Goal: Task Accomplishment & Management: Manage account settings

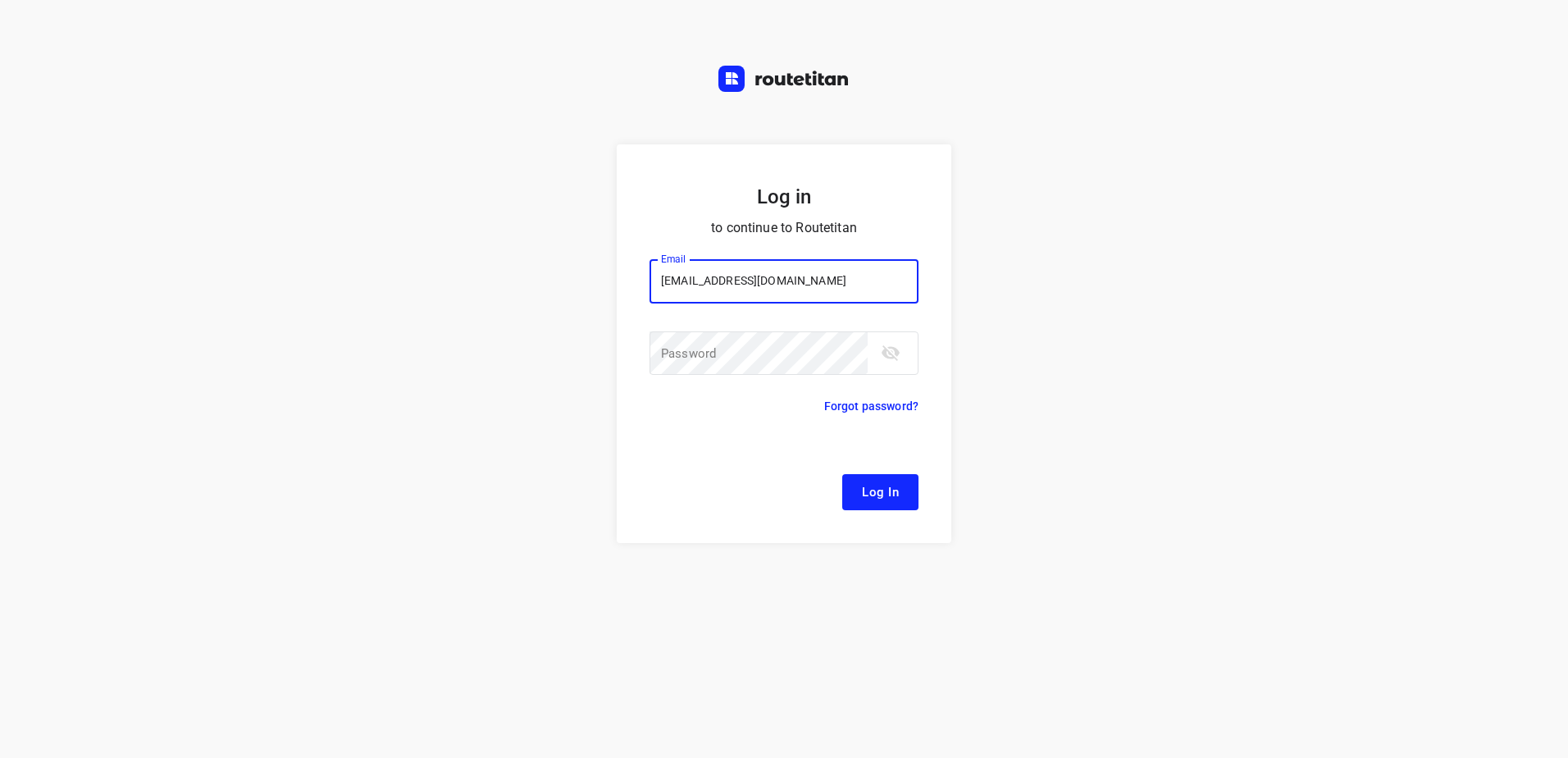
type input "remco@fruitopjewerk.nl"
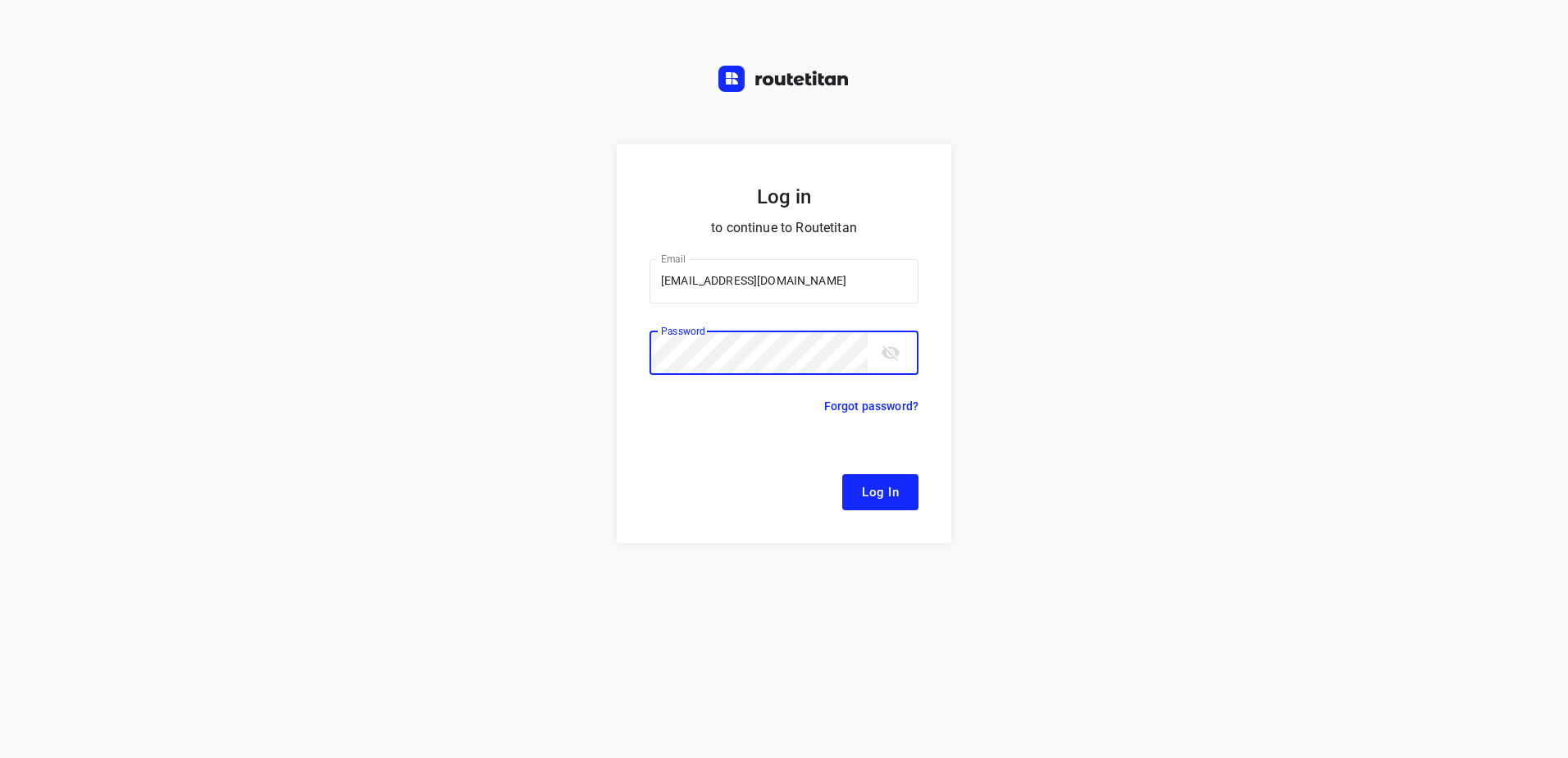
click at [842, 474] on button "Log In" at bounding box center [880, 492] width 76 height 36
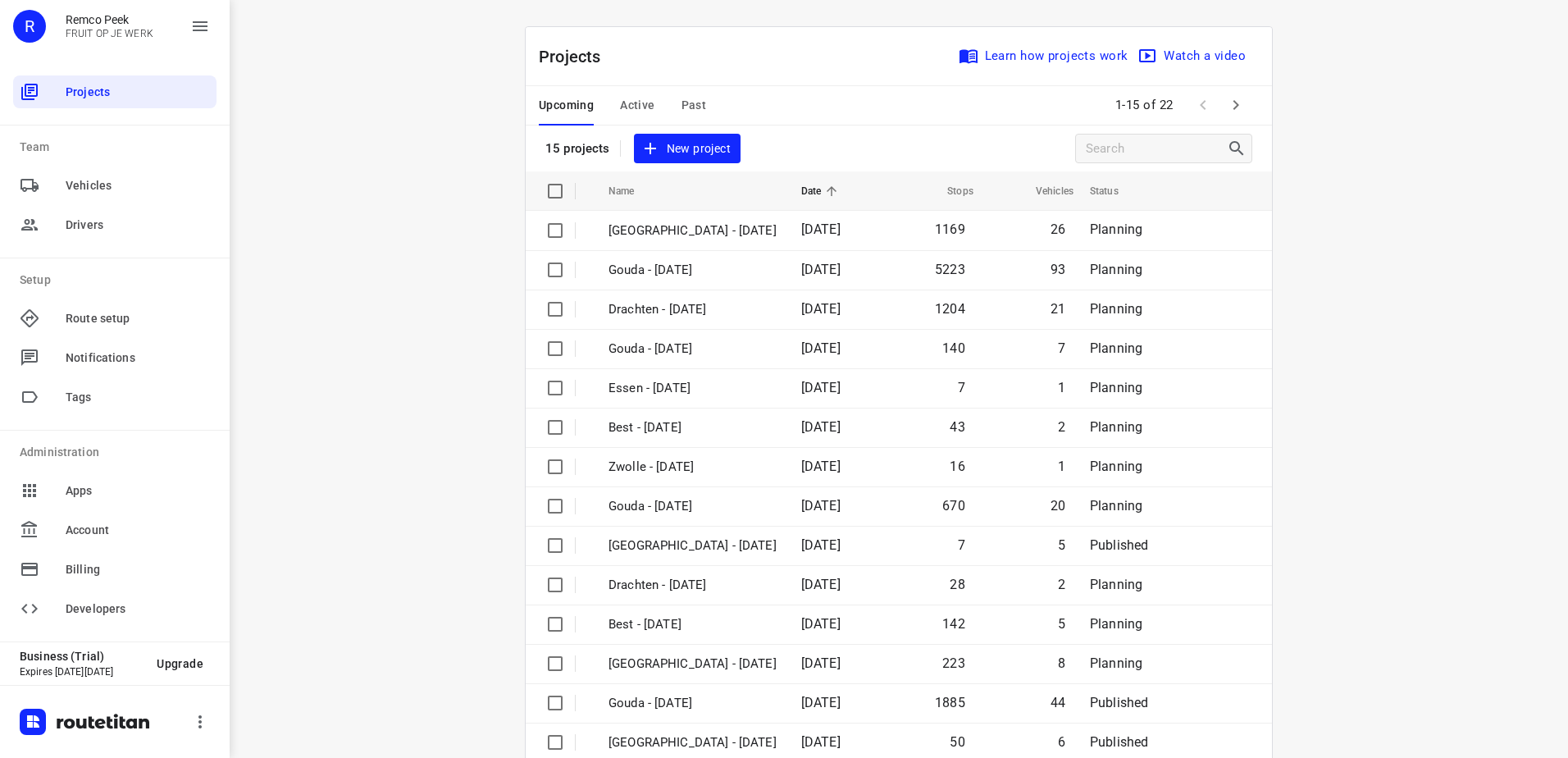
click at [639, 103] on span "Active" at bounding box center [638, 105] width 35 height 21
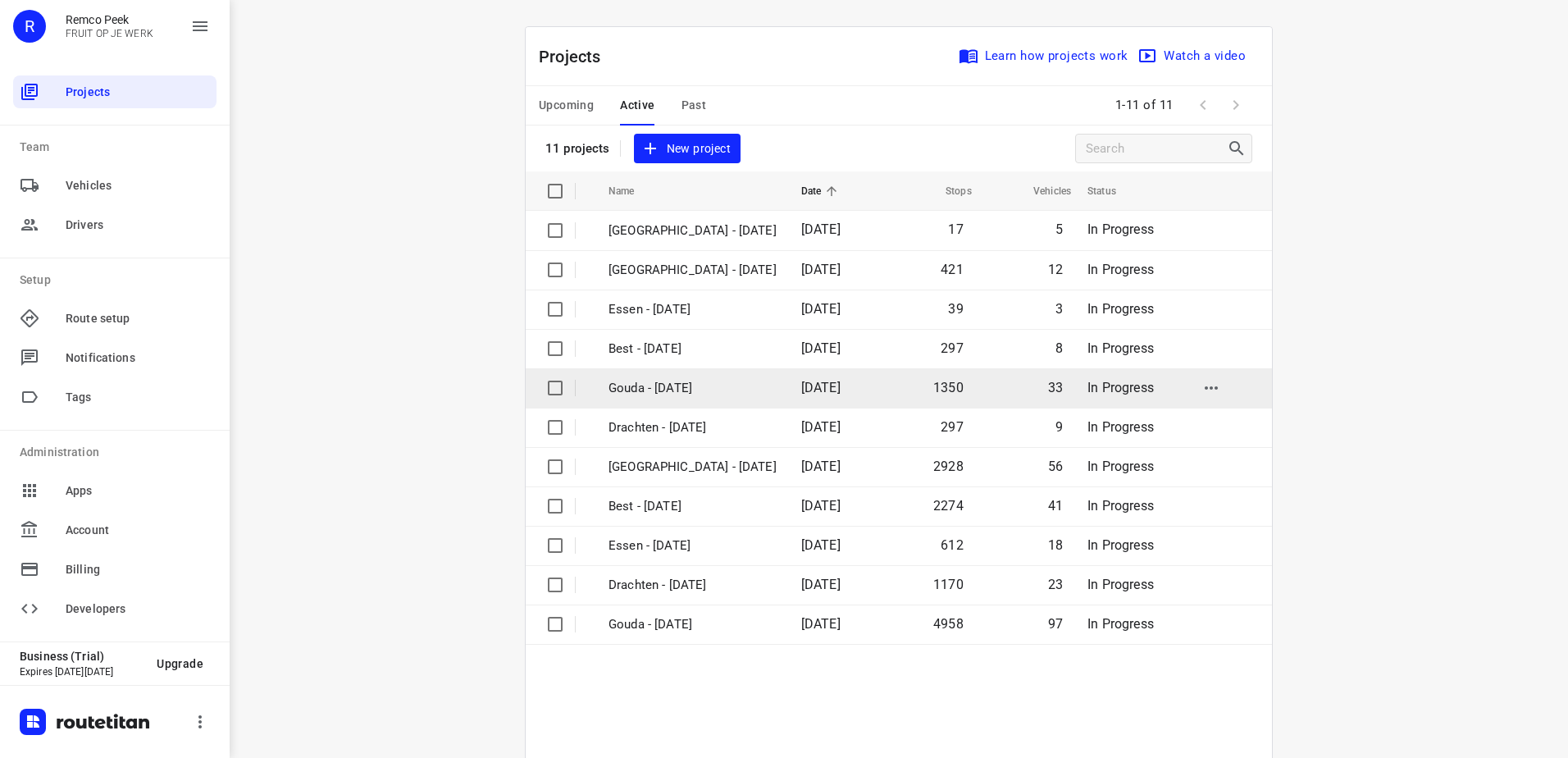
click at [698, 382] on p "Gouda - Tuesday" at bounding box center [692, 388] width 168 height 19
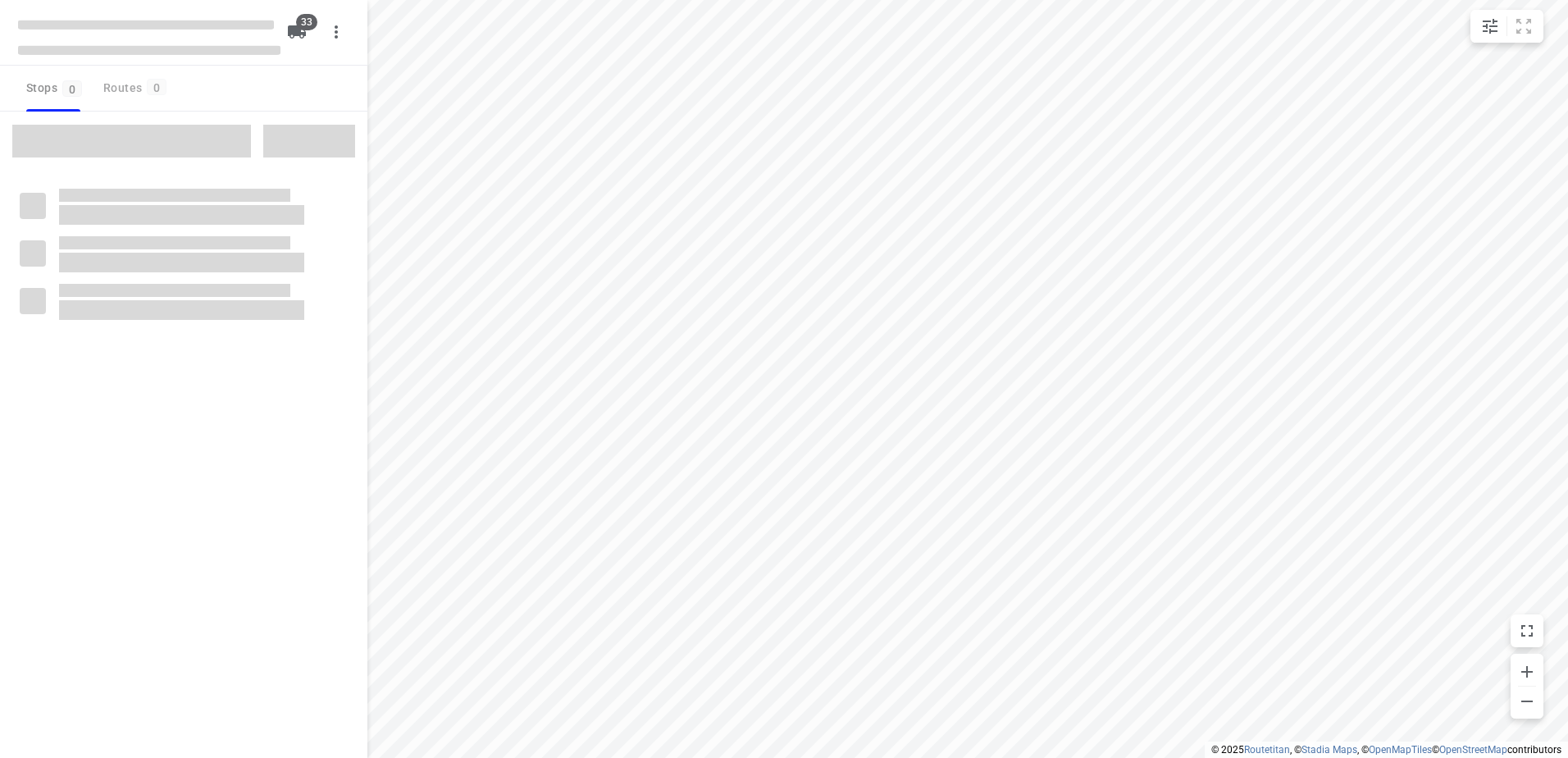
checkbox input "true"
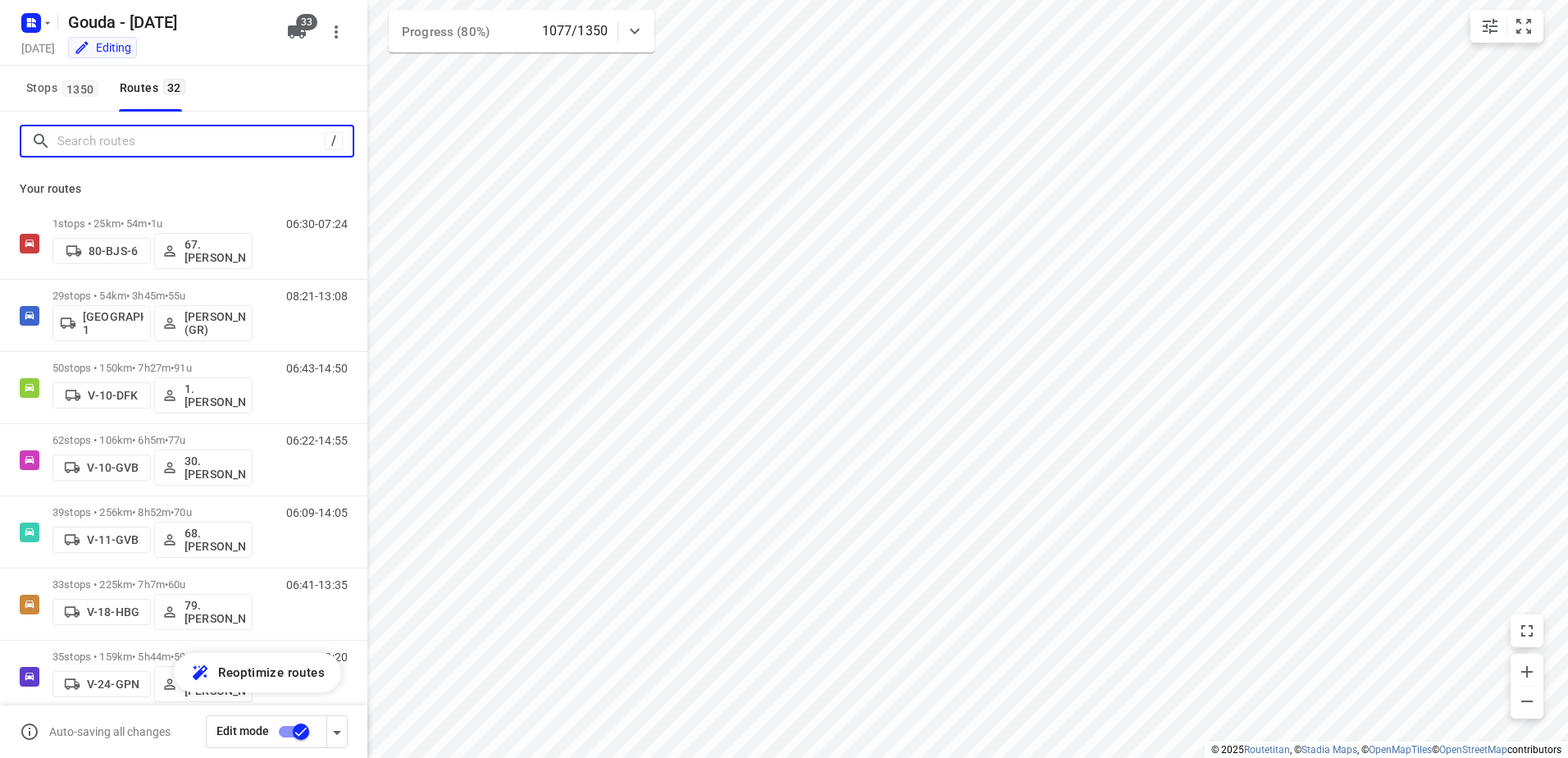
click at [182, 139] on input "Search routes" at bounding box center [192, 141] width 268 height 25
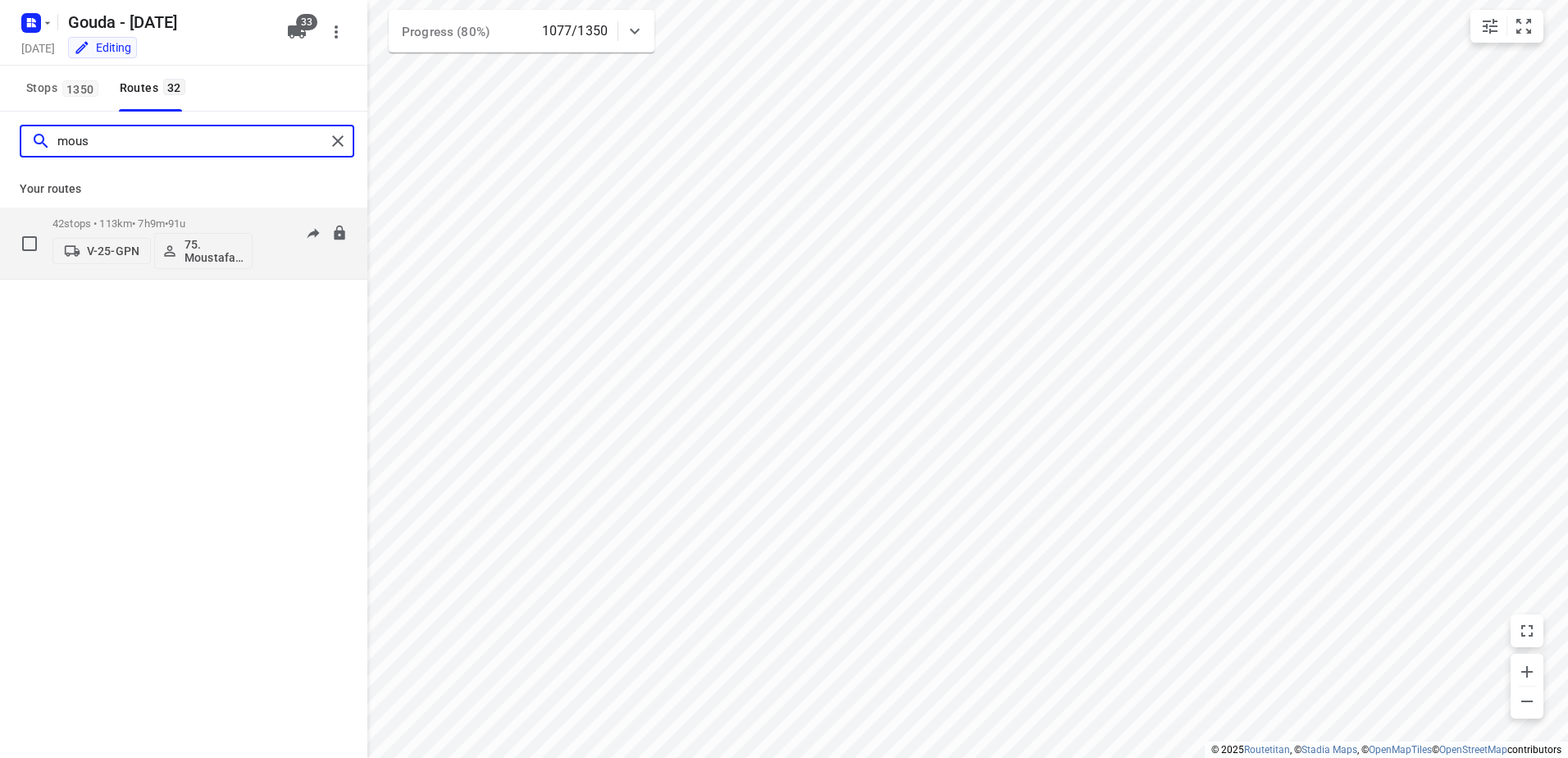
type input "mous"
click at [164, 216] on div "42 stops • 113km • 7h9m • 91u V-25-GPN 75. Moustafa Shhadeh" at bounding box center [153, 243] width 200 height 68
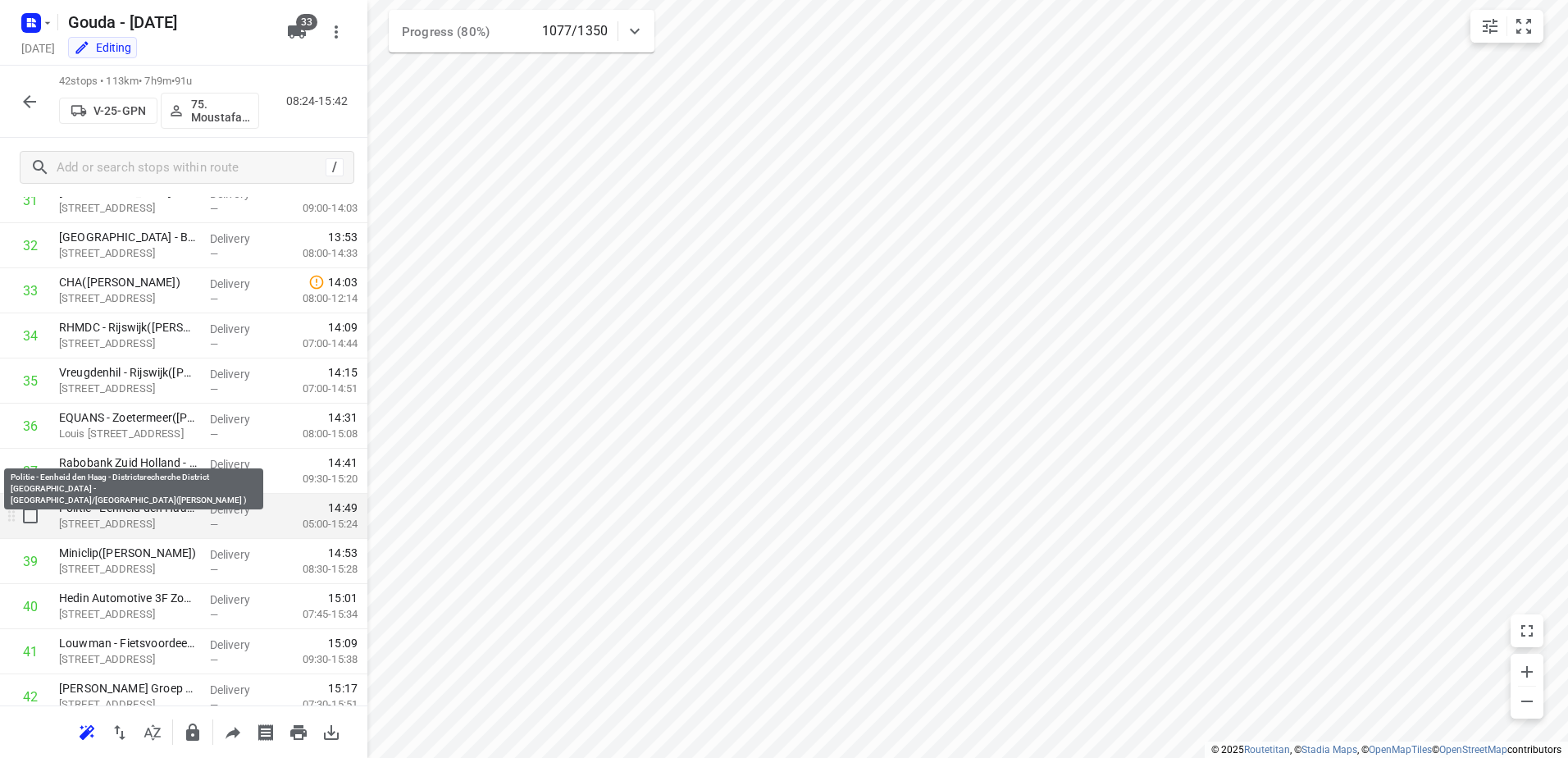
scroll to position [1514, 0]
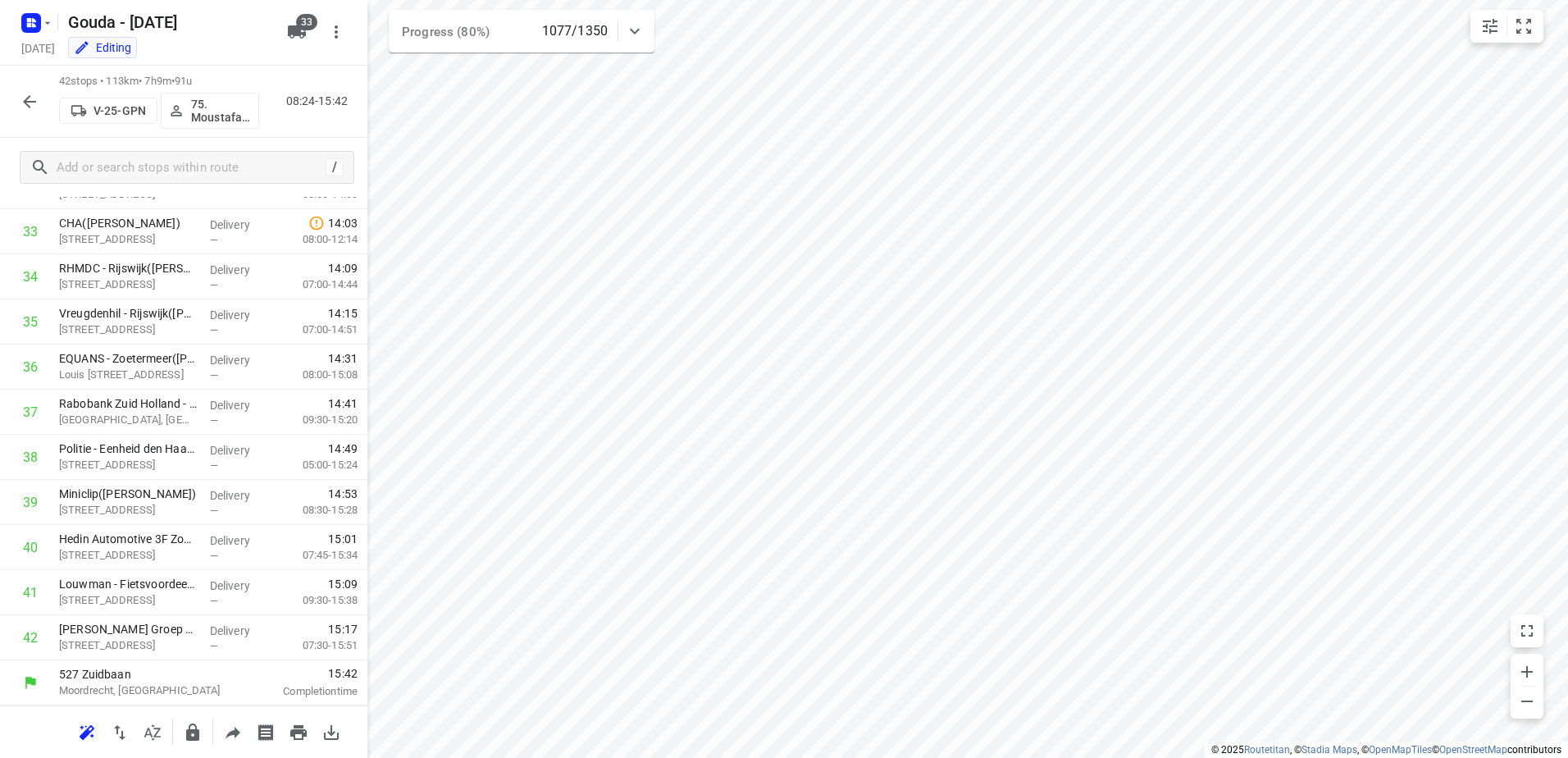
click at [20, 98] on icon "button" at bounding box center [29, 101] width 20 height 20
click at [34, 109] on icon "button" at bounding box center [29, 101] width 20 height 20
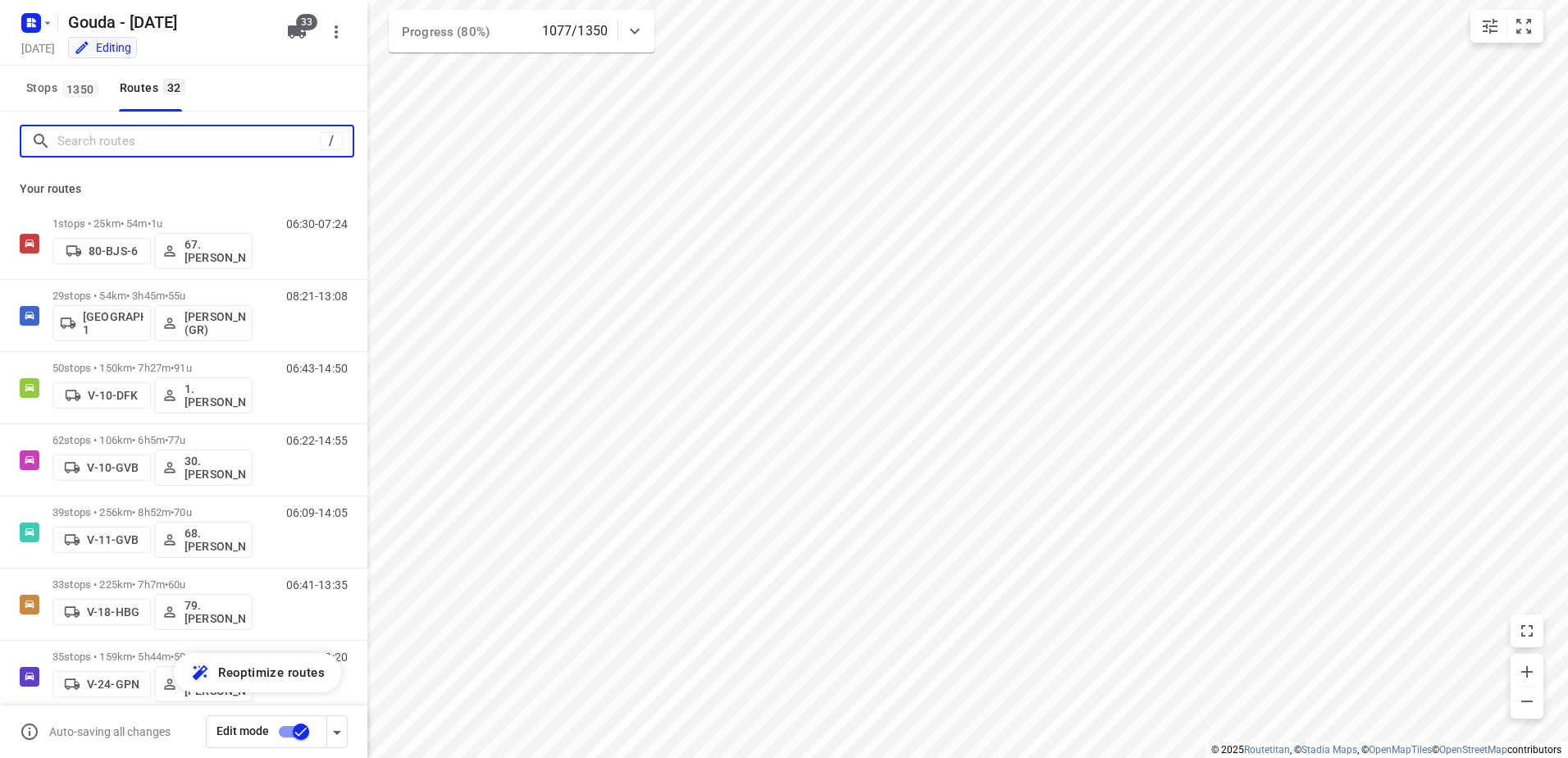
click at [152, 146] on input "Search routes" at bounding box center [189, 141] width 262 height 25
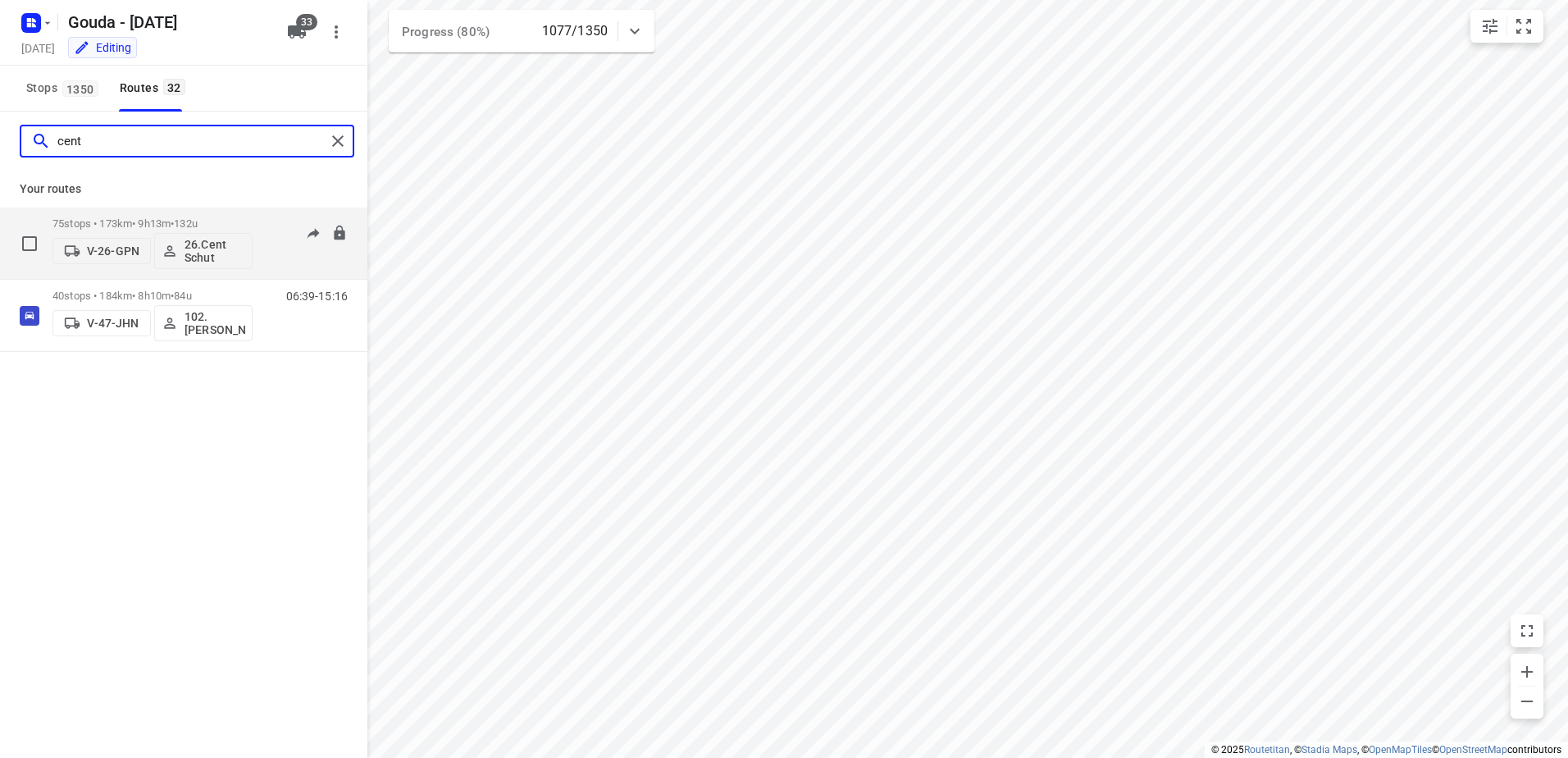
type input "cent"
click at [165, 219] on p "75 stops • 173km • 9h13m • 132u" at bounding box center [153, 224] width 200 height 12
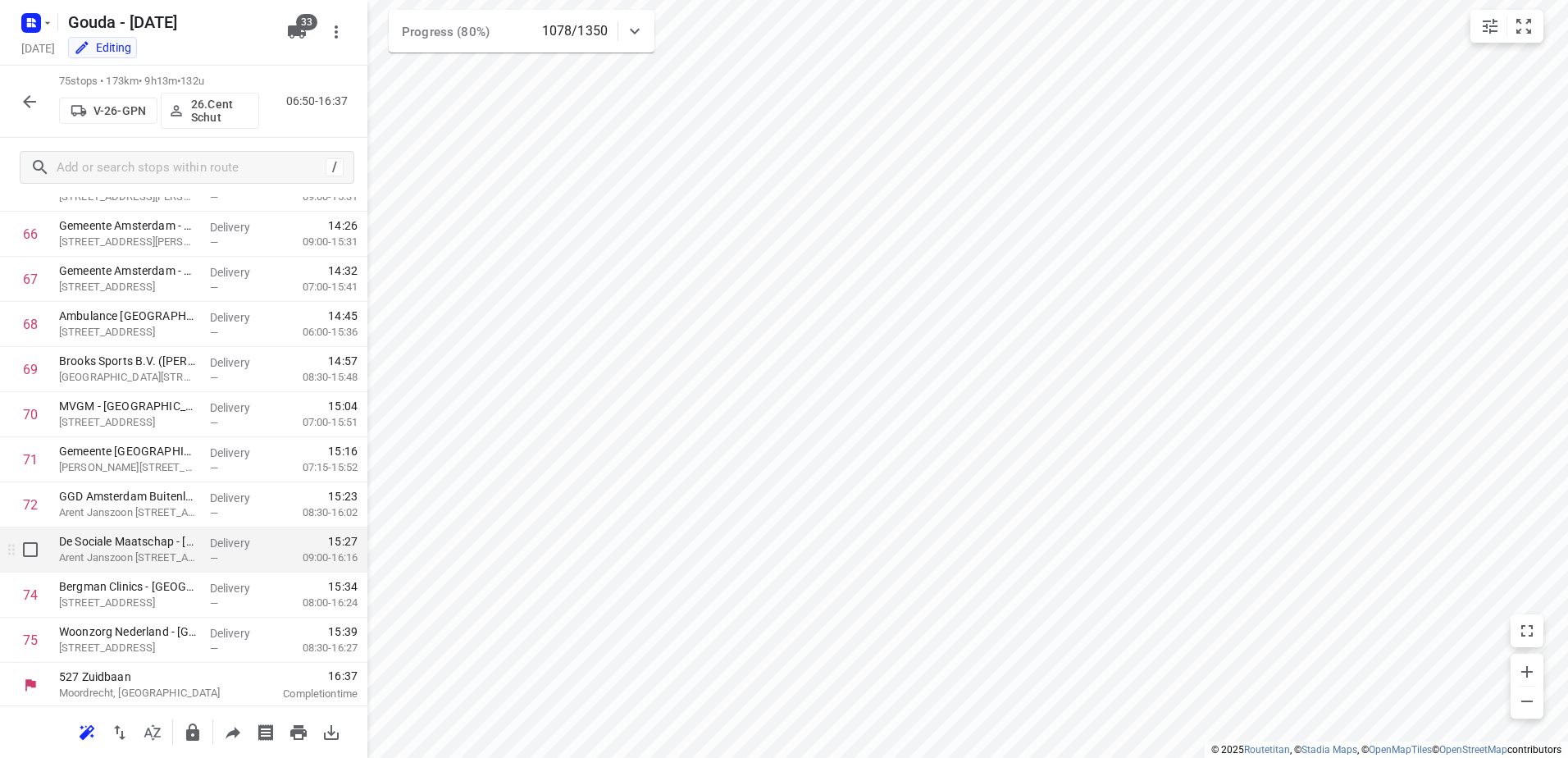
scroll to position [3004, 0]
click at [24, 111] on icon "button" at bounding box center [29, 101] width 20 height 20
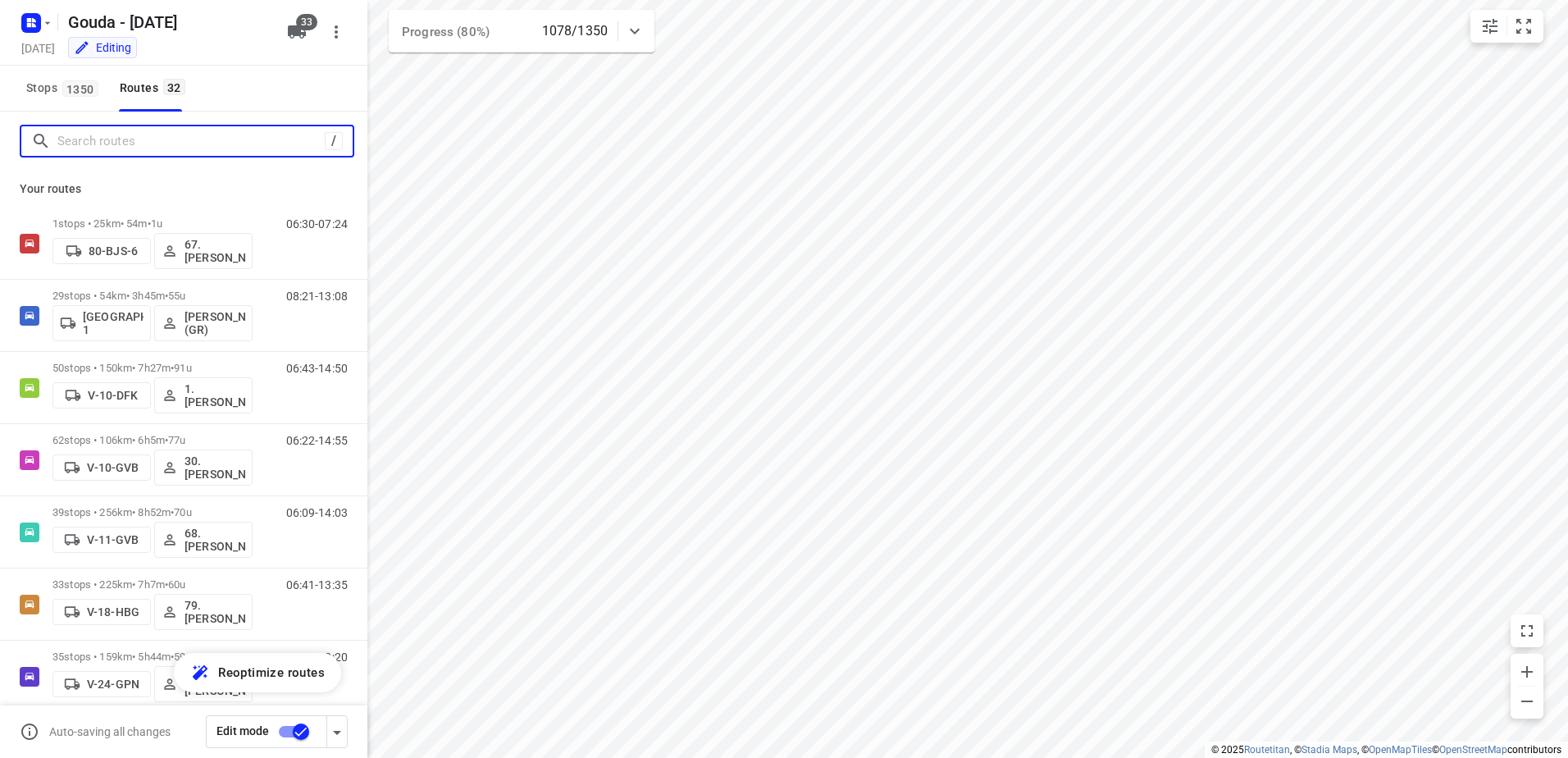
click at [121, 152] on input "Search routes" at bounding box center [192, 141] width 268 height 25
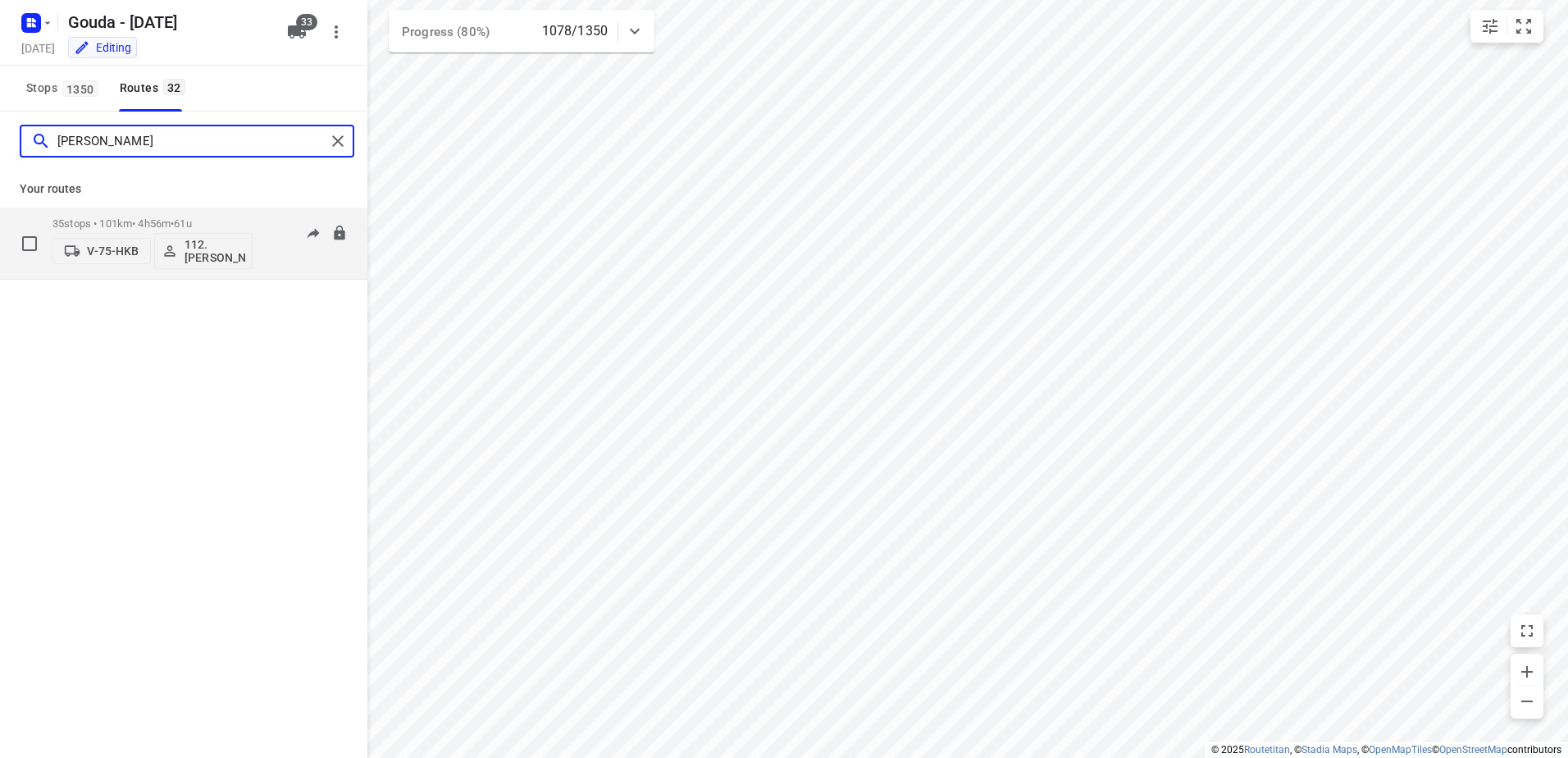
type input "nino"
click at [164, 224] on p "35 stops • 101km • 4h56m • 61u" at bounding box center [153, 224] width 200 height 12
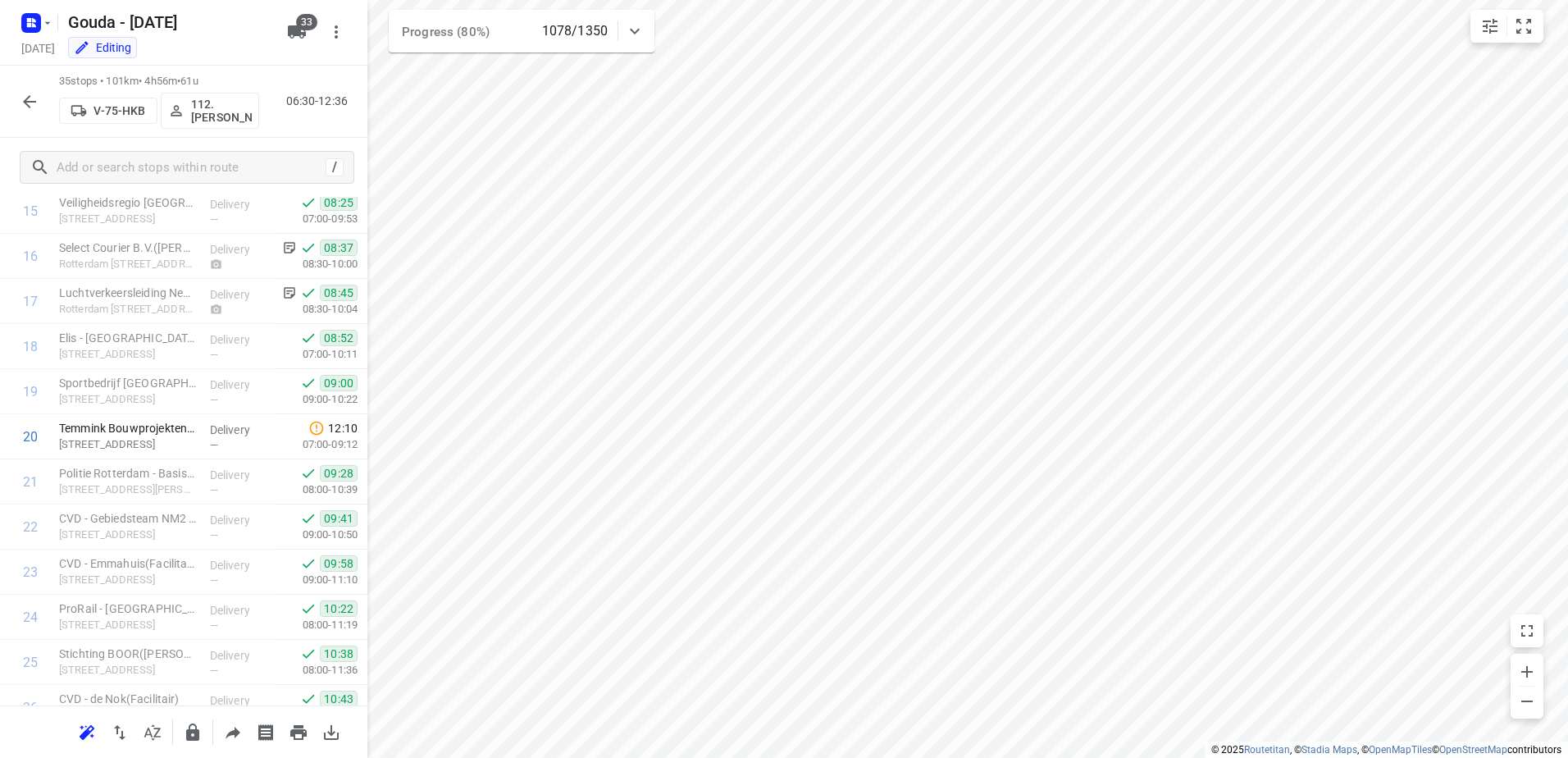
scroll to position [705, 0]
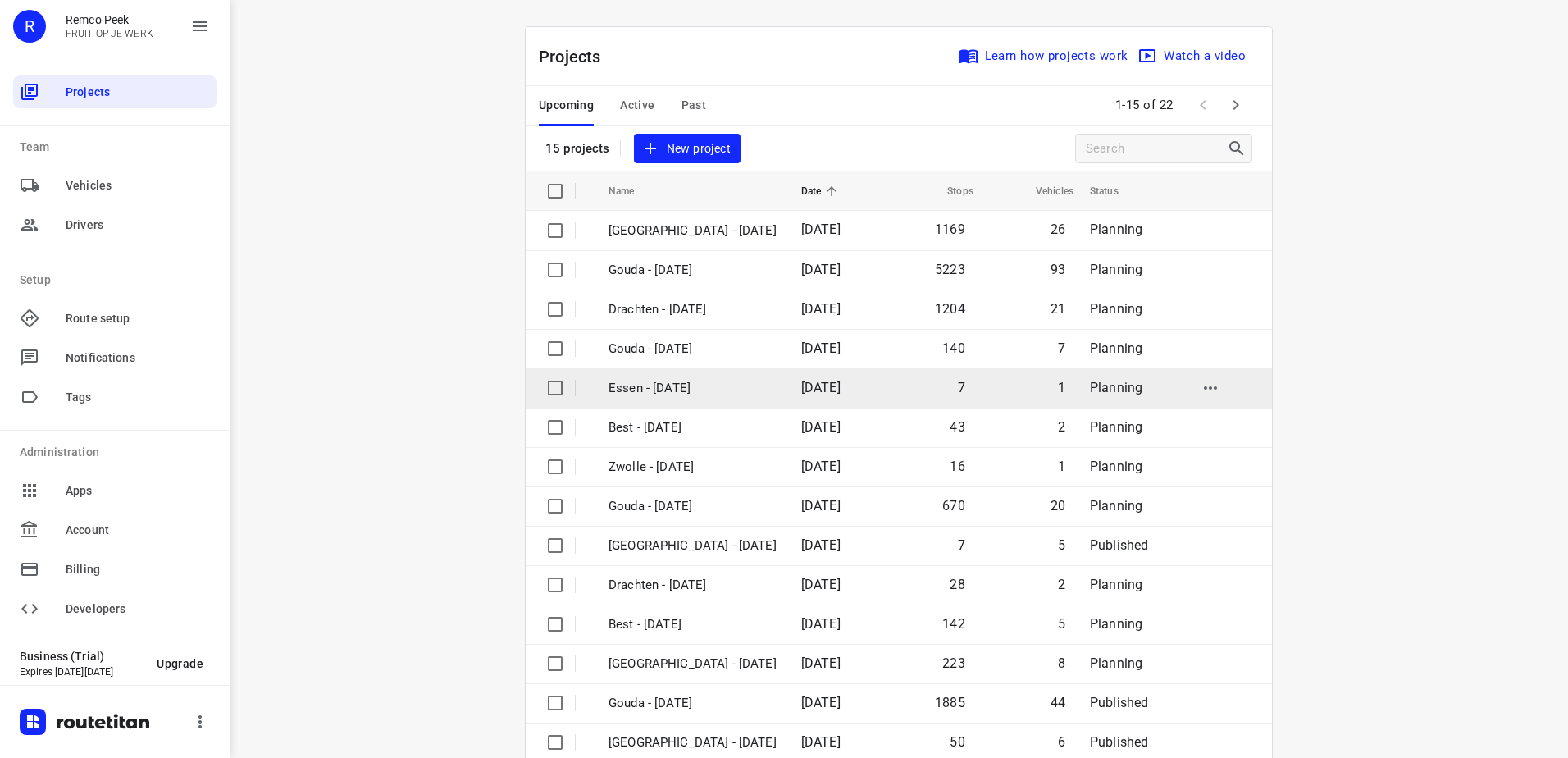
scroll to position [72, 0]
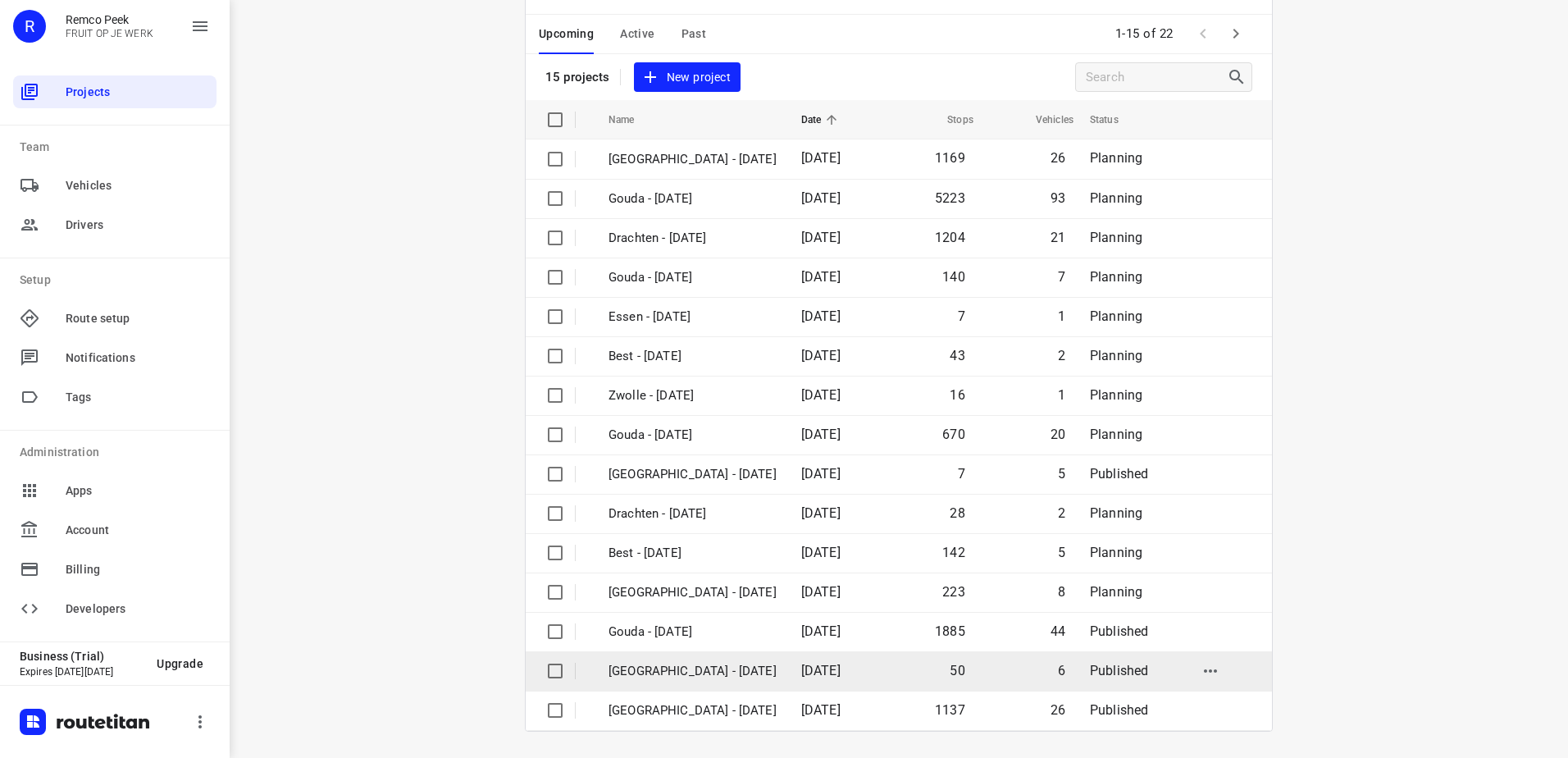
click at [883, 675] on td "[DATE]" at bounding box center [834, 672] width 94 height 40
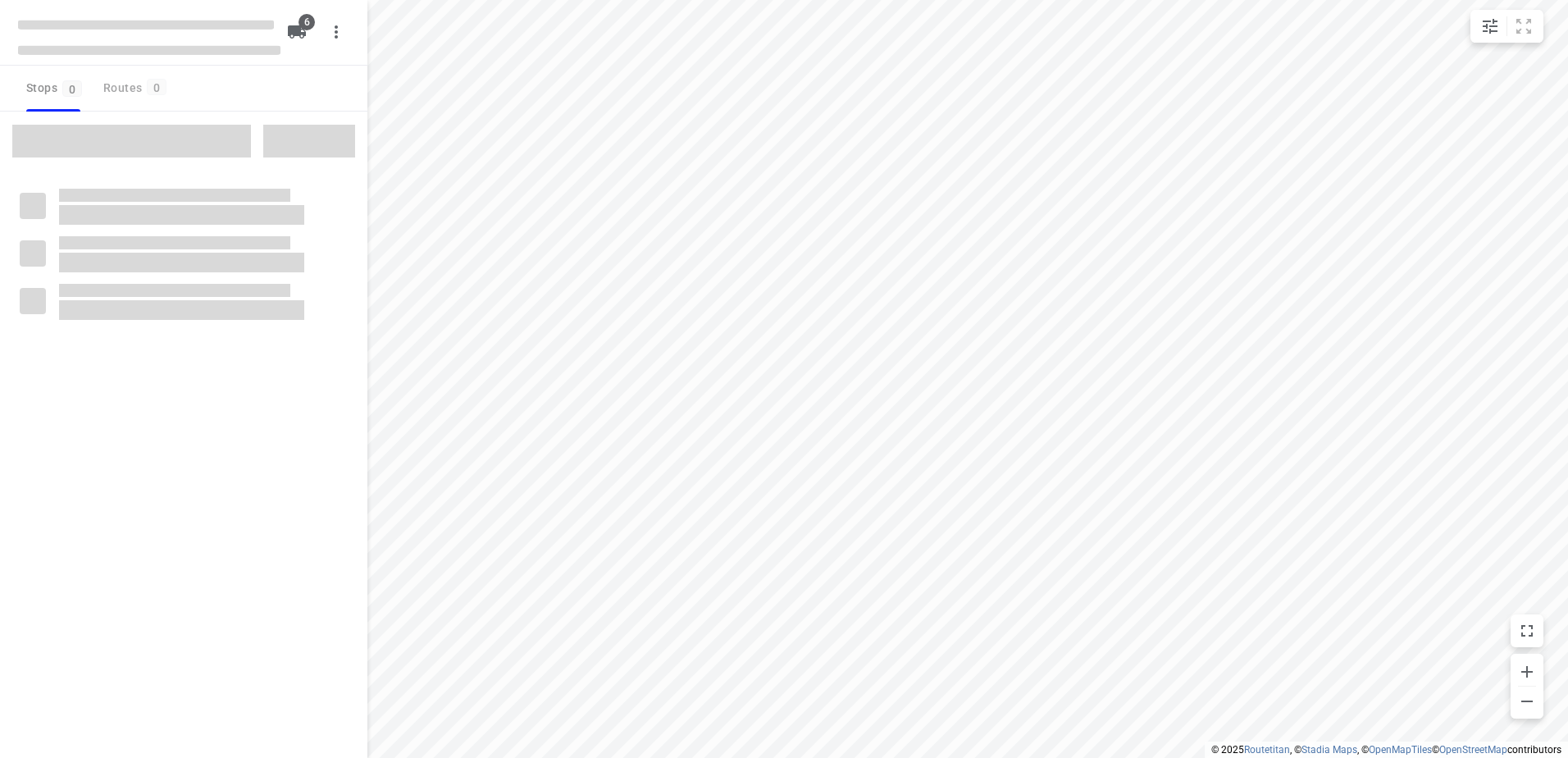
checkbox input "true"
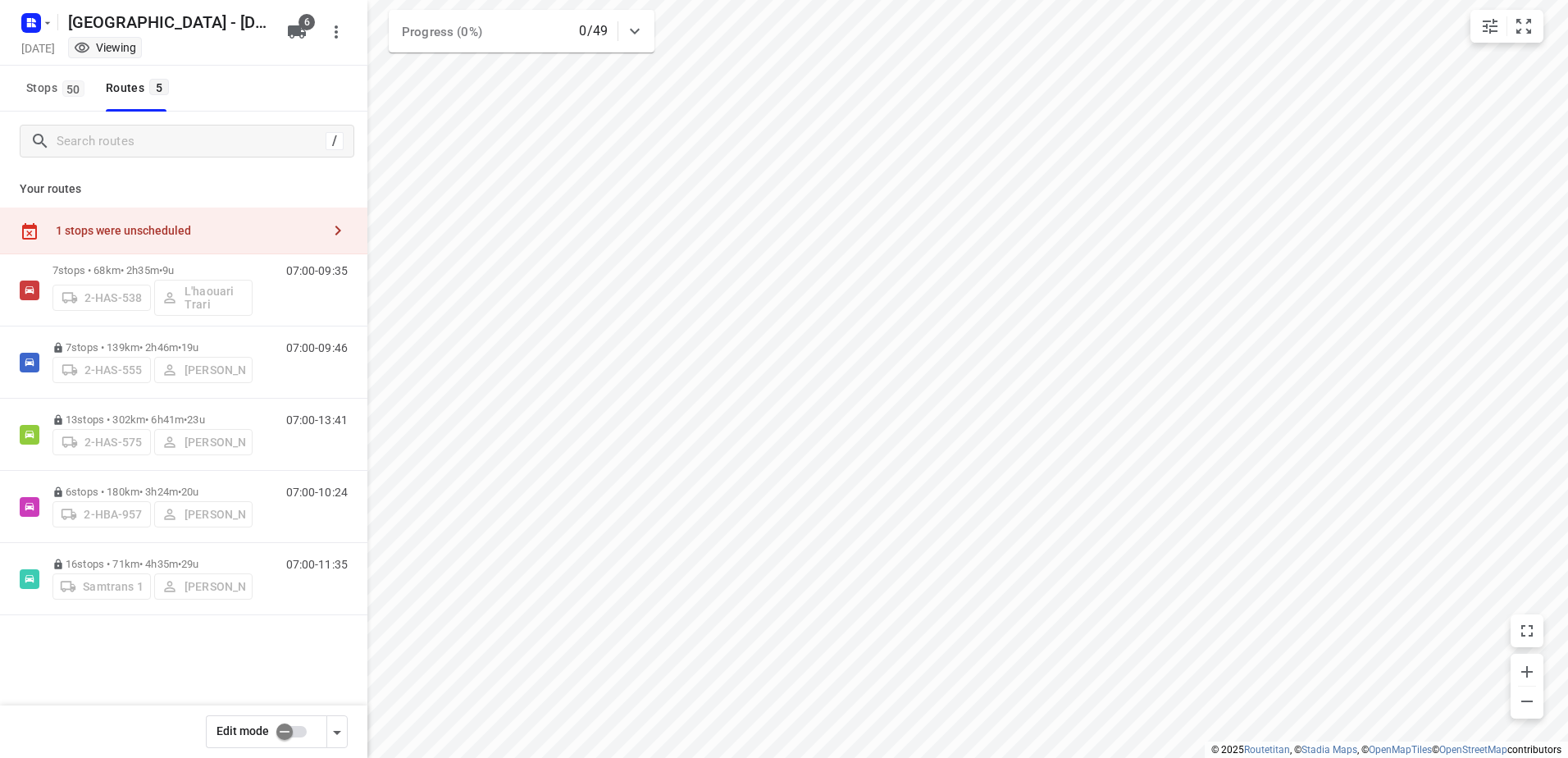
click at [307, 728] on input "checkbox" at bounding box center [285, 732] width 93 height 31
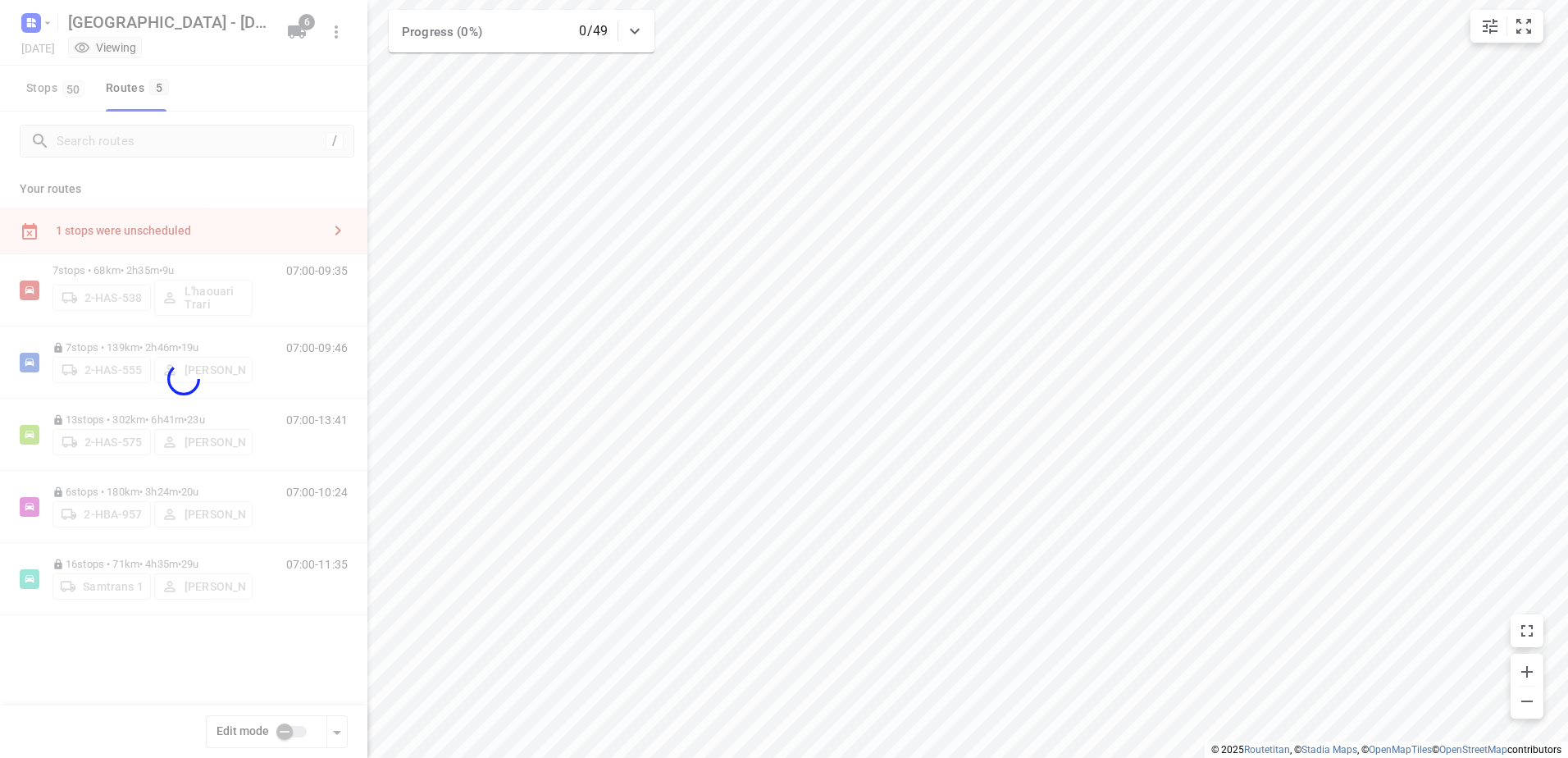
checkbox input "true"
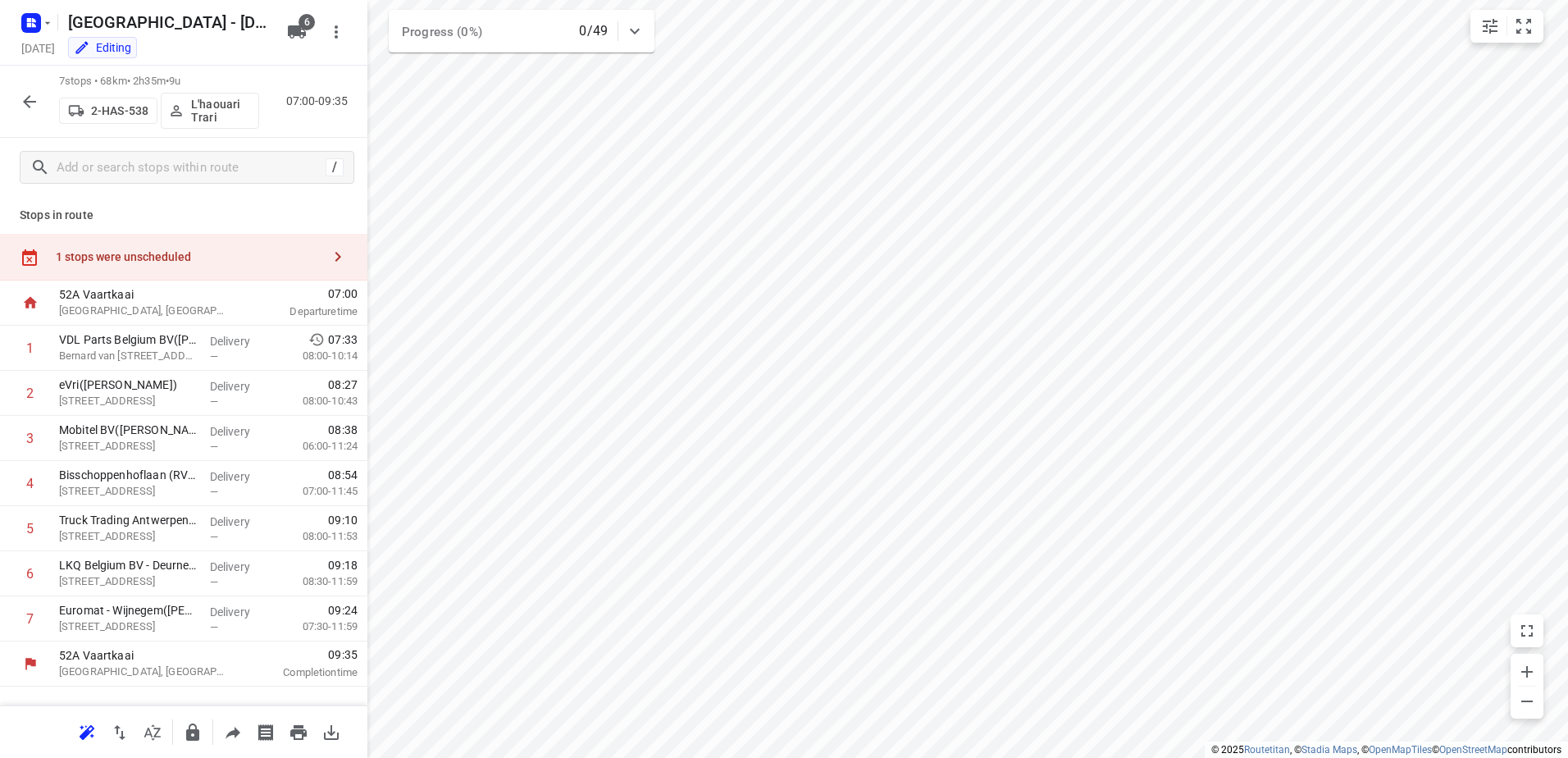
click at [218, 252] on div "1 stops were unscheduled" at bounding box center [189, 256] width 266 height 13
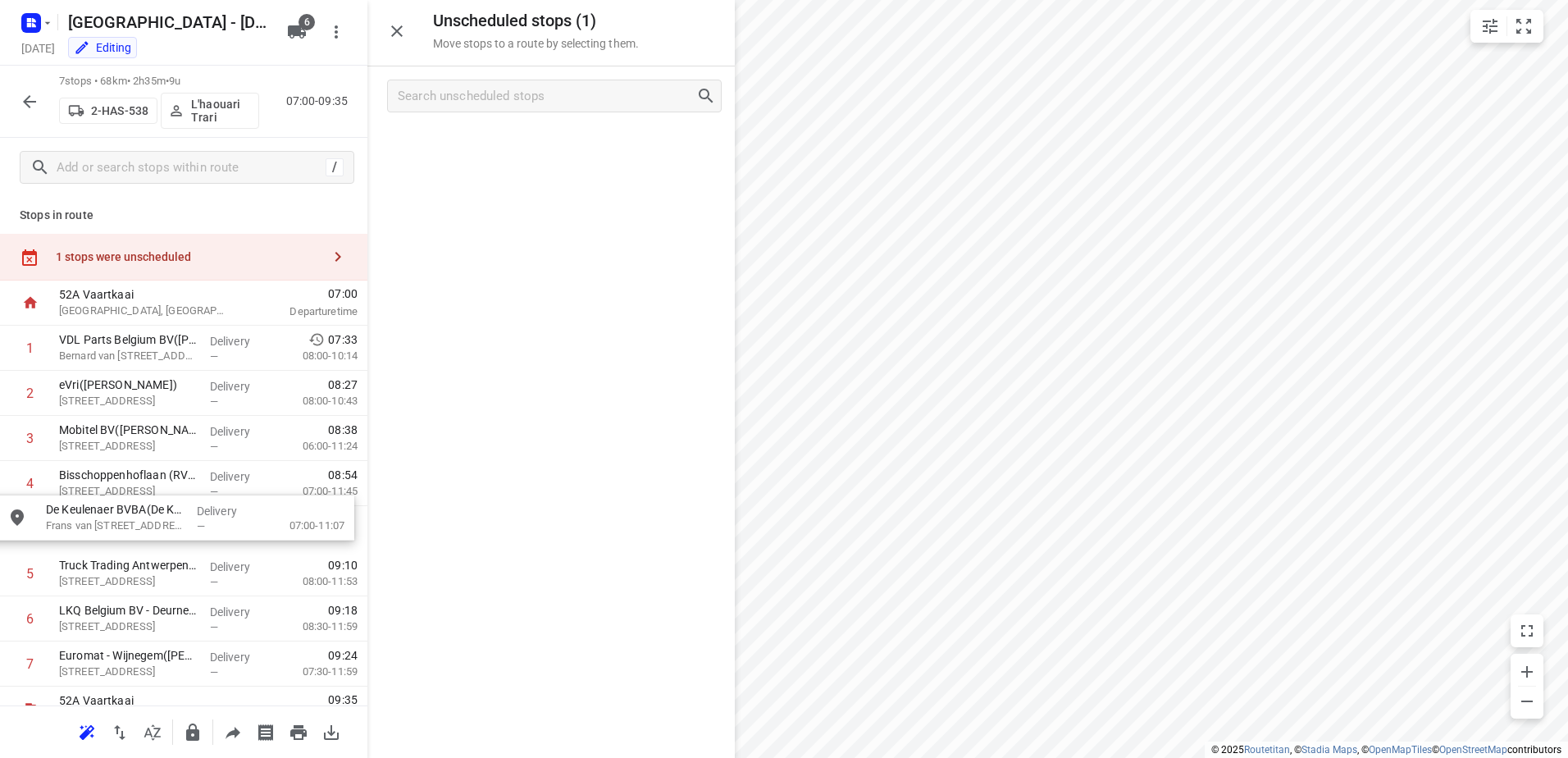
drag, startPoint x: 522, startPoint y: 166, endPoint x: 136, endPoint y: 540, distance: 537.5
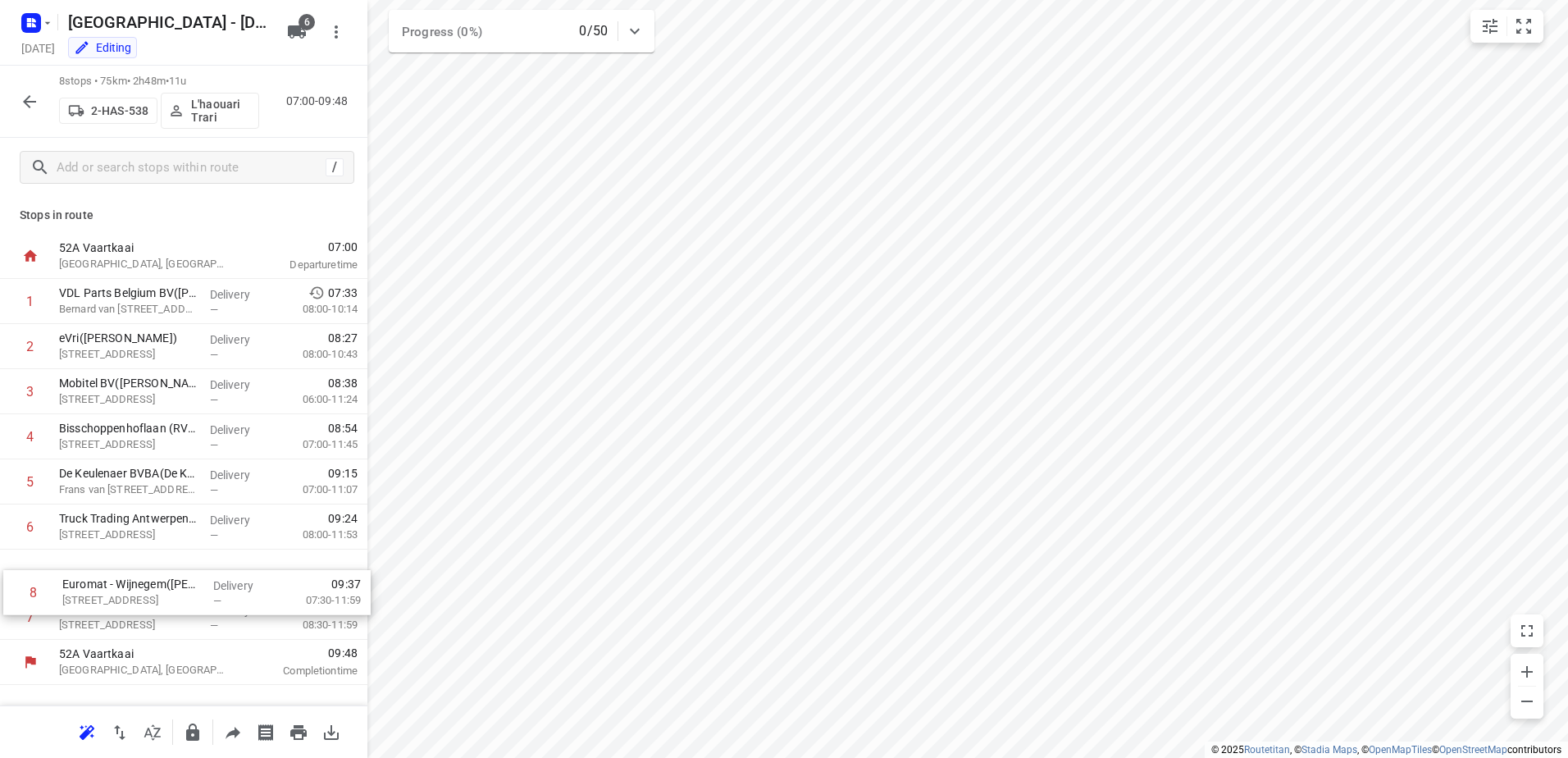
drag, startPoint x: 179, startPoint y: 629, endPoint x: 184, endPoint y: 582, distance: 47.3
click at [184, 582] on div "1 VDL Parts Belgium BV(Tania Tollet) Bernard van Hoolstraat 58, Lier Delivery —…" at bounding box center [184, 459] width 368 height 361
click at [25, 95] on icon "button" at bounding box center [29, 101] width 20 height 20
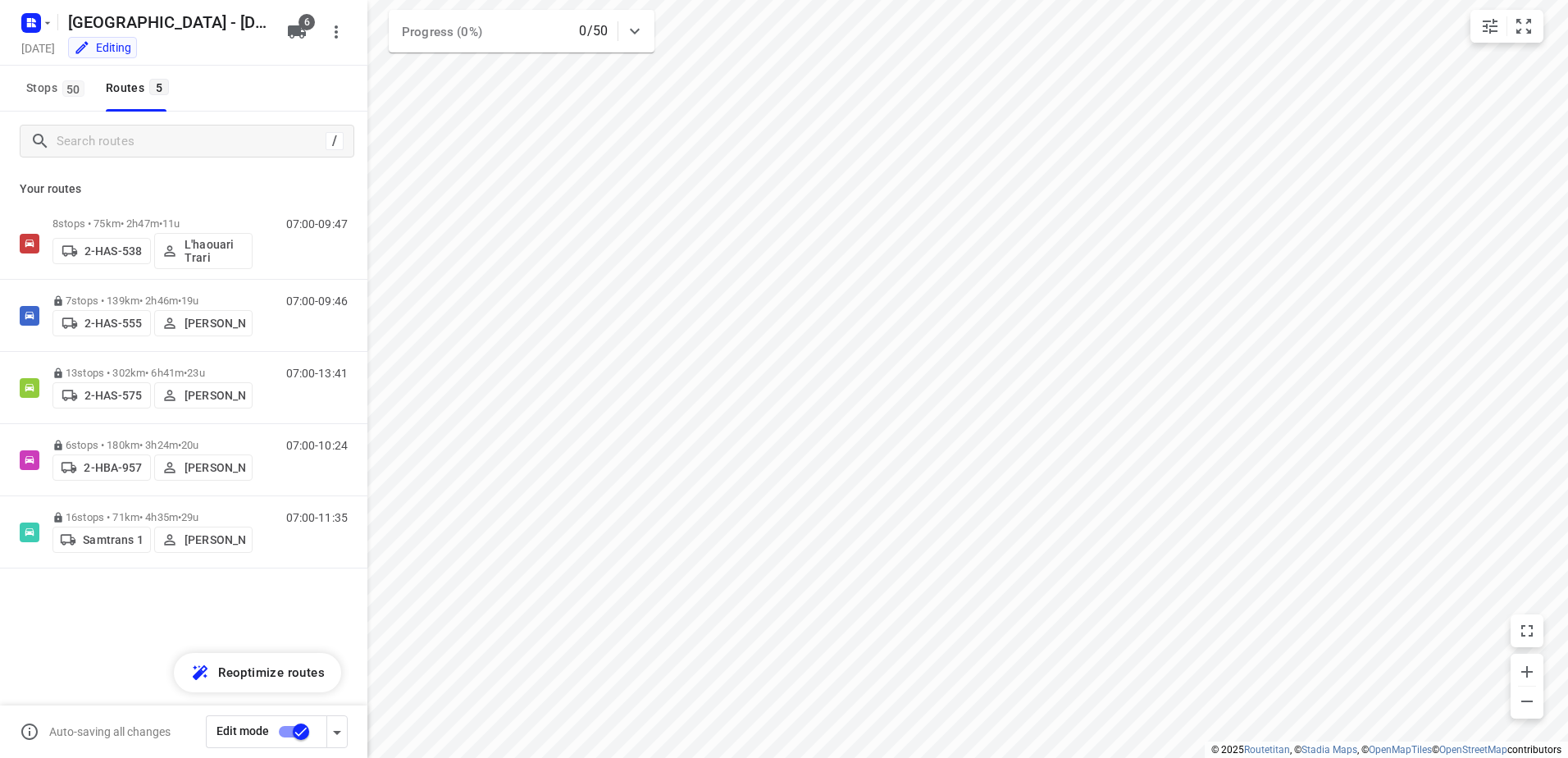
click at [286, 738] on input "checkbox" at bounding box center [301, 732] width 93 height 31
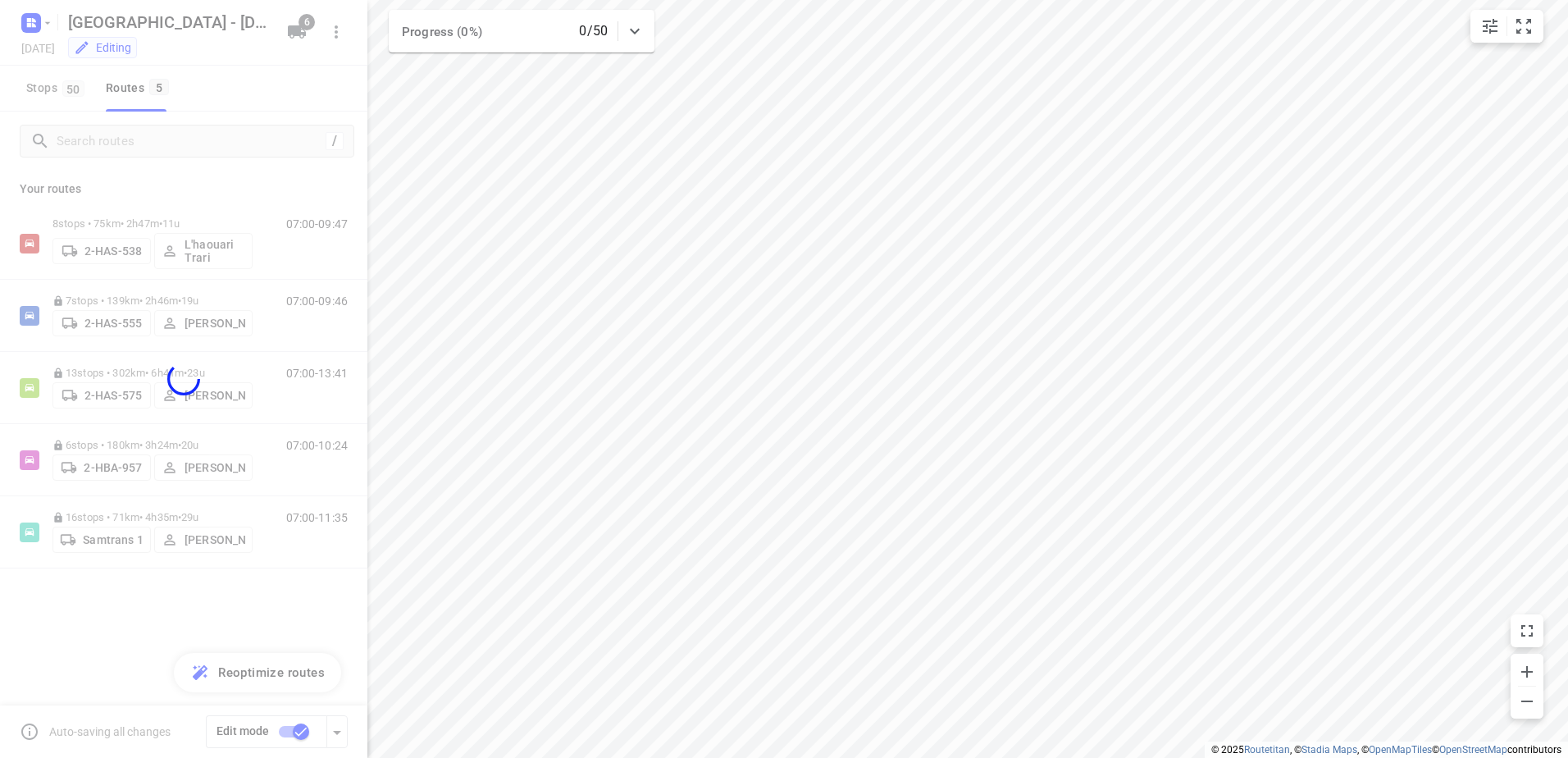
checkbox input "false"
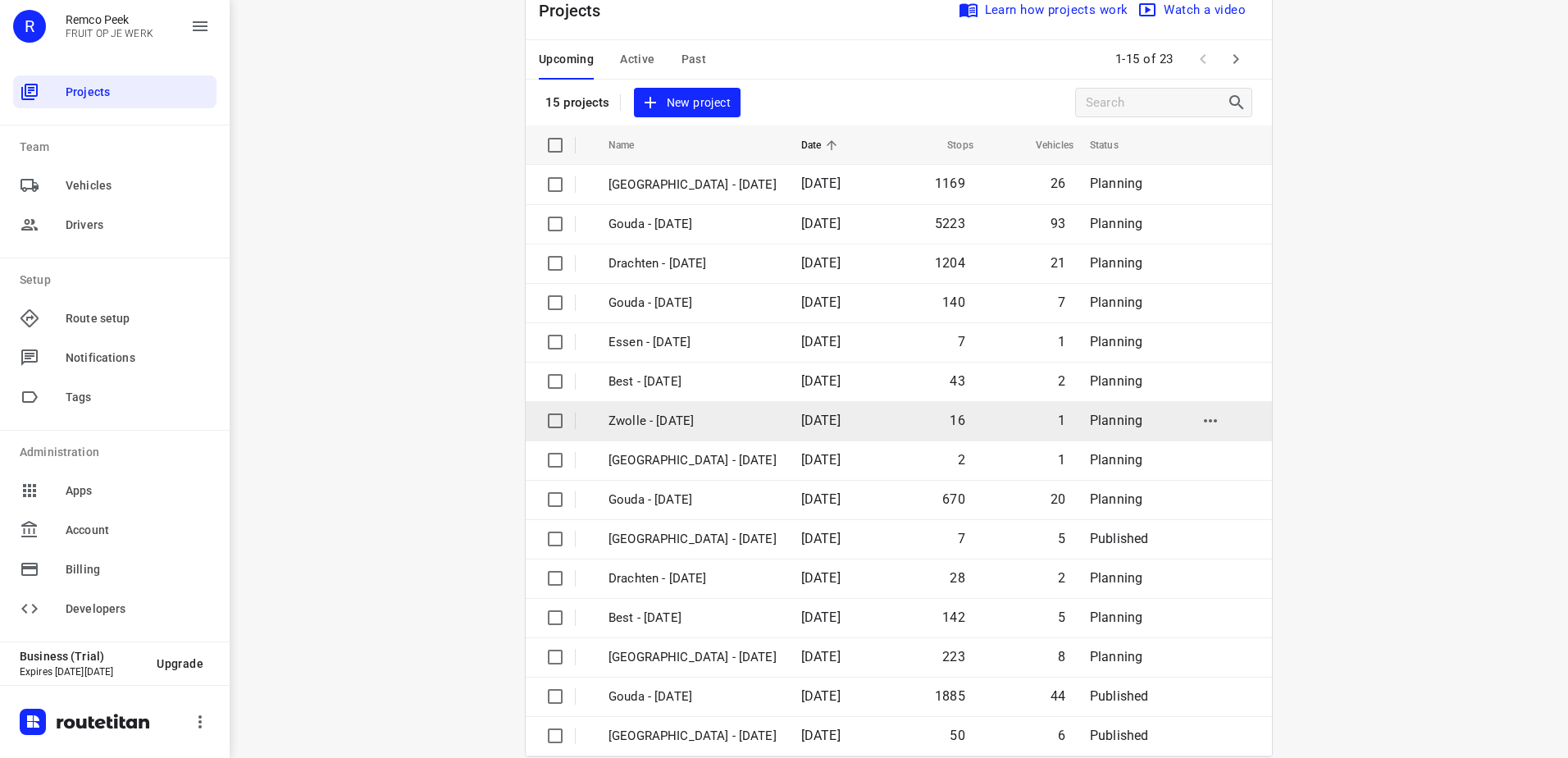
scroll to position [72, 0]
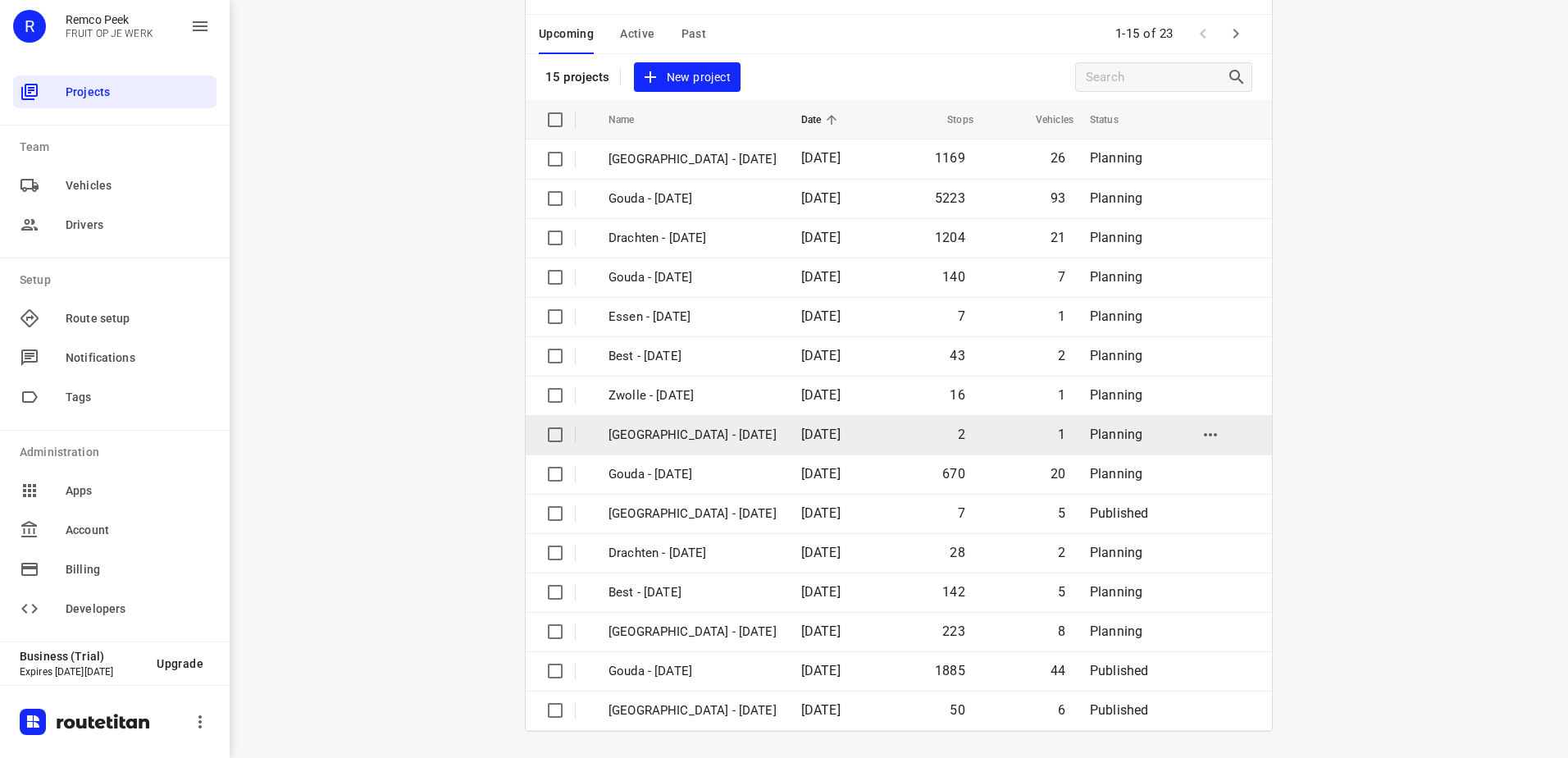
click at [727, 428] on p "[GEOGRAPHIC_DATA] - [DATE]" at bounding box center [692, 435] width 168 height 19
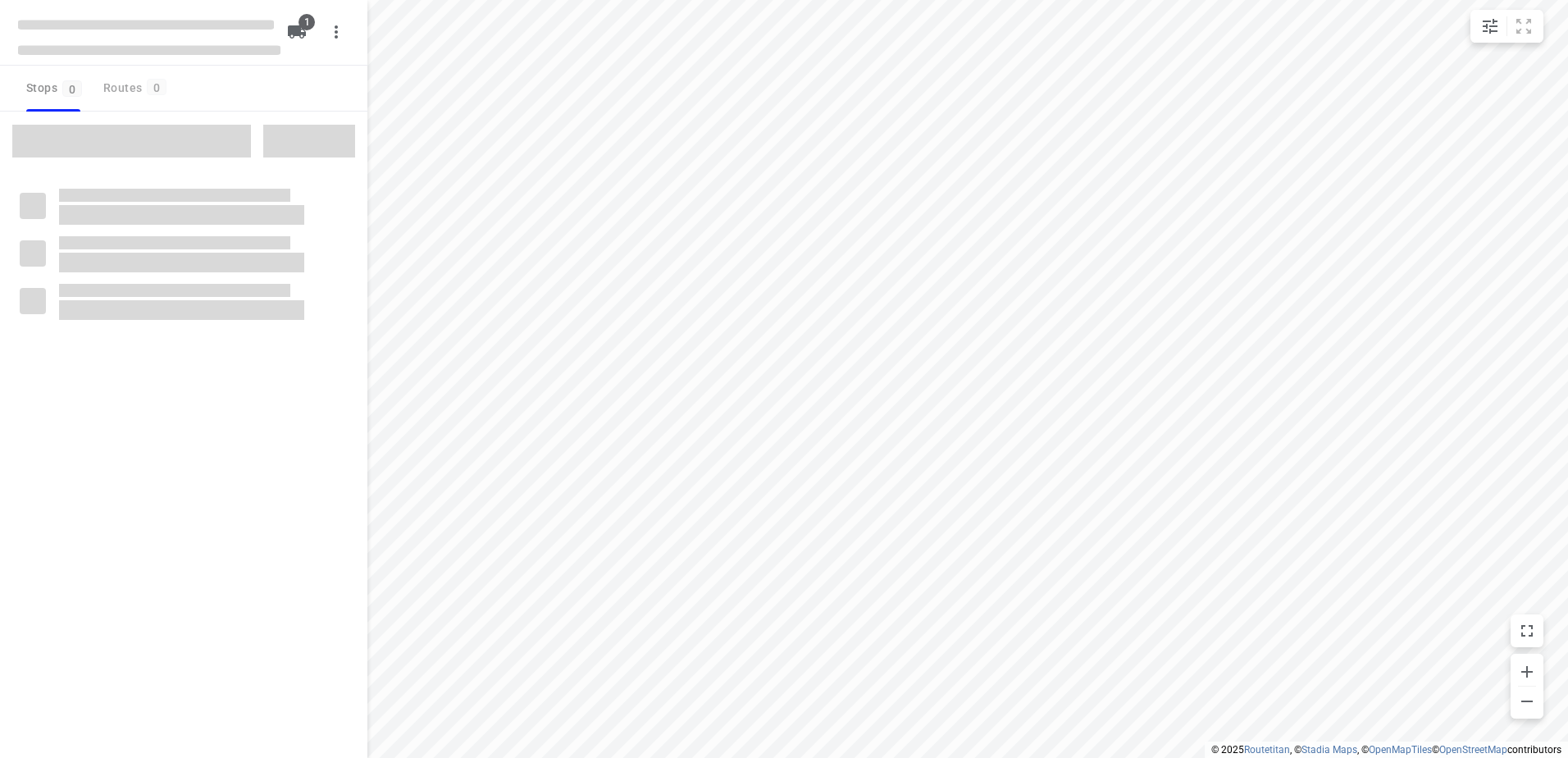
checkbox input "true"
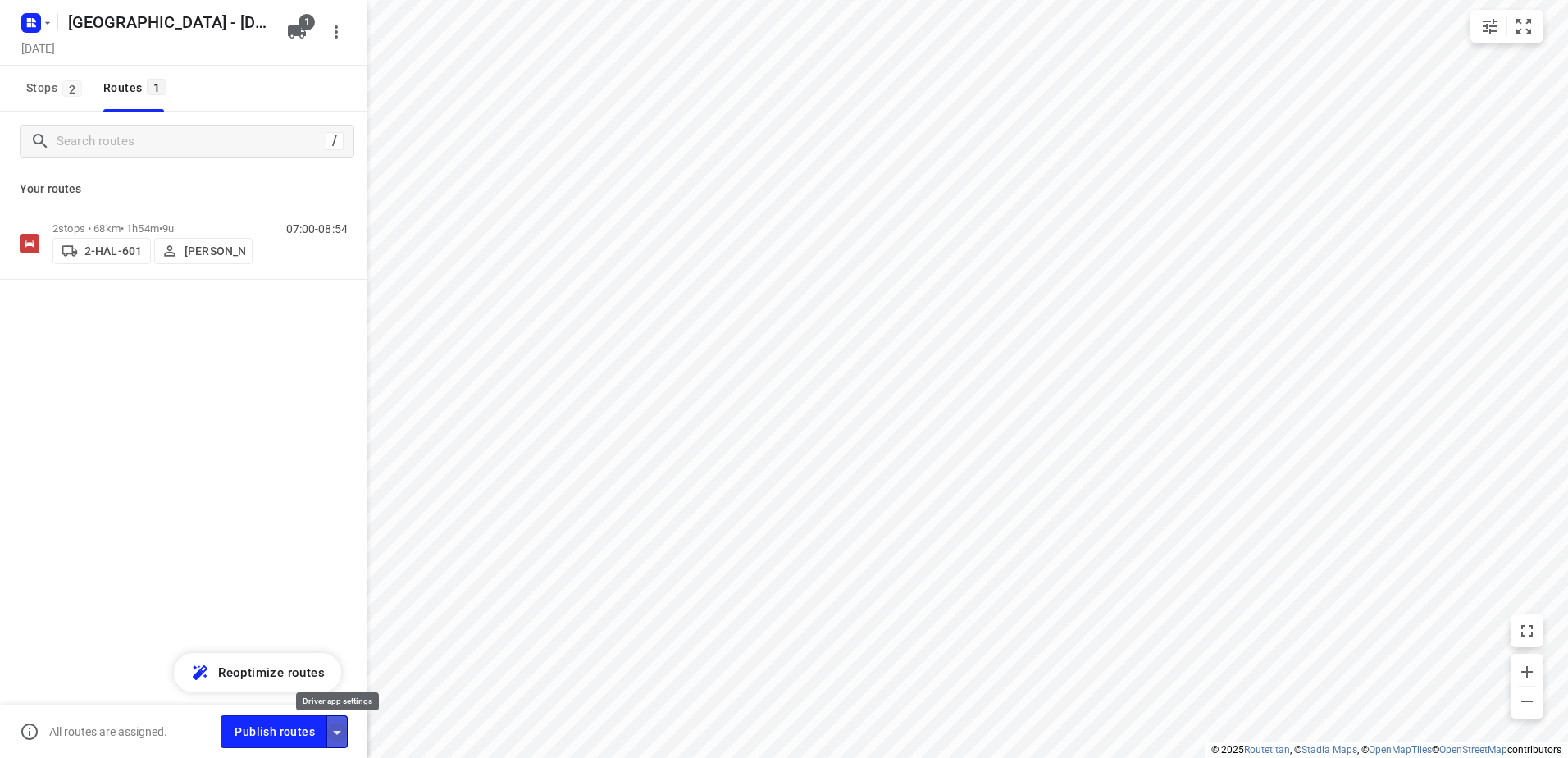
click at [335, 727] on icon "button" at bounding box center [337, 732] width 20 height 20
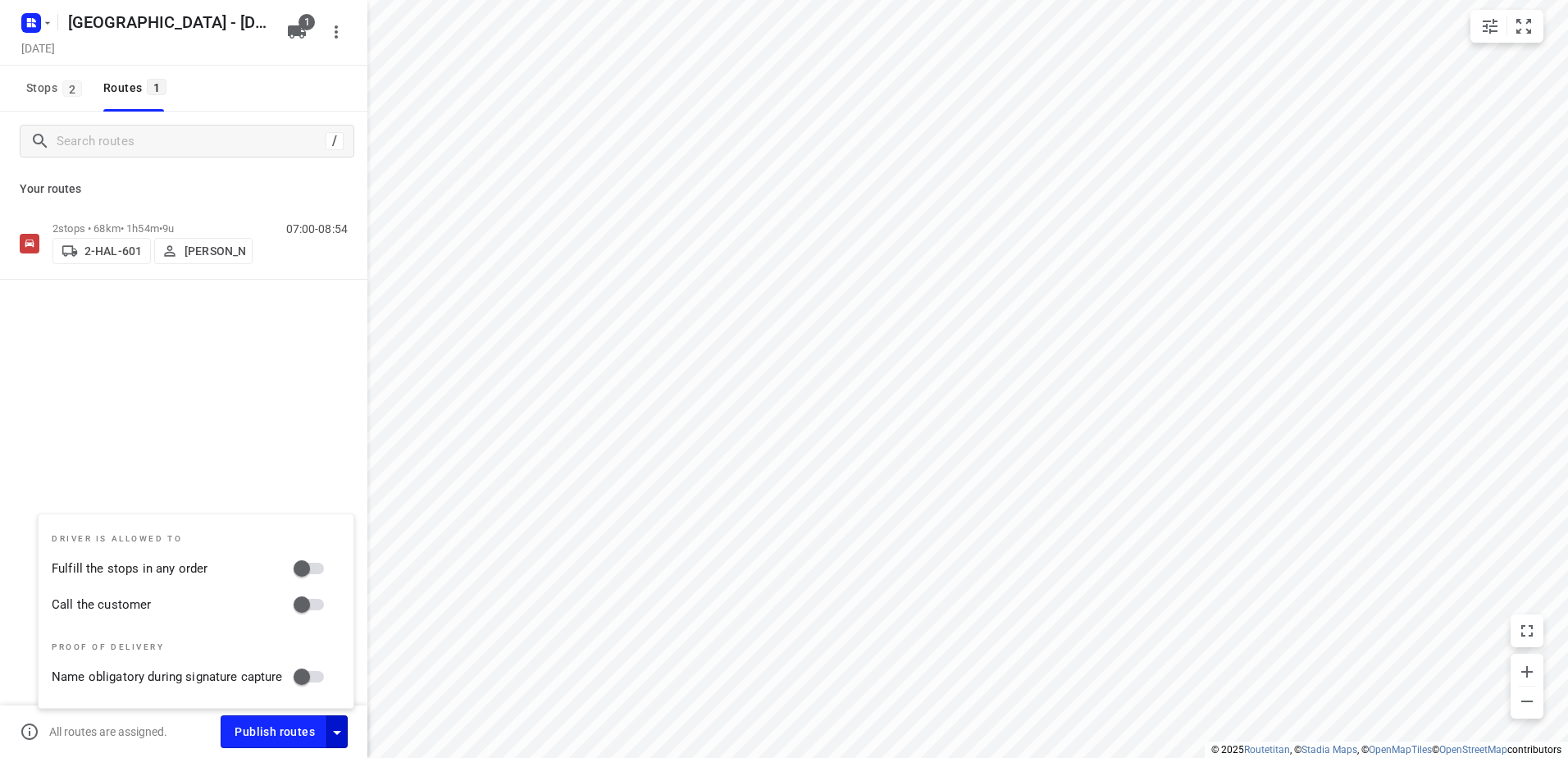
click at [324, 586] on div "Driver is allowed to Fulfill the stops in any order Call the customer Proof of …" at bounding box center [196, 611] width 315 height 193
click at [318, 613] on input "Call the customer" at bounding box center [302, 604] width 93 height 31
checkbox input "true"
click at [314, 567] on input "Fulfill the stops in any order" at bounding box center [302, 569] width 93 height 31
checkbox input "true"
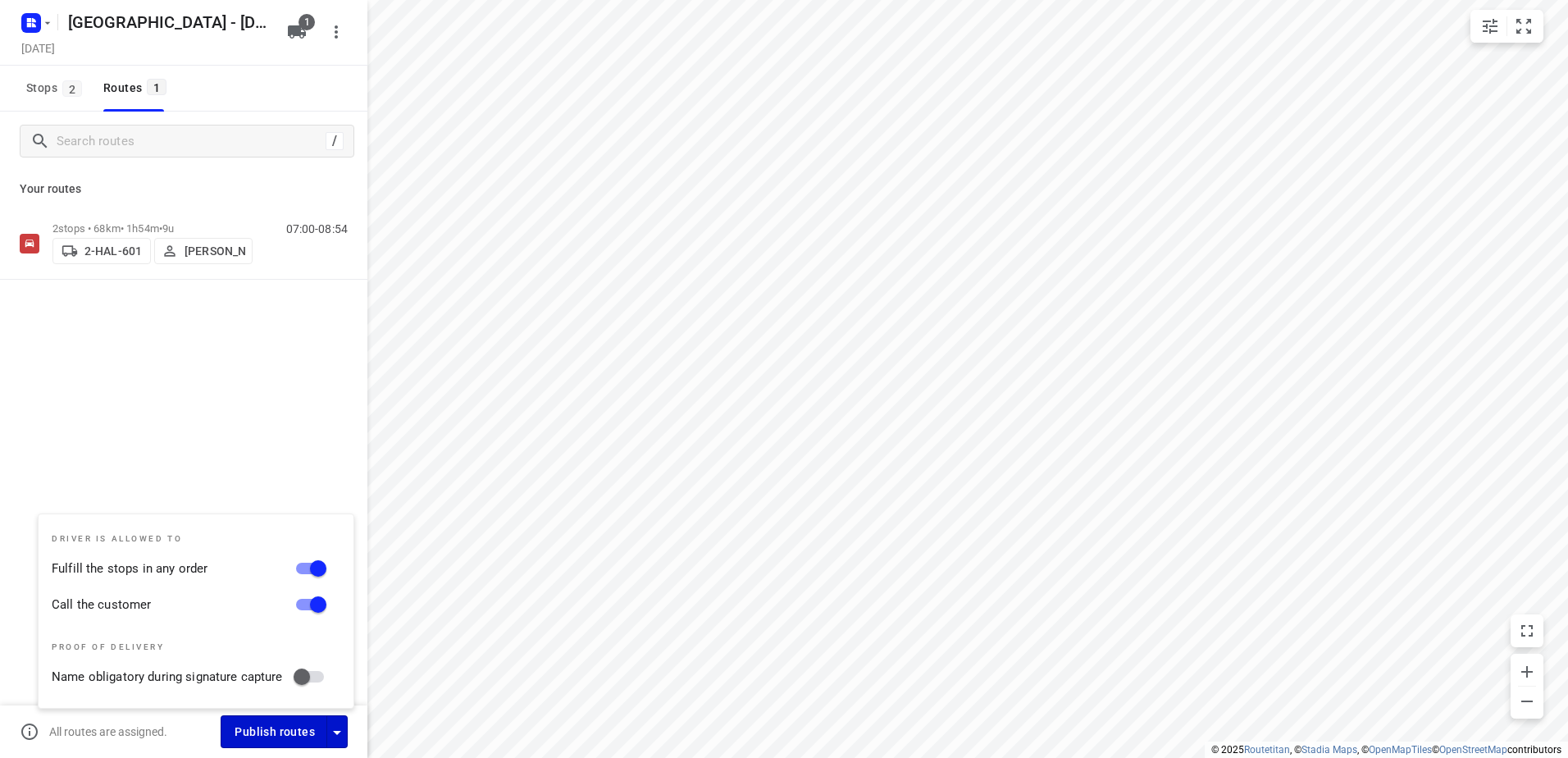
click at [259, 735] on span "Publish routes" at bounding box center [274, 732] width 80 height 21
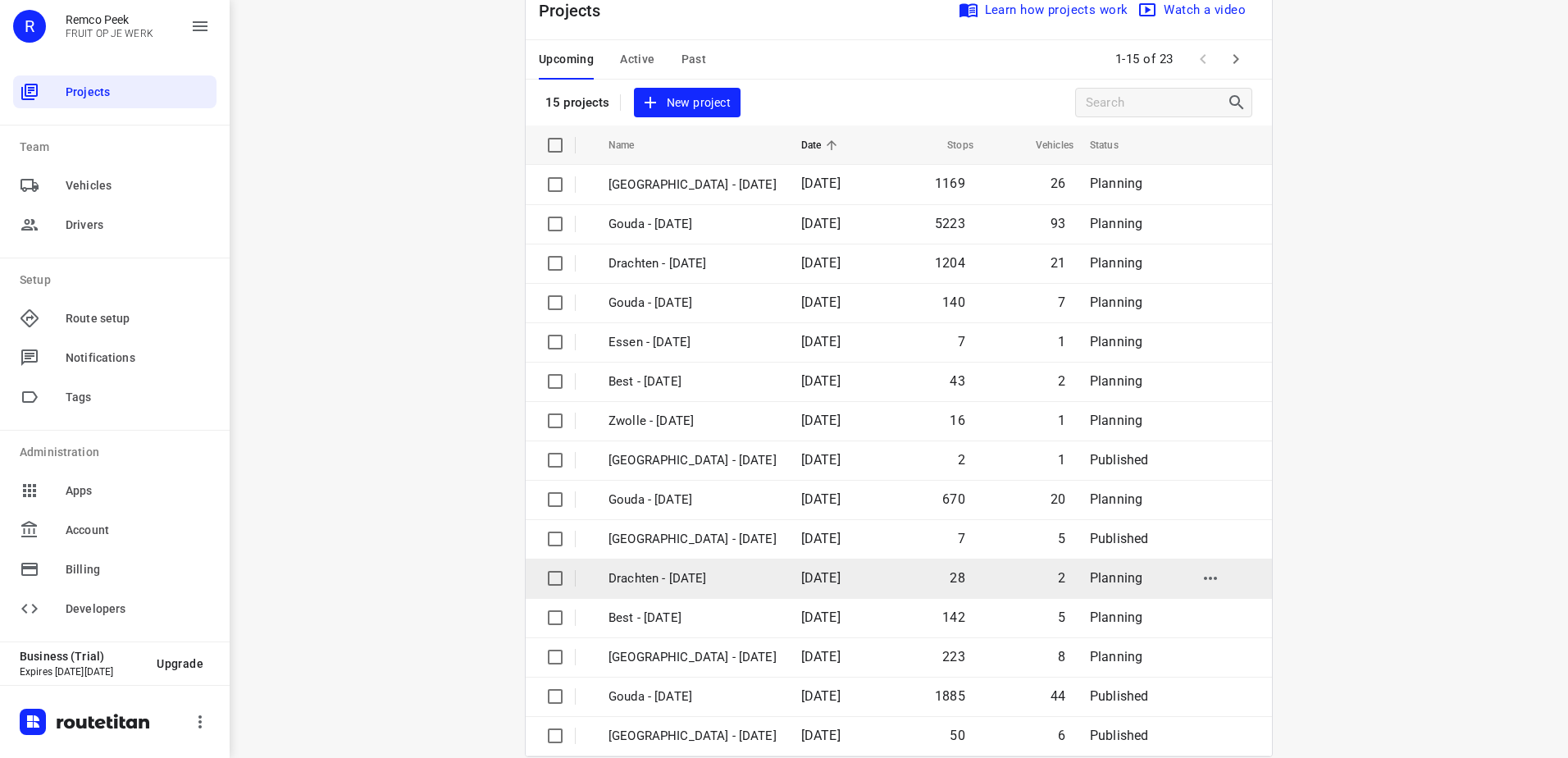
scroll to position [72, 0]
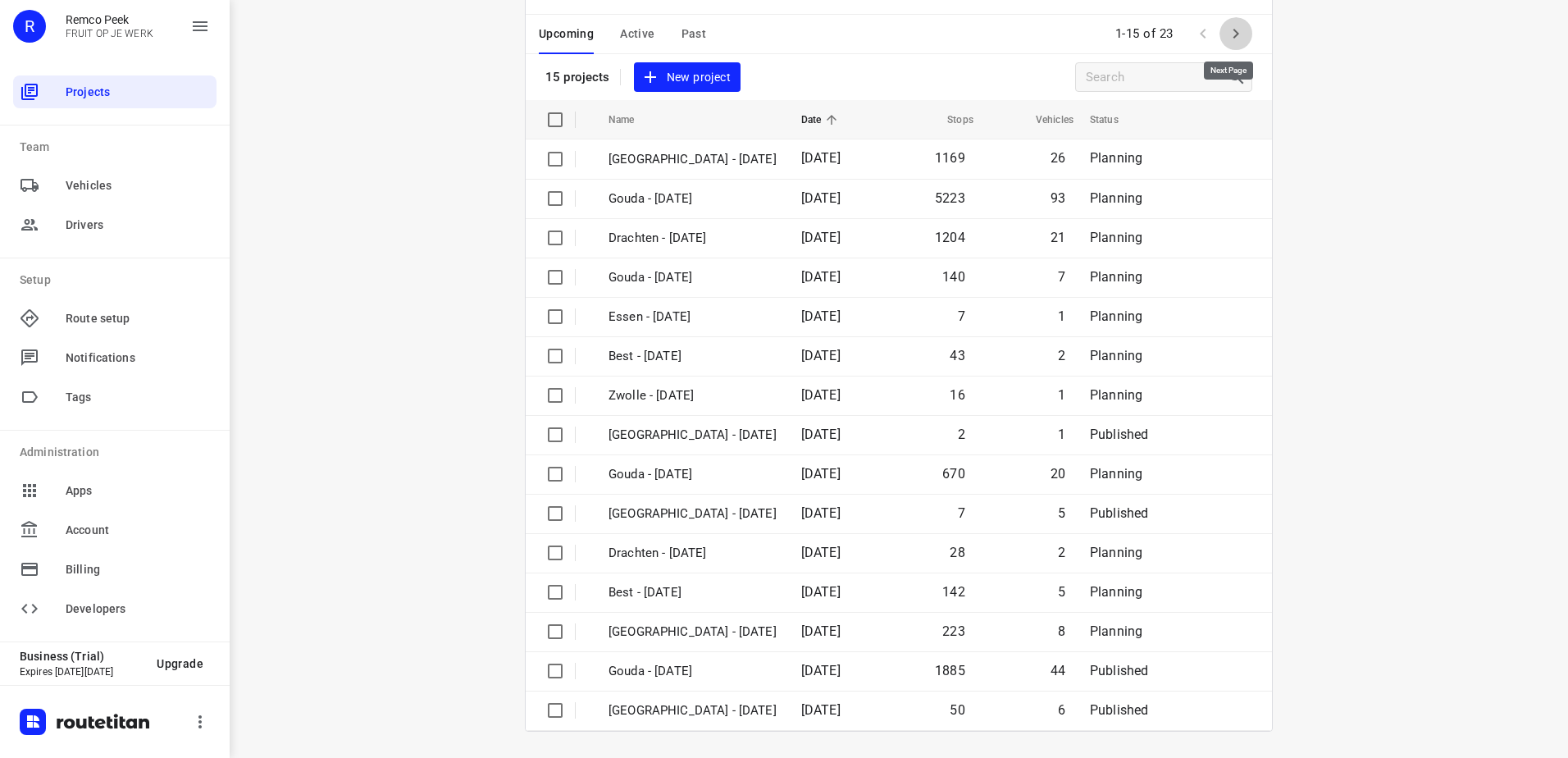
click at [1244, 33] on button "button" at bounding box center [1236, 34] width 33 height 33
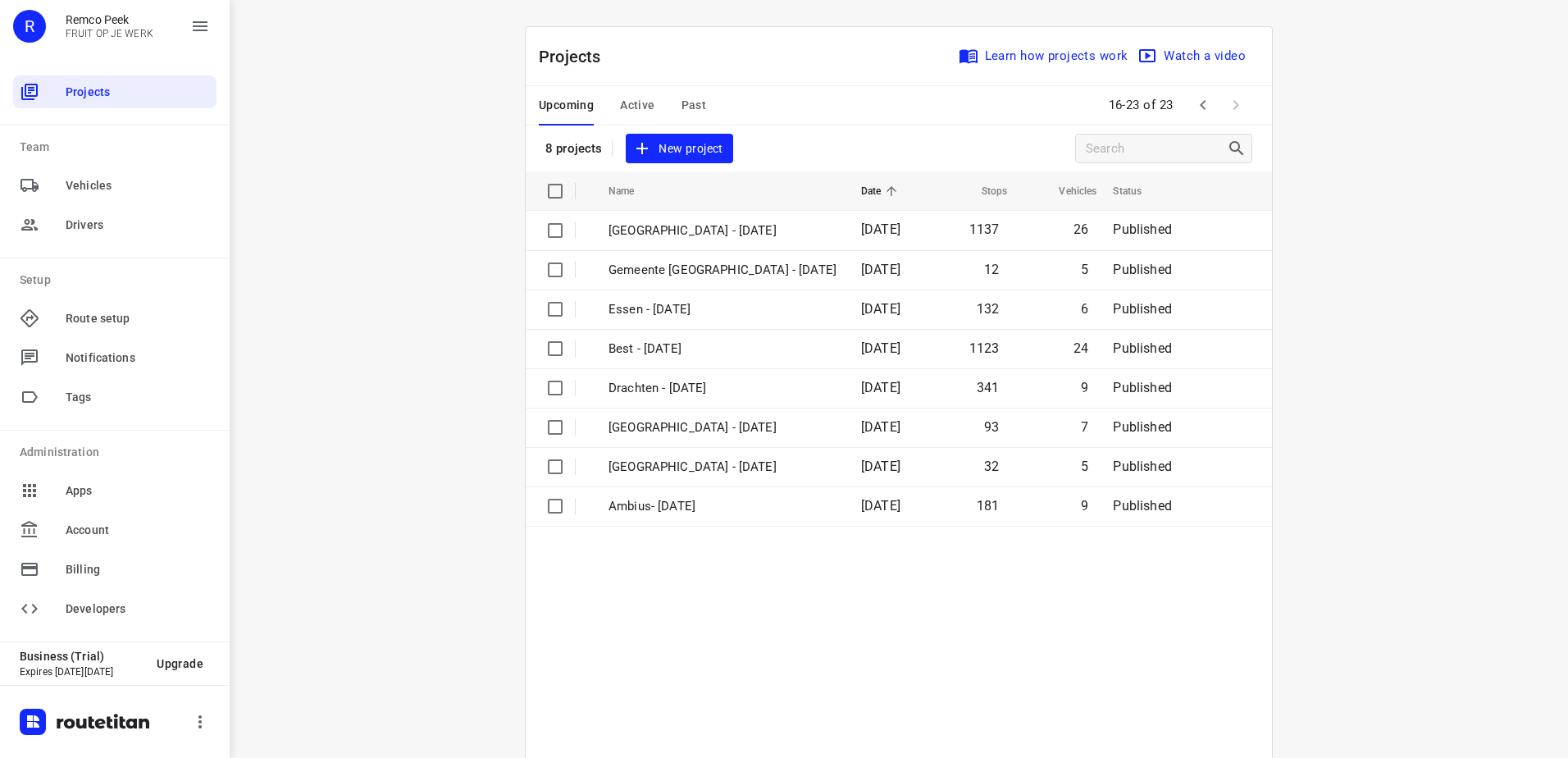
click at [694, 106] on span "Past" at bounding box center [694, 105] width 25 height 21
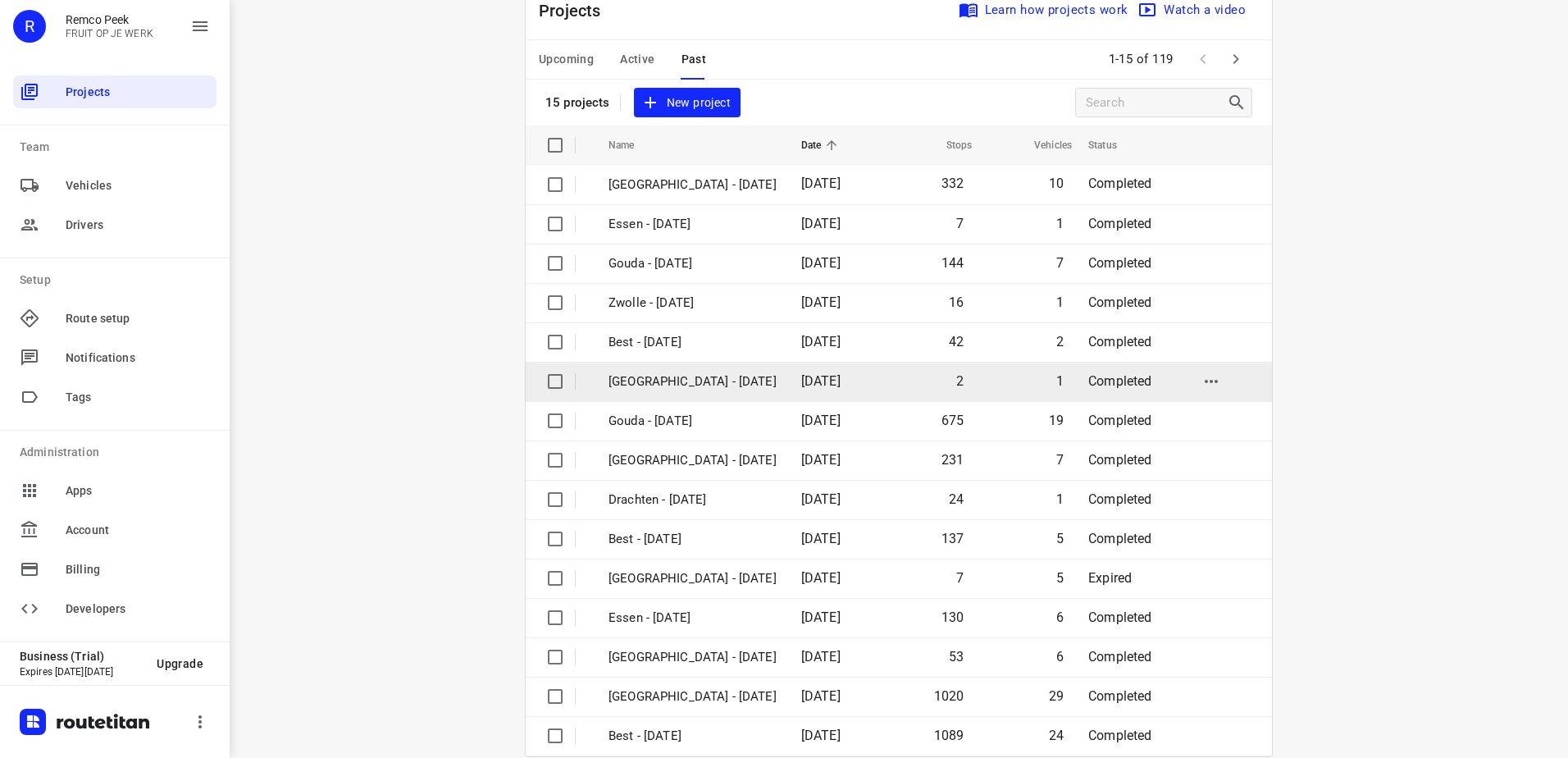
scroll to position [72, 0]
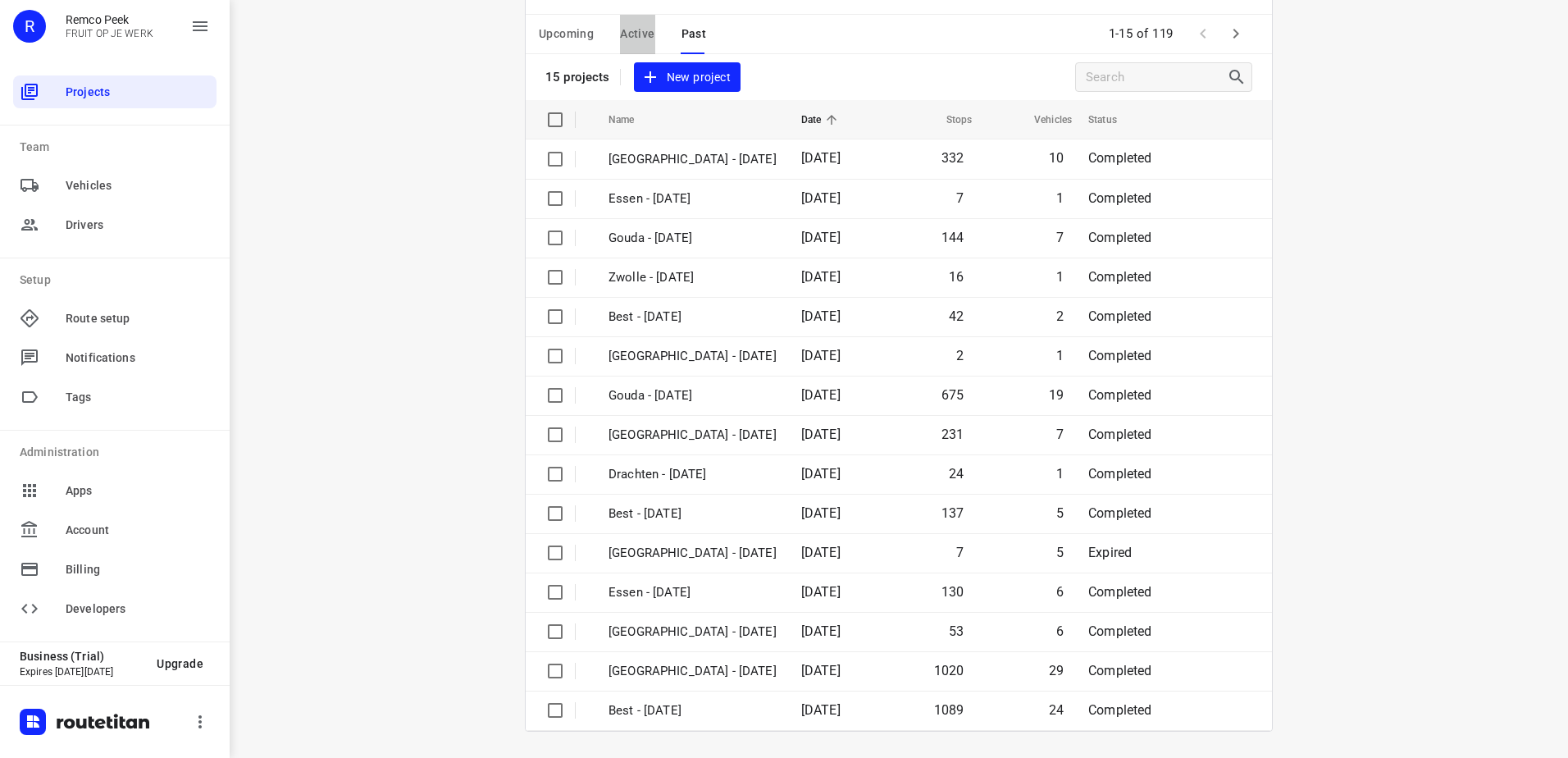
click at [624, 39] on span "Active" at bounding box center [638, 35] width 35 height 21
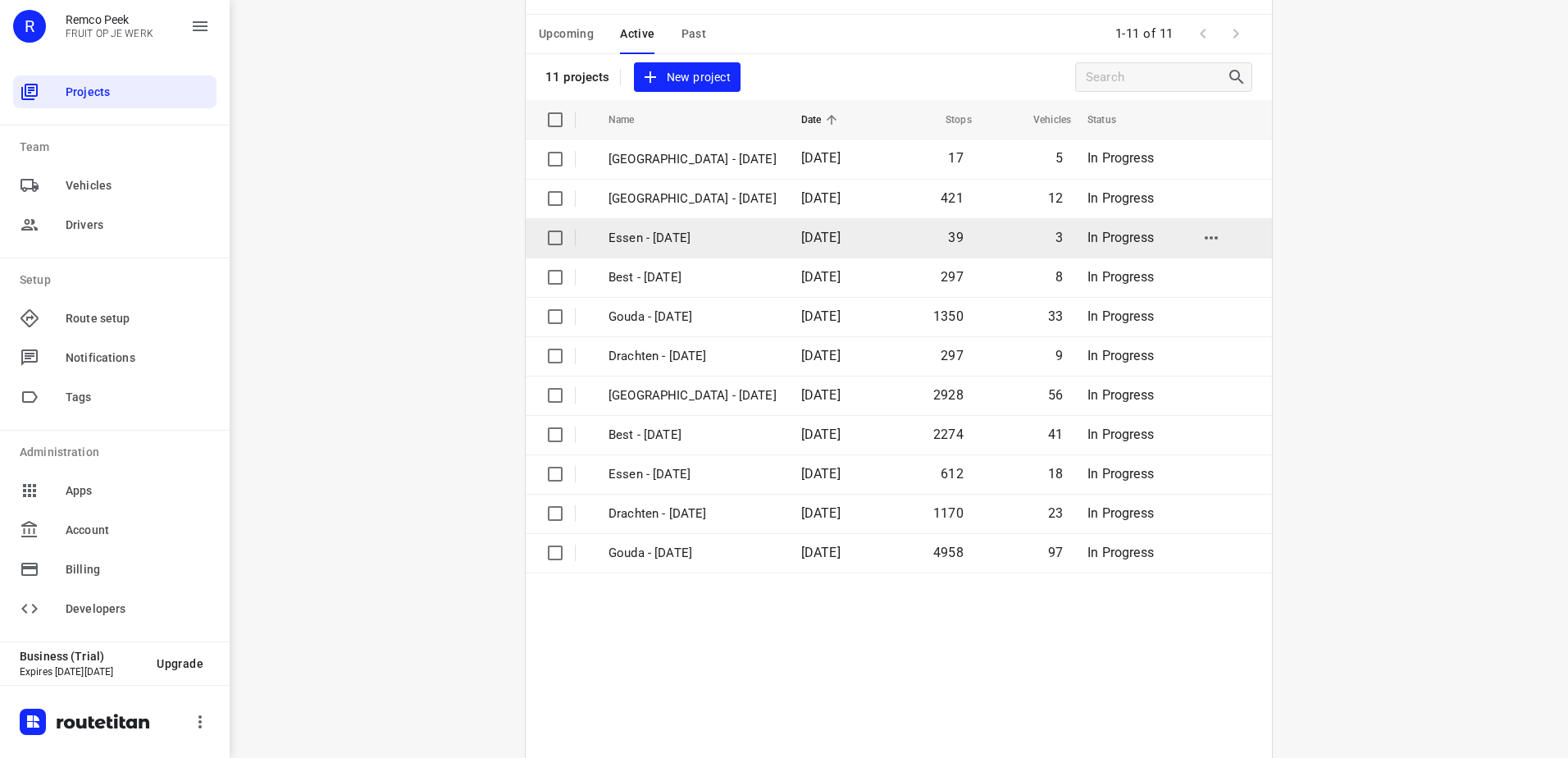
scroll to position [0, 0]
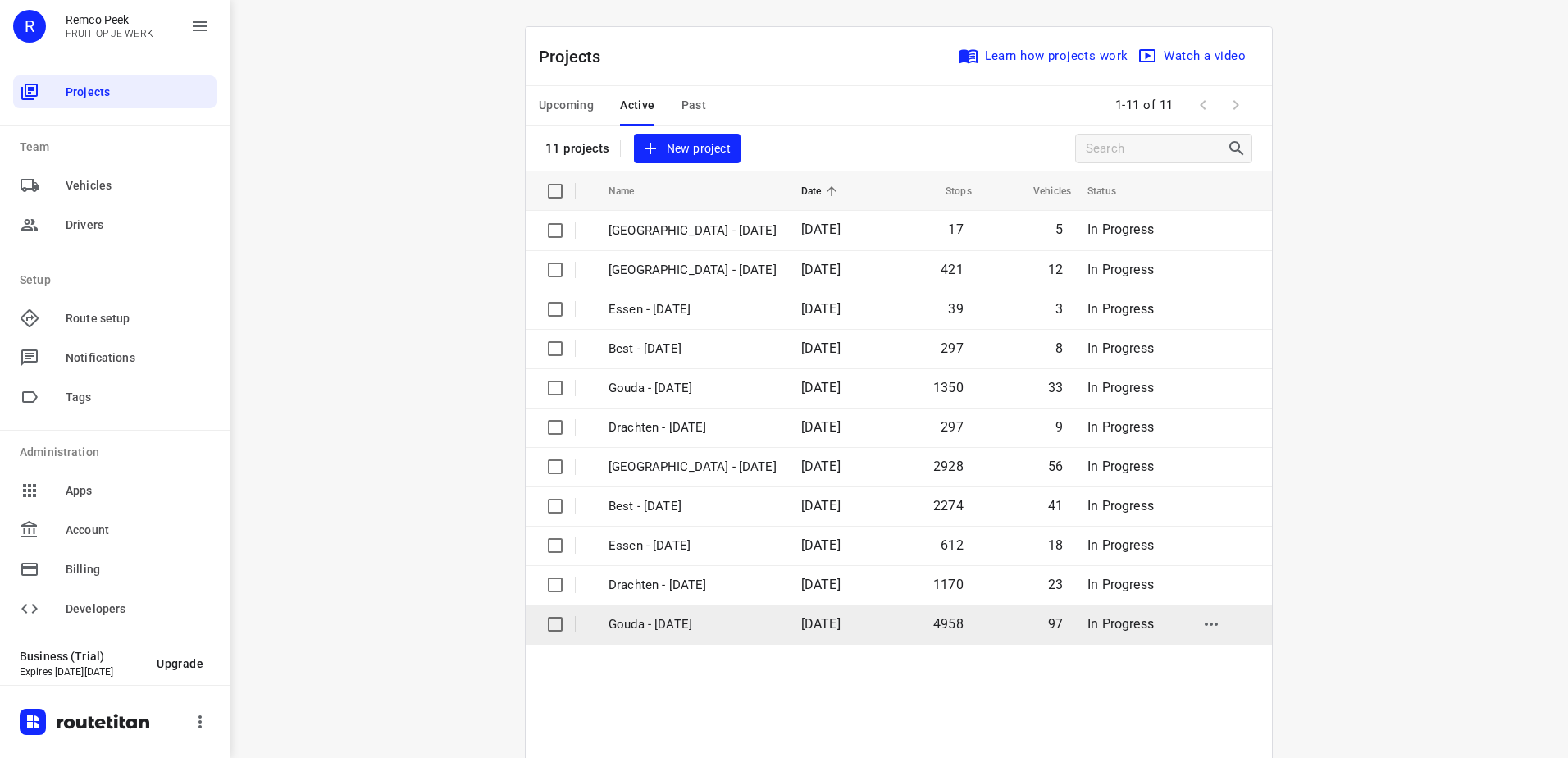
click at [788, 625] on td "25 Aug 2025" at bounding box center [834, 625] width 93 height 40
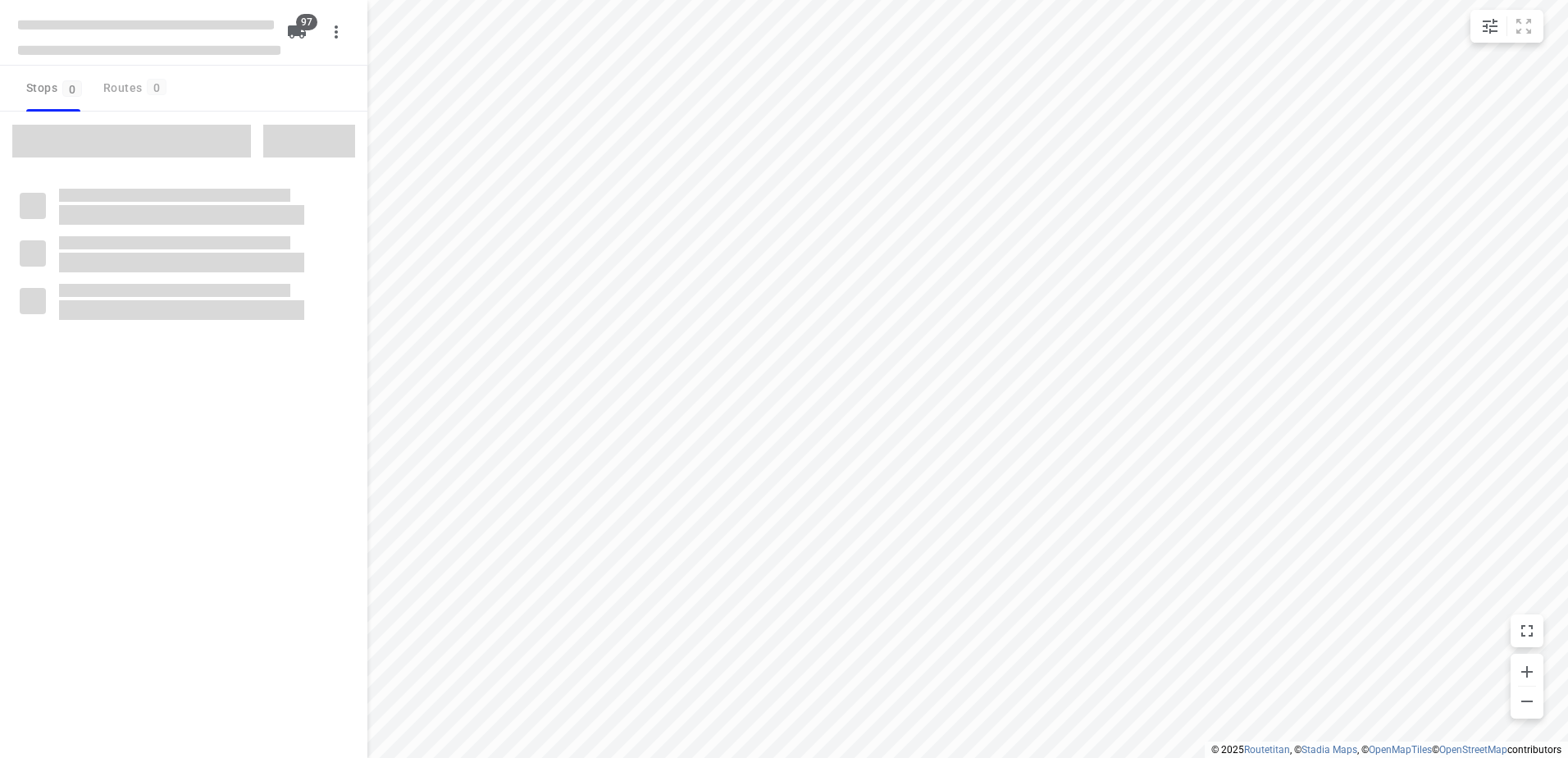
type input "distance"
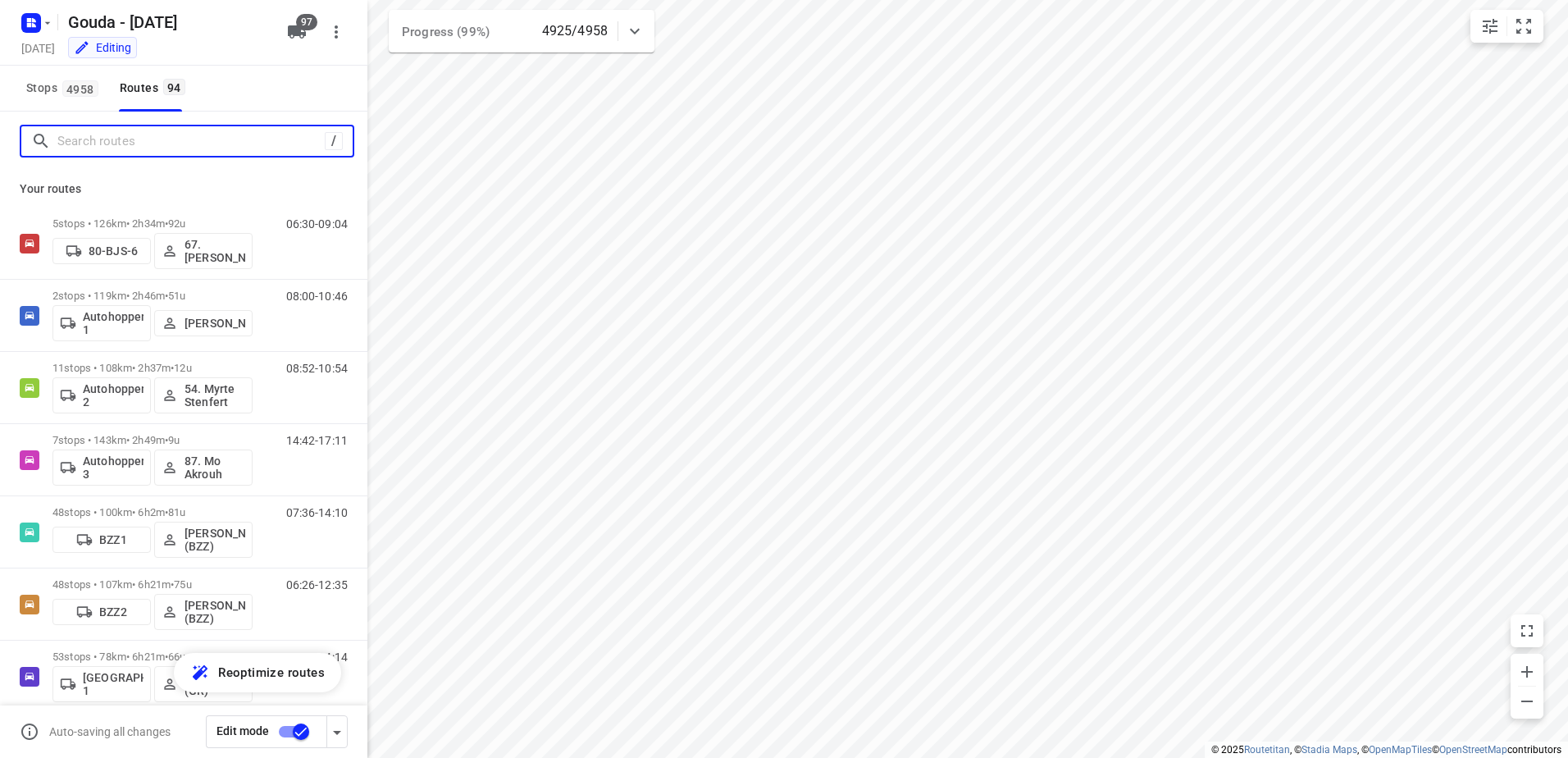
drag, startPoint x: 205, startPoint y: 150, endPoint x: 76, endPoint y: 130, distance: 130.5
click at [205, 150] on input "Search routes" at bounding box center [192, 141] width 268 height 25
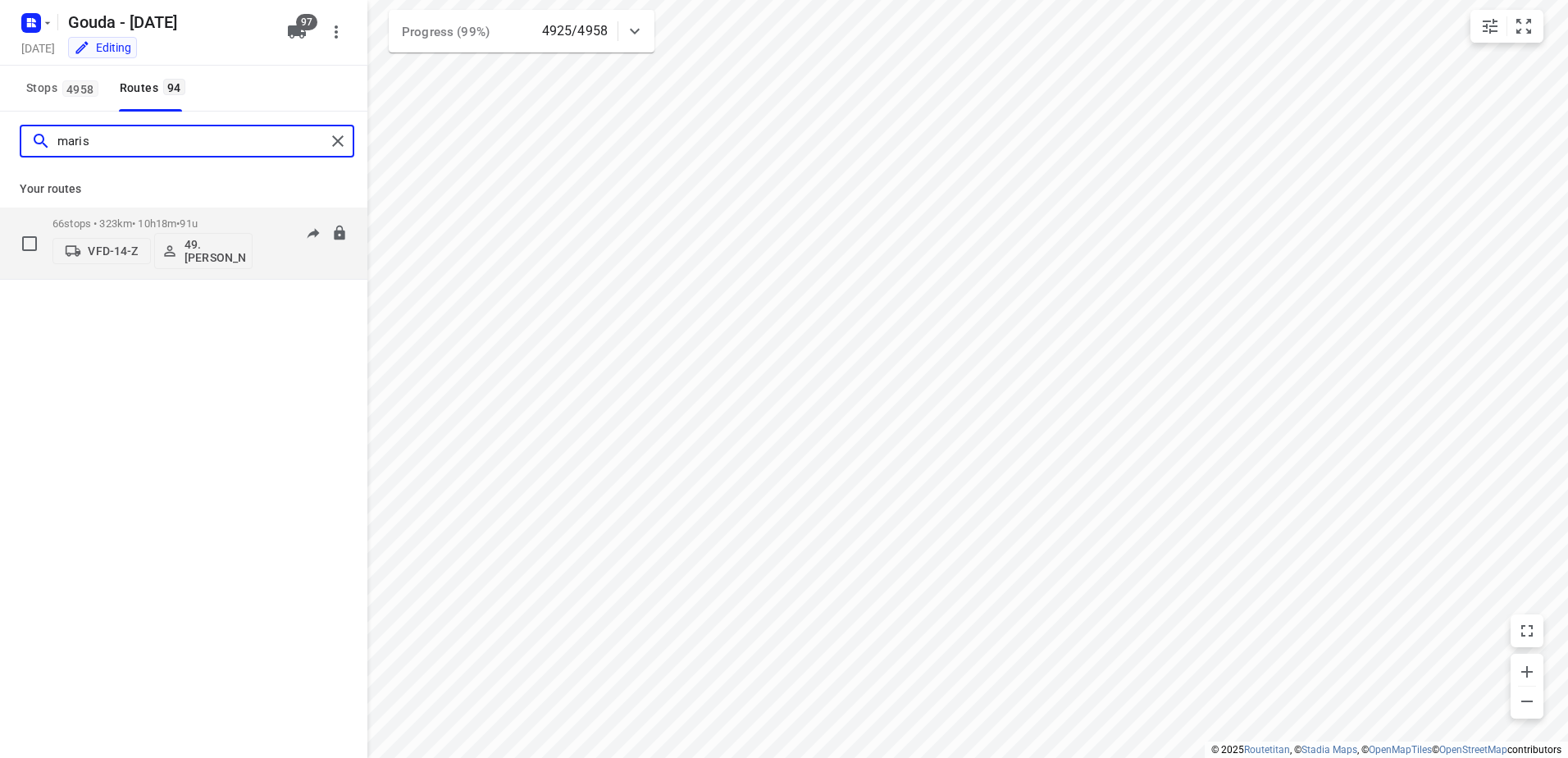
type input "maris"
click at [167, 224] on p "66 stops • 323km • 10h18m • 91u" at bounding box center [153, 224] width 200 height 12
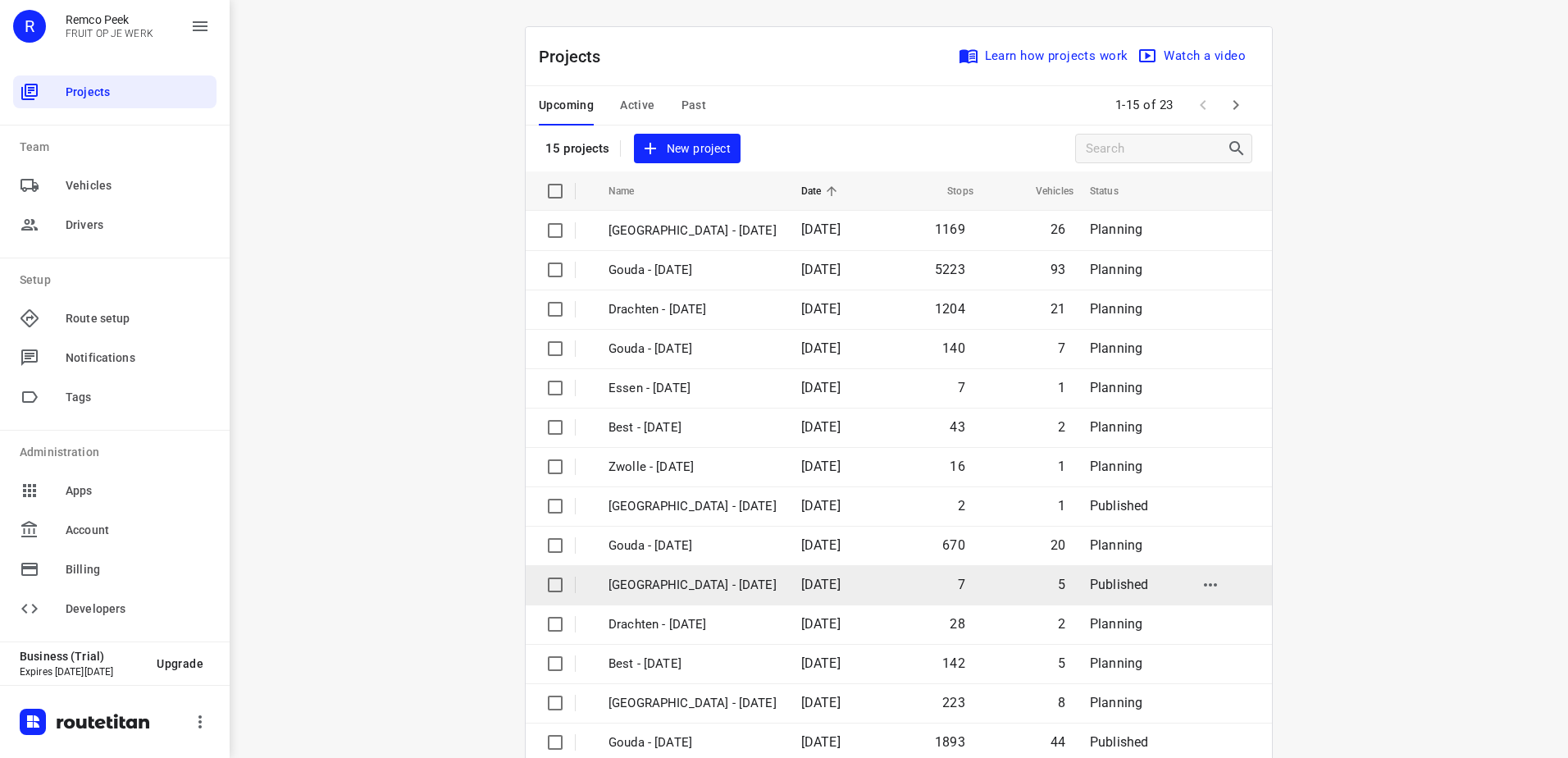
scroll to position [72, 0]
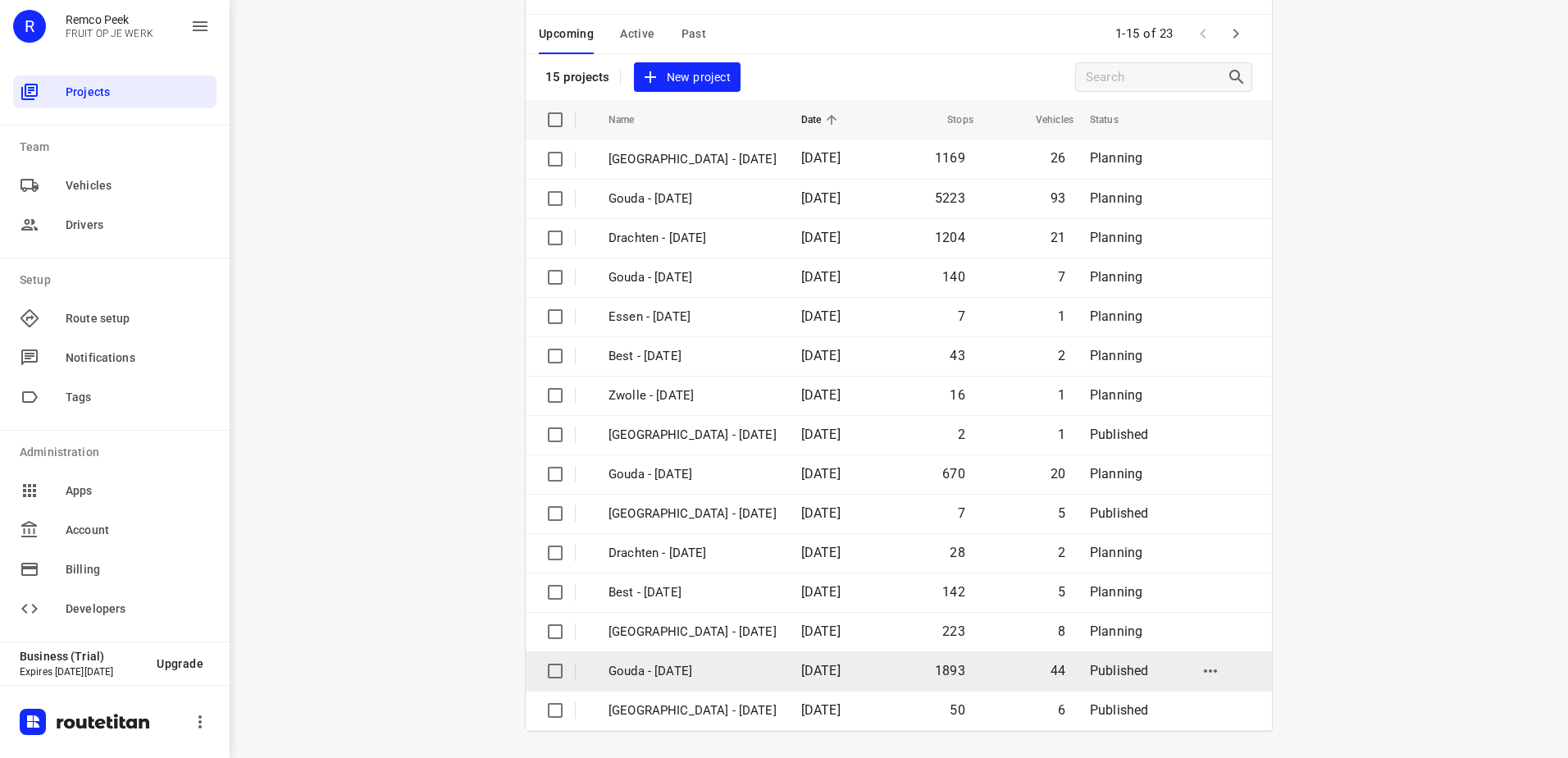
click at [687, 673] on p "Gouda - [DATE]" at bounding box center [692, 672] width 168 height 19
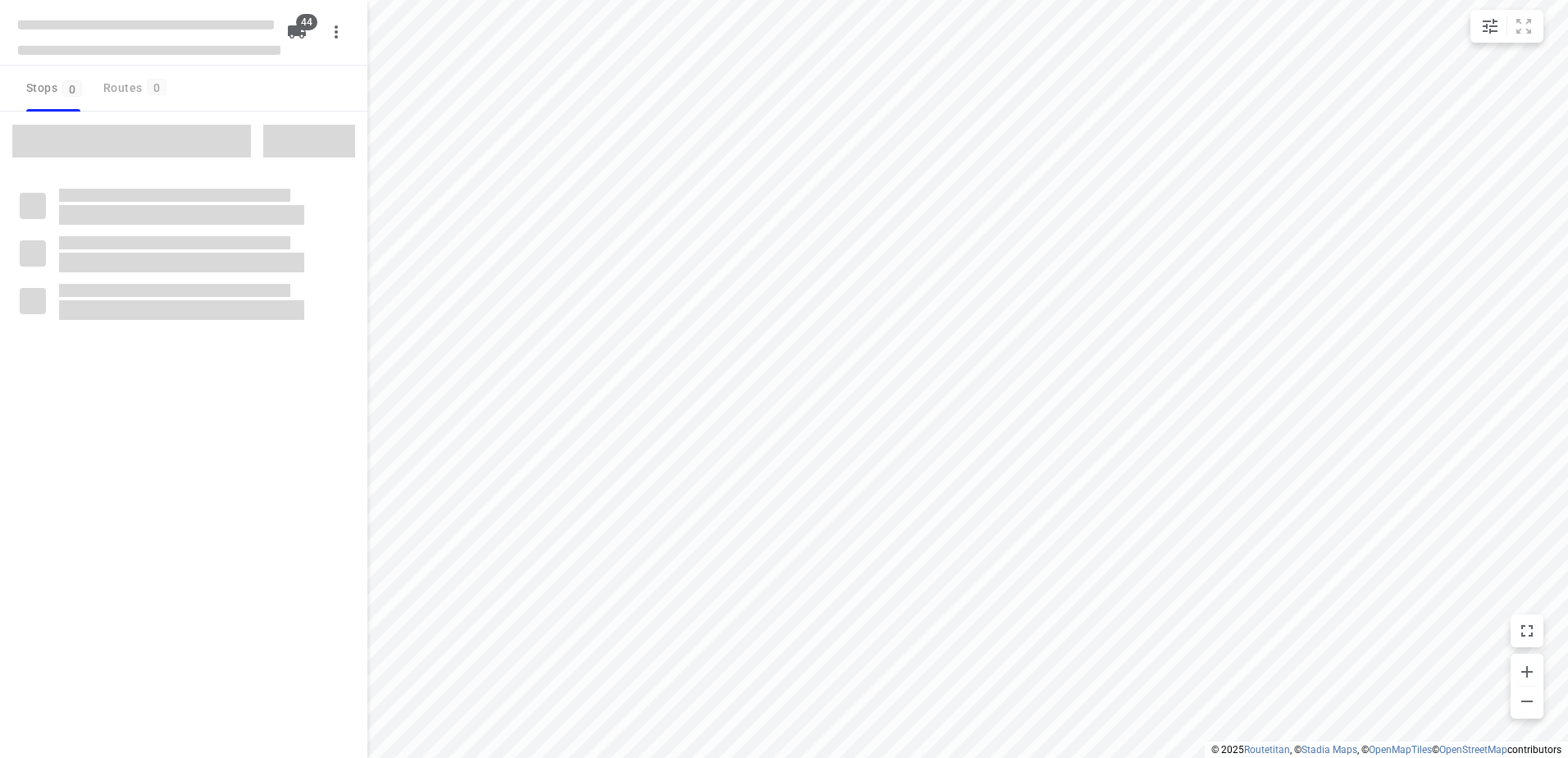
checkbox input "true"
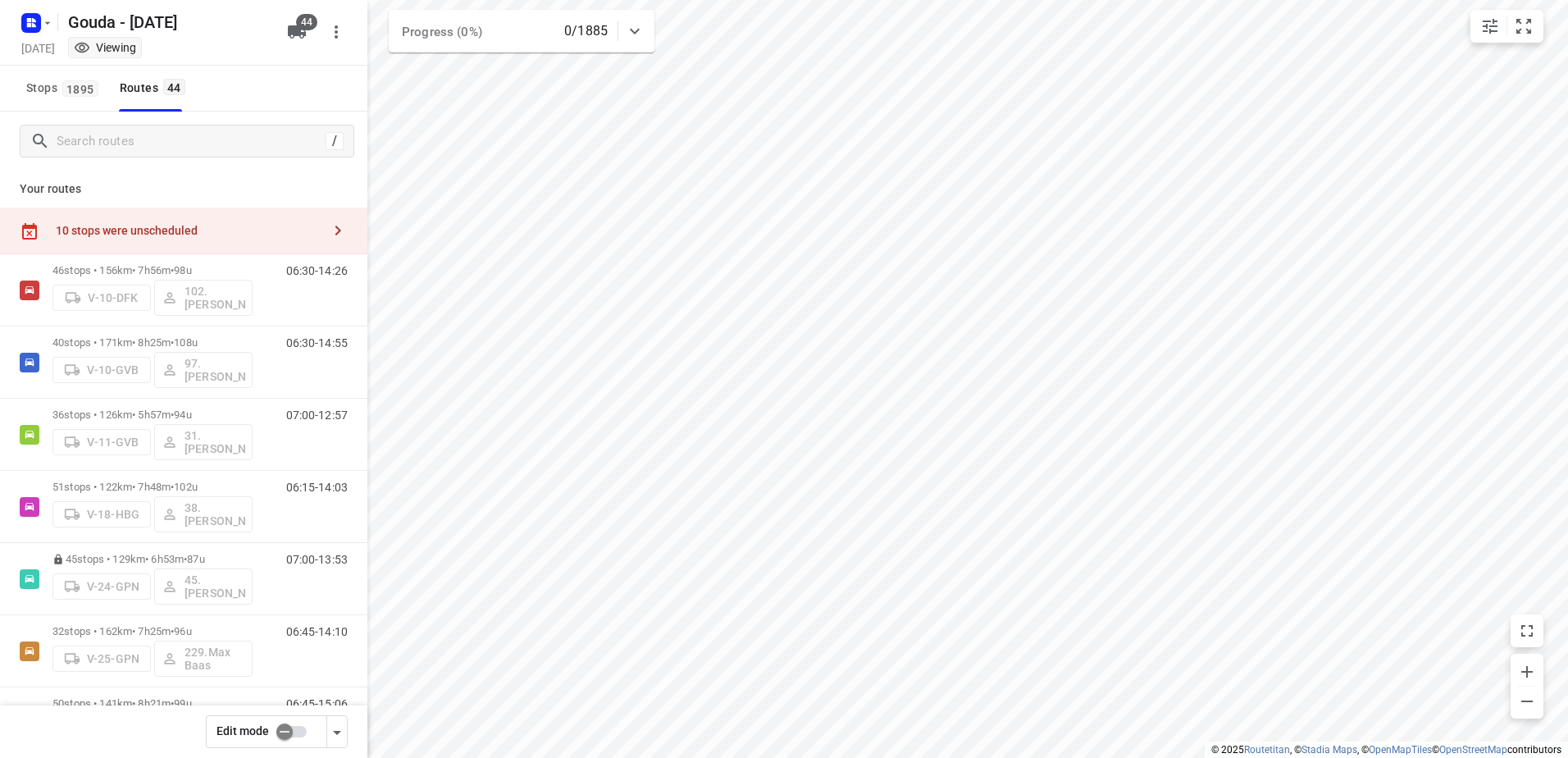
click at [295, 742] on input "checkbox" at bounding box center [285, 732] width 93 height 31
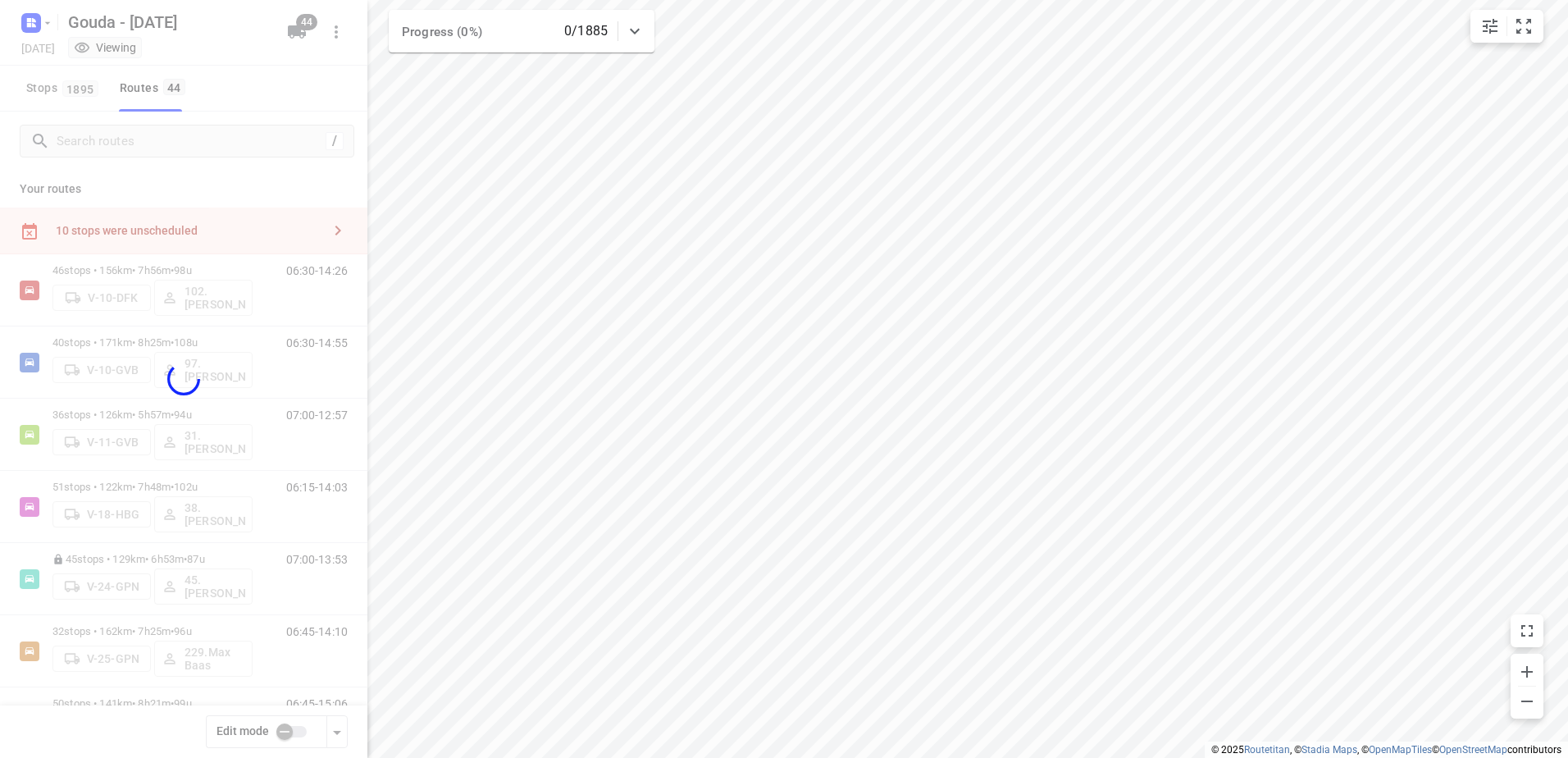
checkbox input "true"
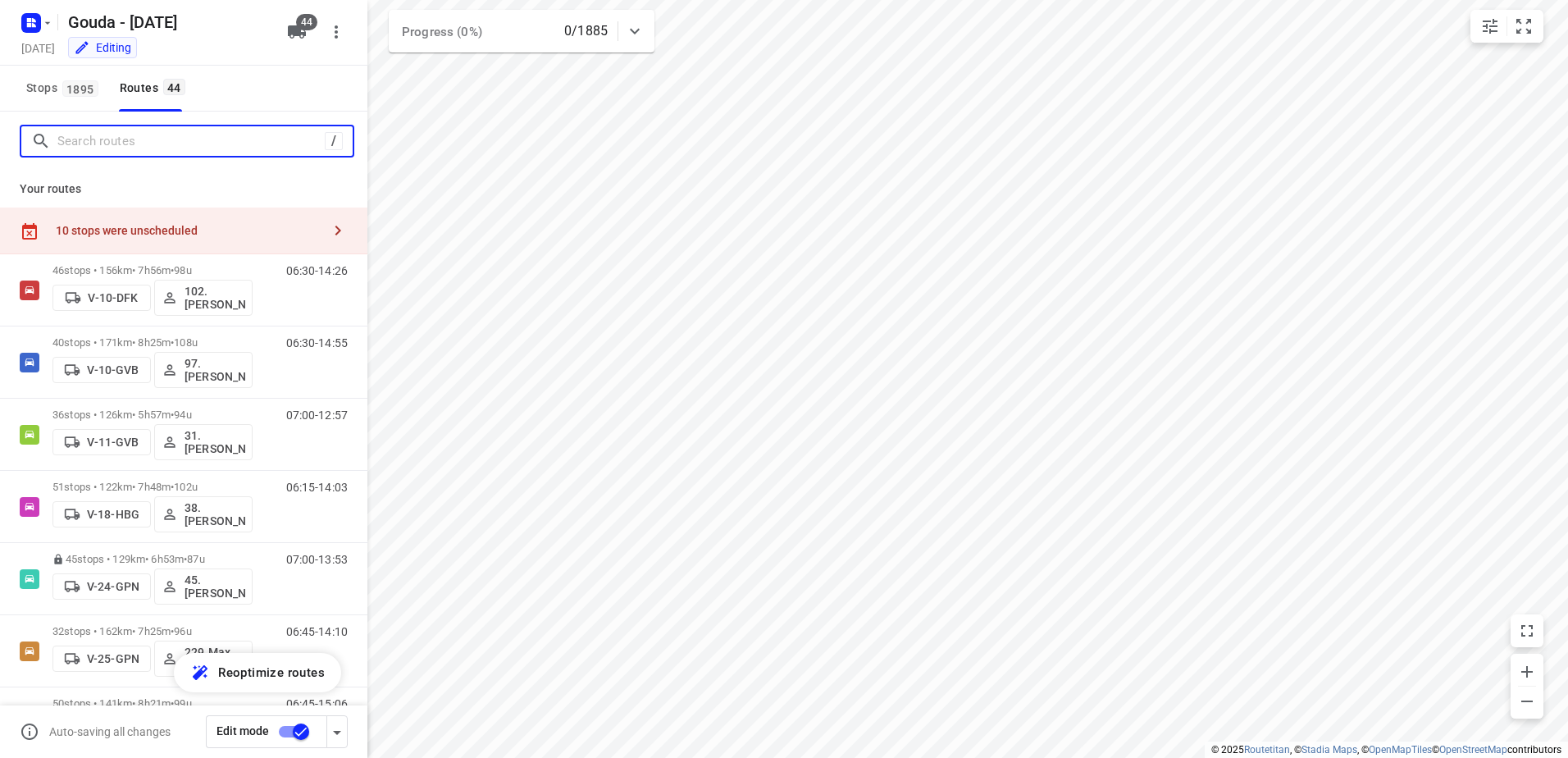
click at [188, 141] on input "Search routes" at bounding box center [192, 141] width 268 height 25
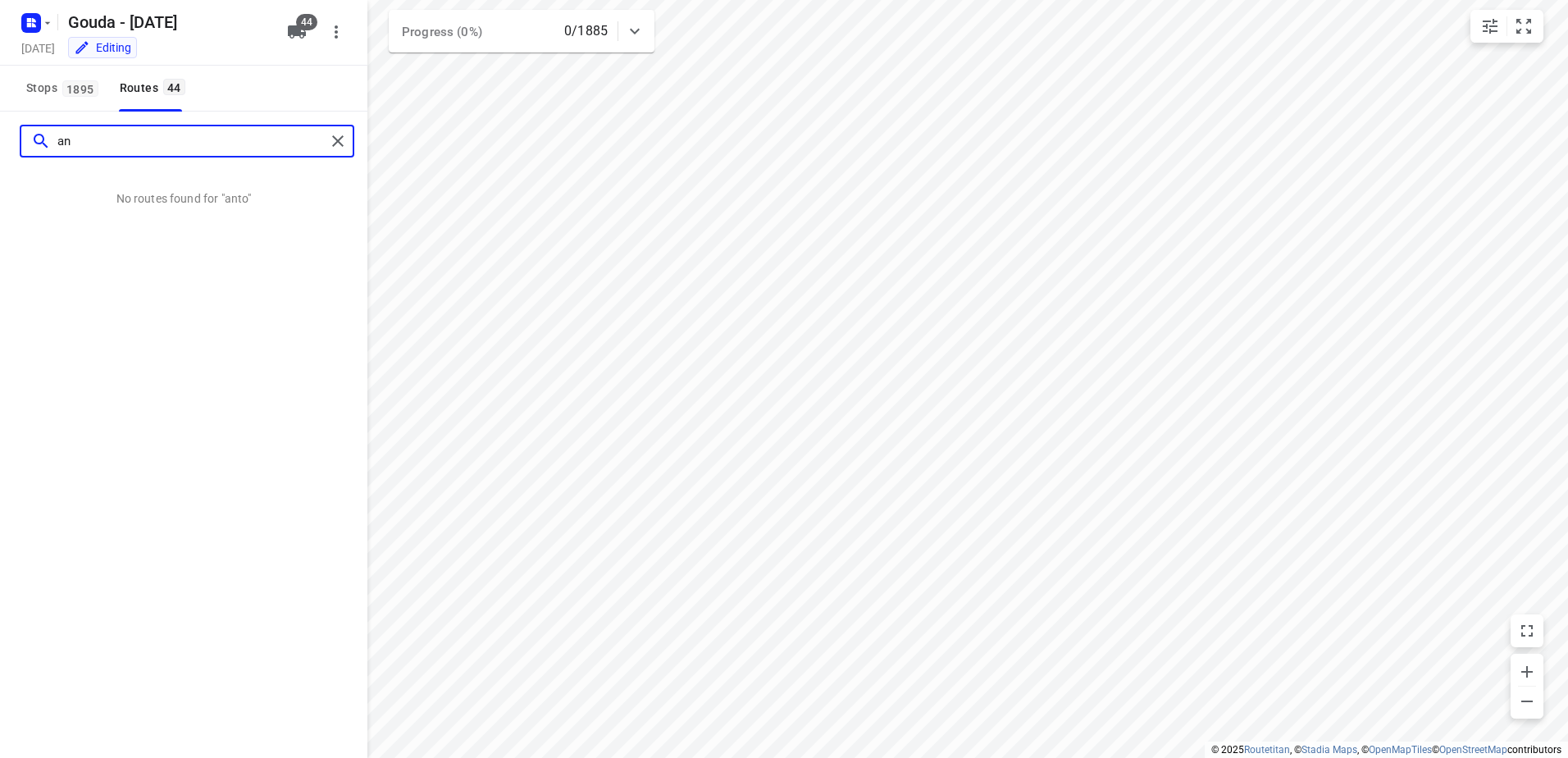
type input "a"
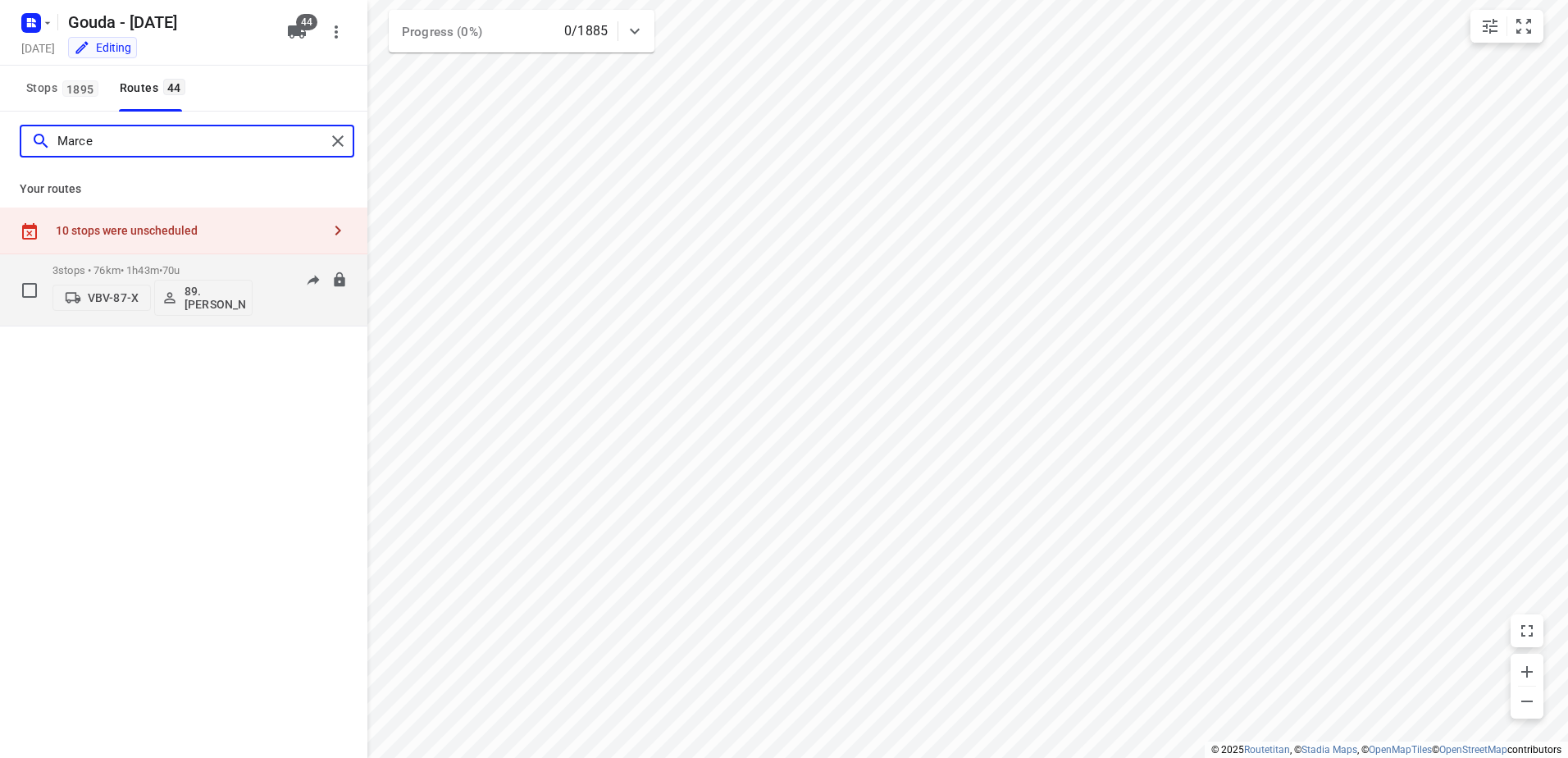
type input "Marce"
click at [144, 272] on p "3 stops • 76km • 1h43m • 70u" at bounding box center [153, 270] width 200 height 12
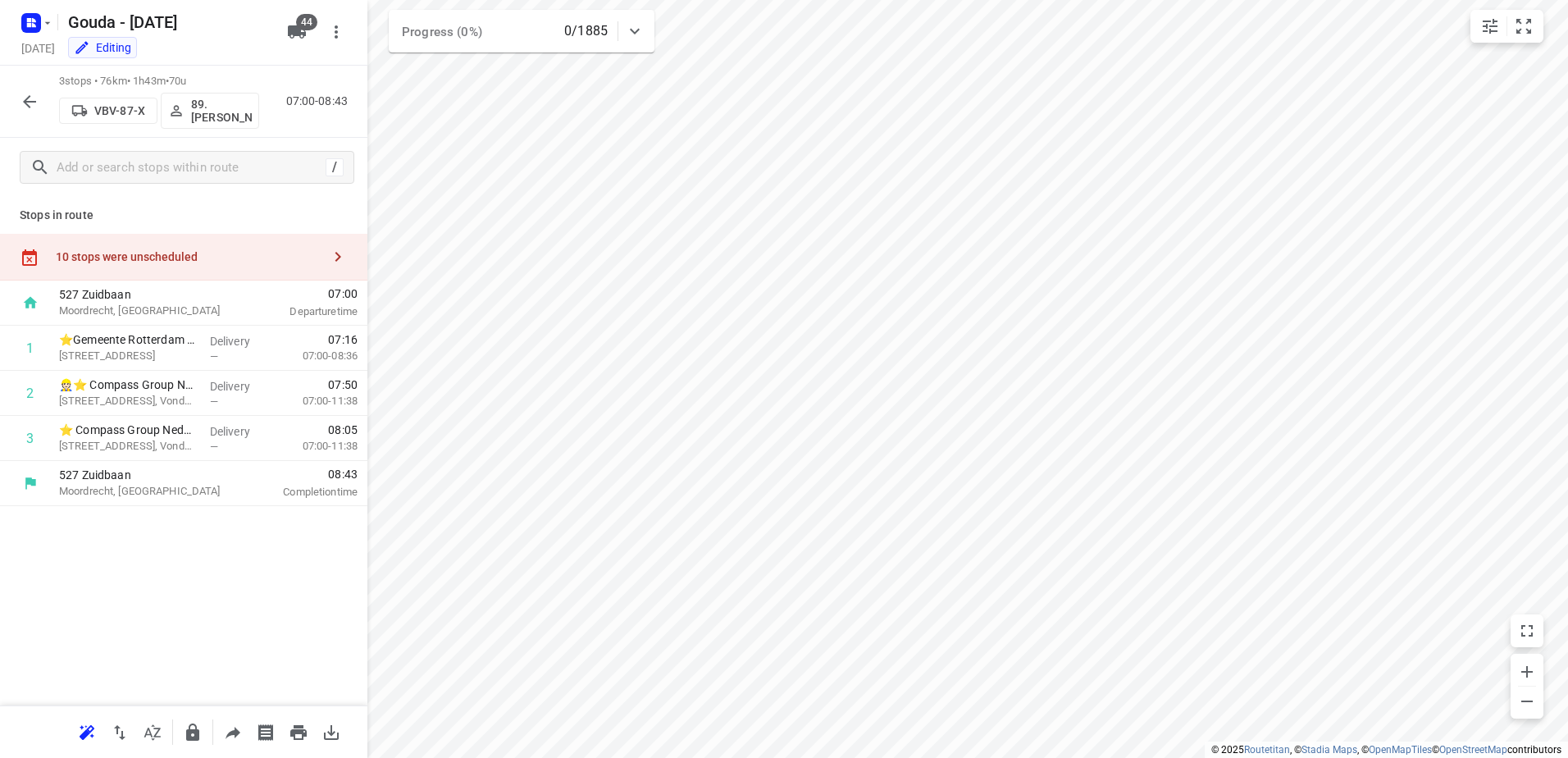
click at [137, 249] on div "10 stops were unscheduled" at bounding box center [184, 257] width 368 height 47
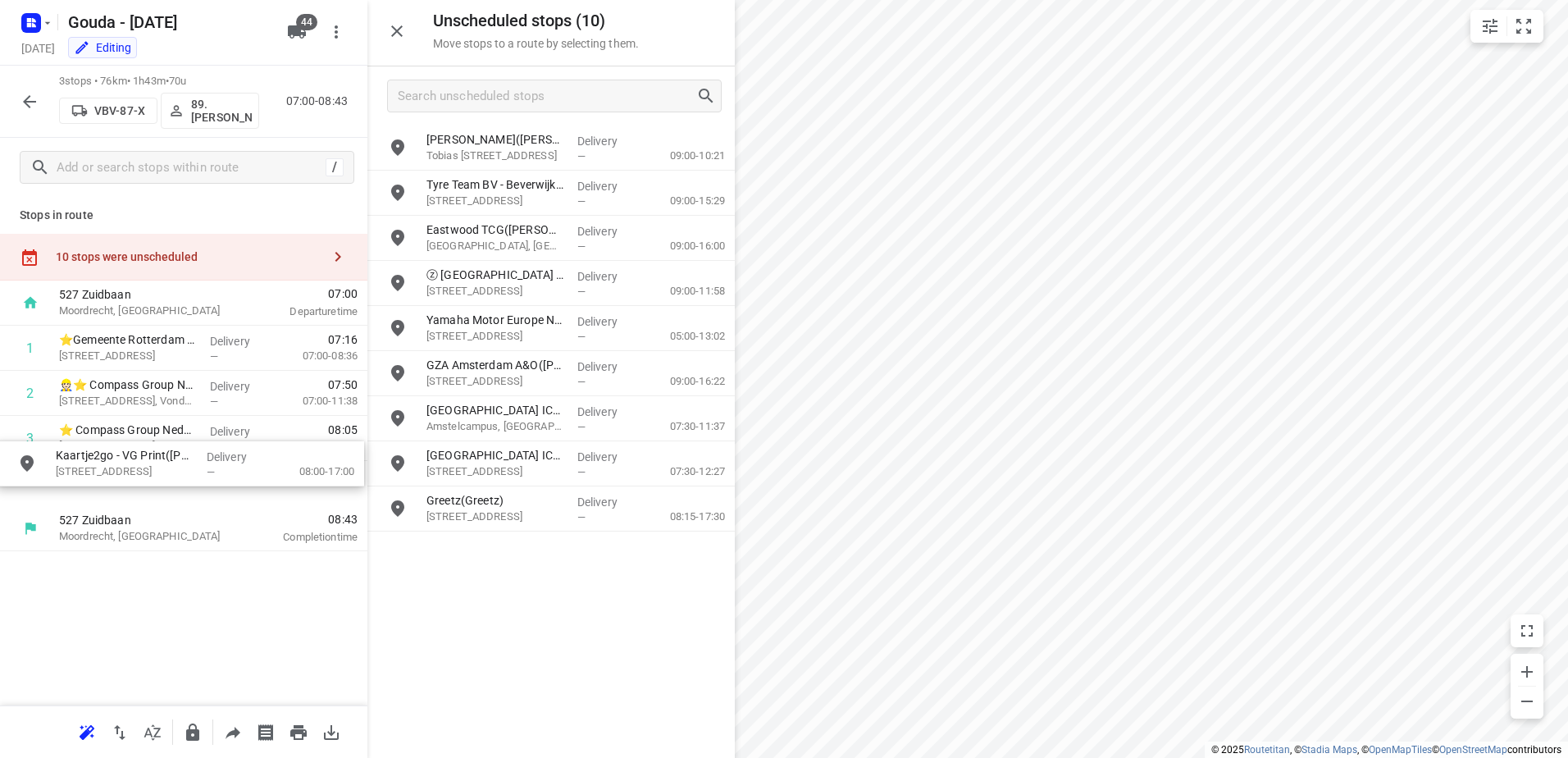
drag, startPoint x: 537, startPoint y: 520, endPoint x: 192, endPoint y: 475, distance: 347.9
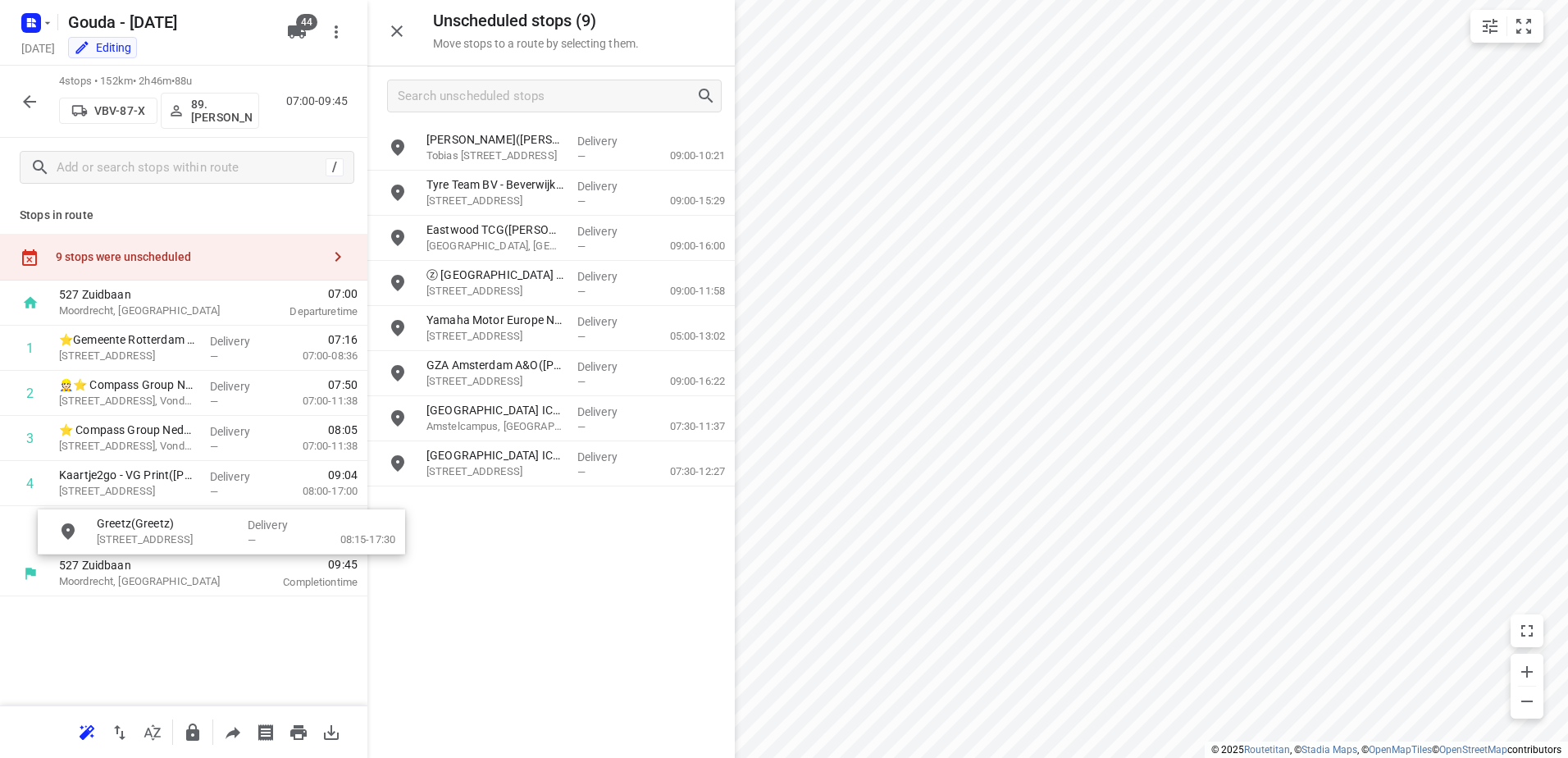
drag, startPoint x: 513, startPoint y: 505, endPoint x: 147, endPoint y: 518, distance: 366.2
click at [24, 108] on icon "button" at bounding box center [29, 101] width 20 height 20
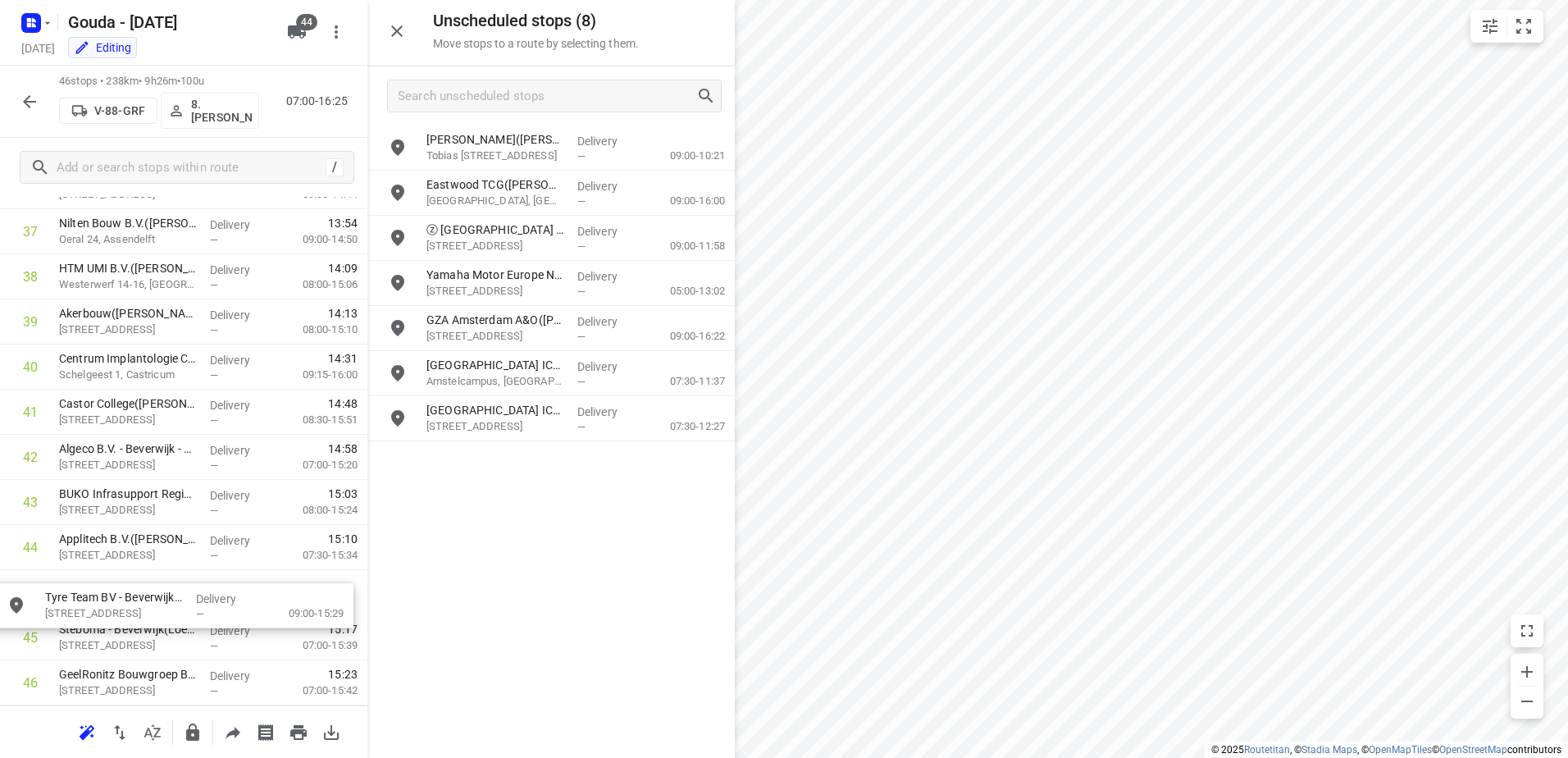
drag, startPoint x: 558, startPoint y: 195, endPoint x: 172, endPoint y: 604, distance: 562.4
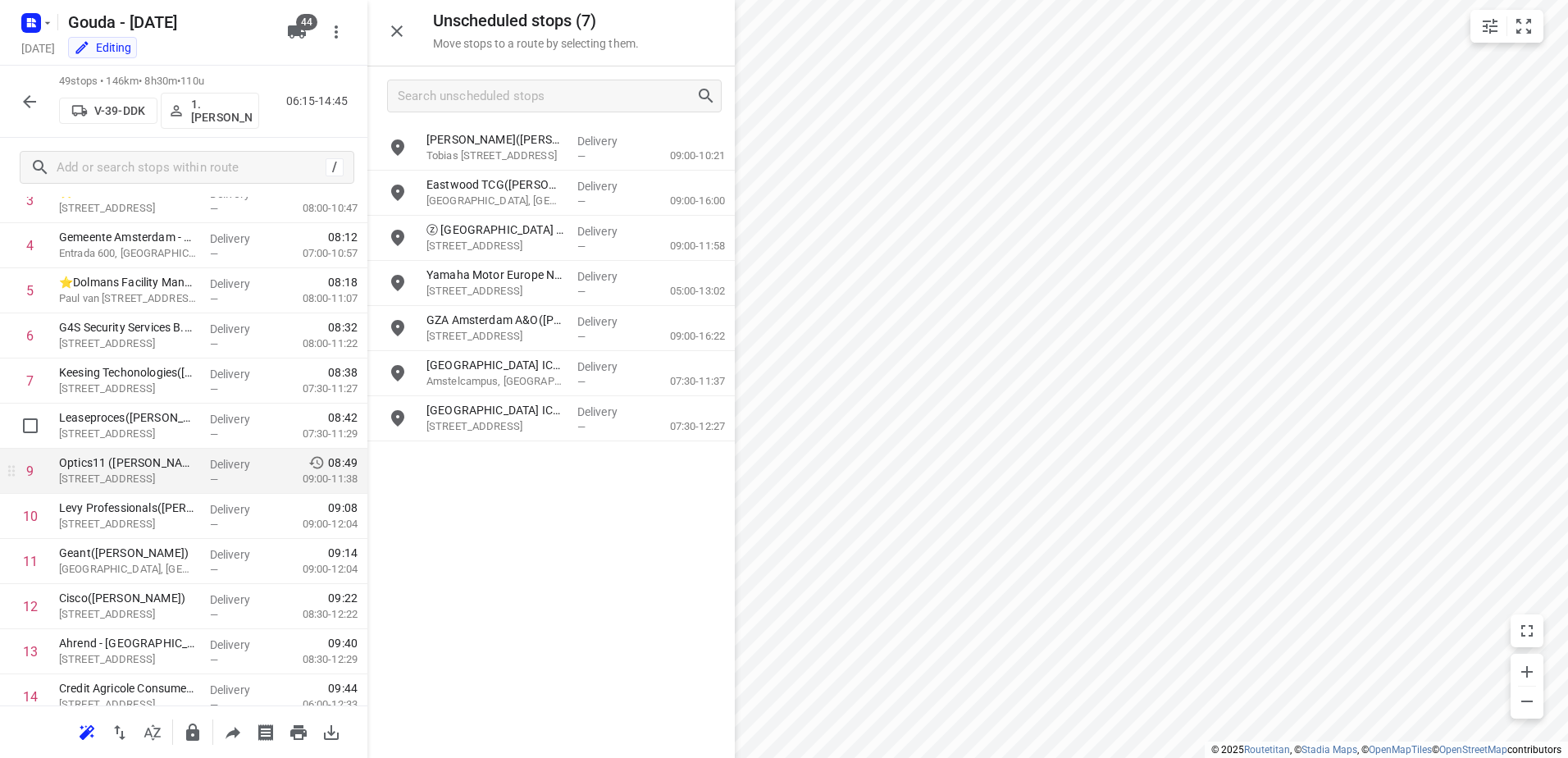
scroll to position [246, 0]
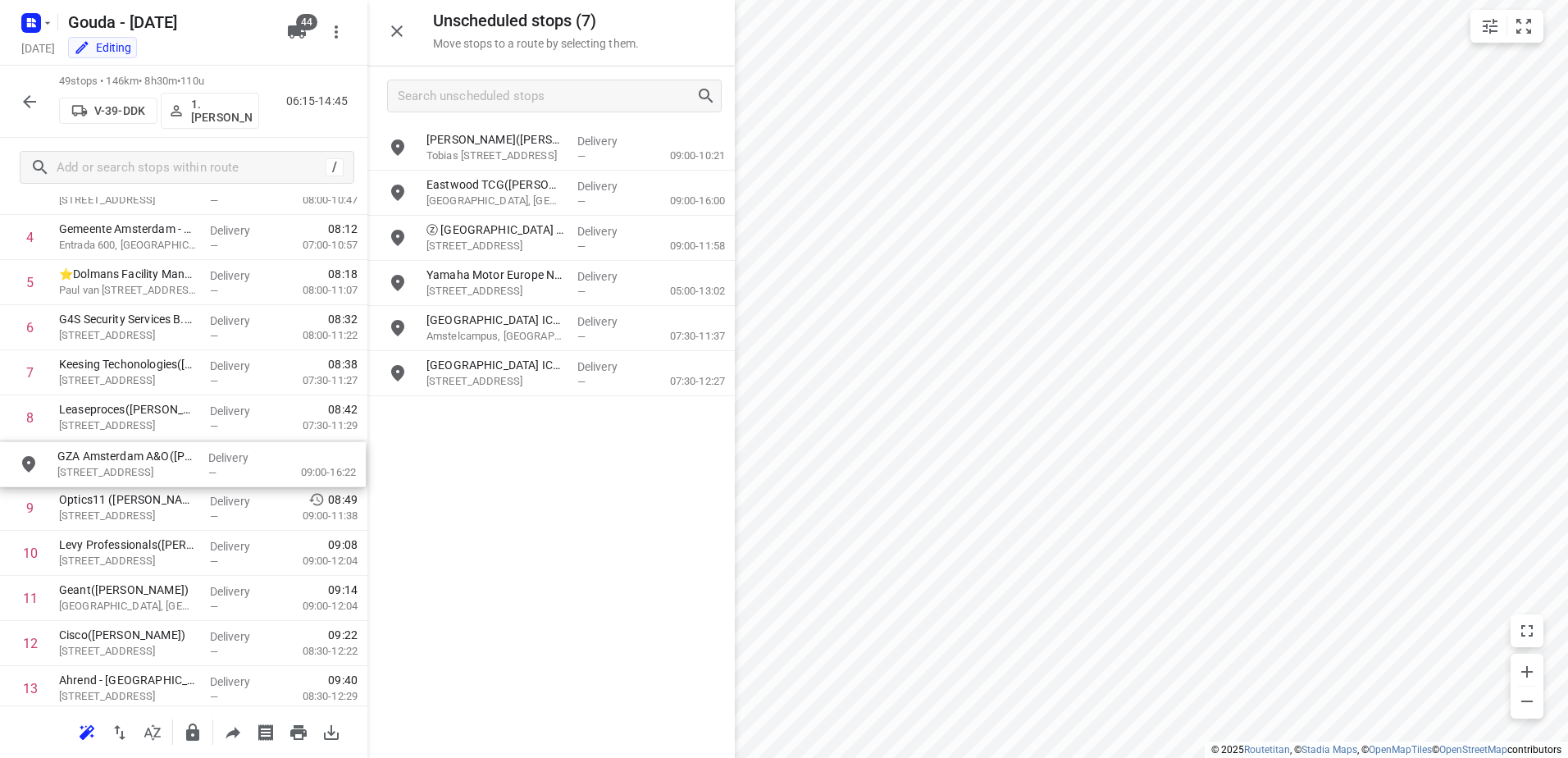
drag, startPoint x: 601, startPoint y: 331, endPoint x: 218, endPoint y: 471, distance: 407.8
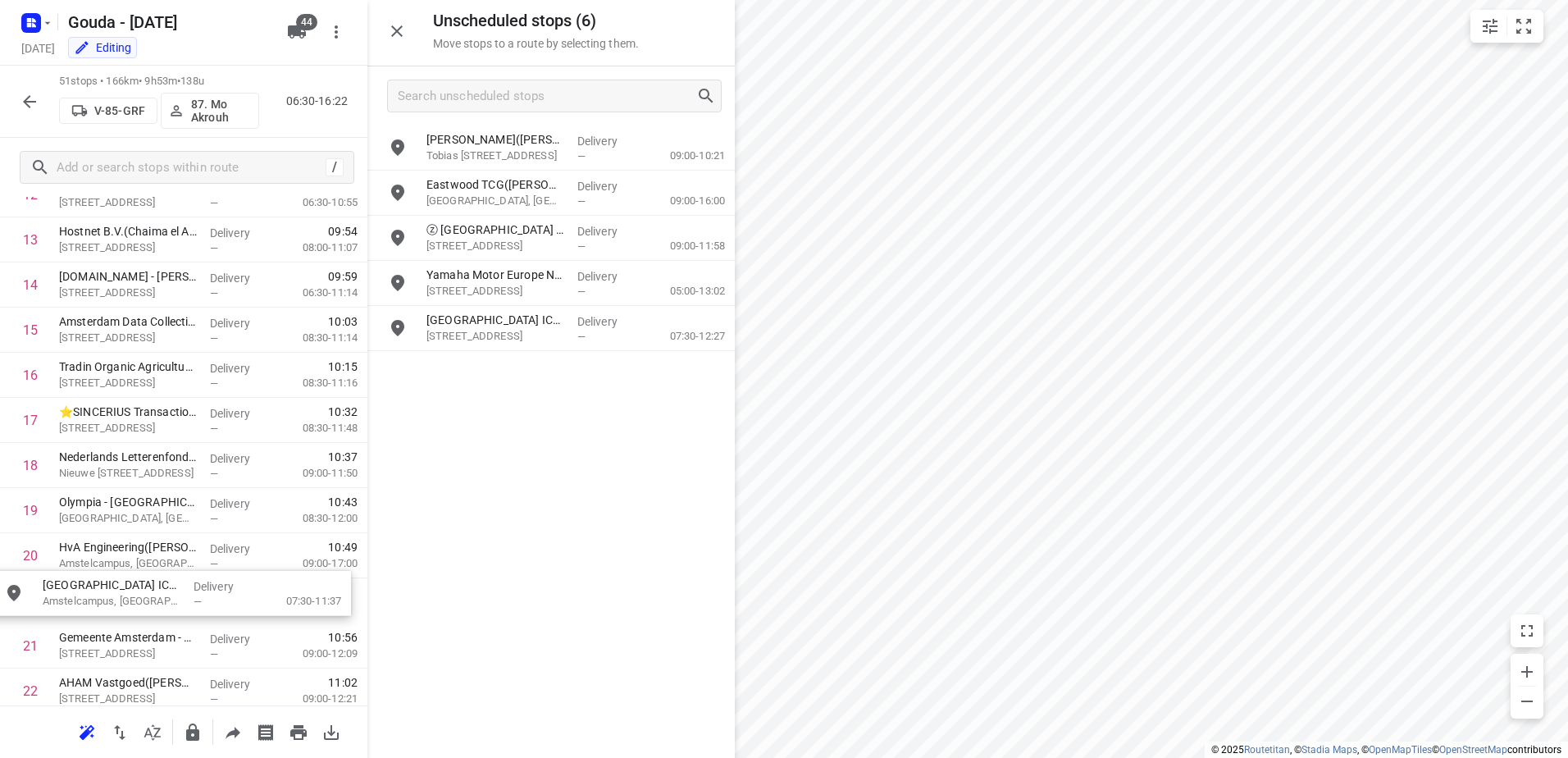
drag, startPoint x: 539, startPoint y: 339, endPoint x: 147, endPoint y: 609, distance: 476.0
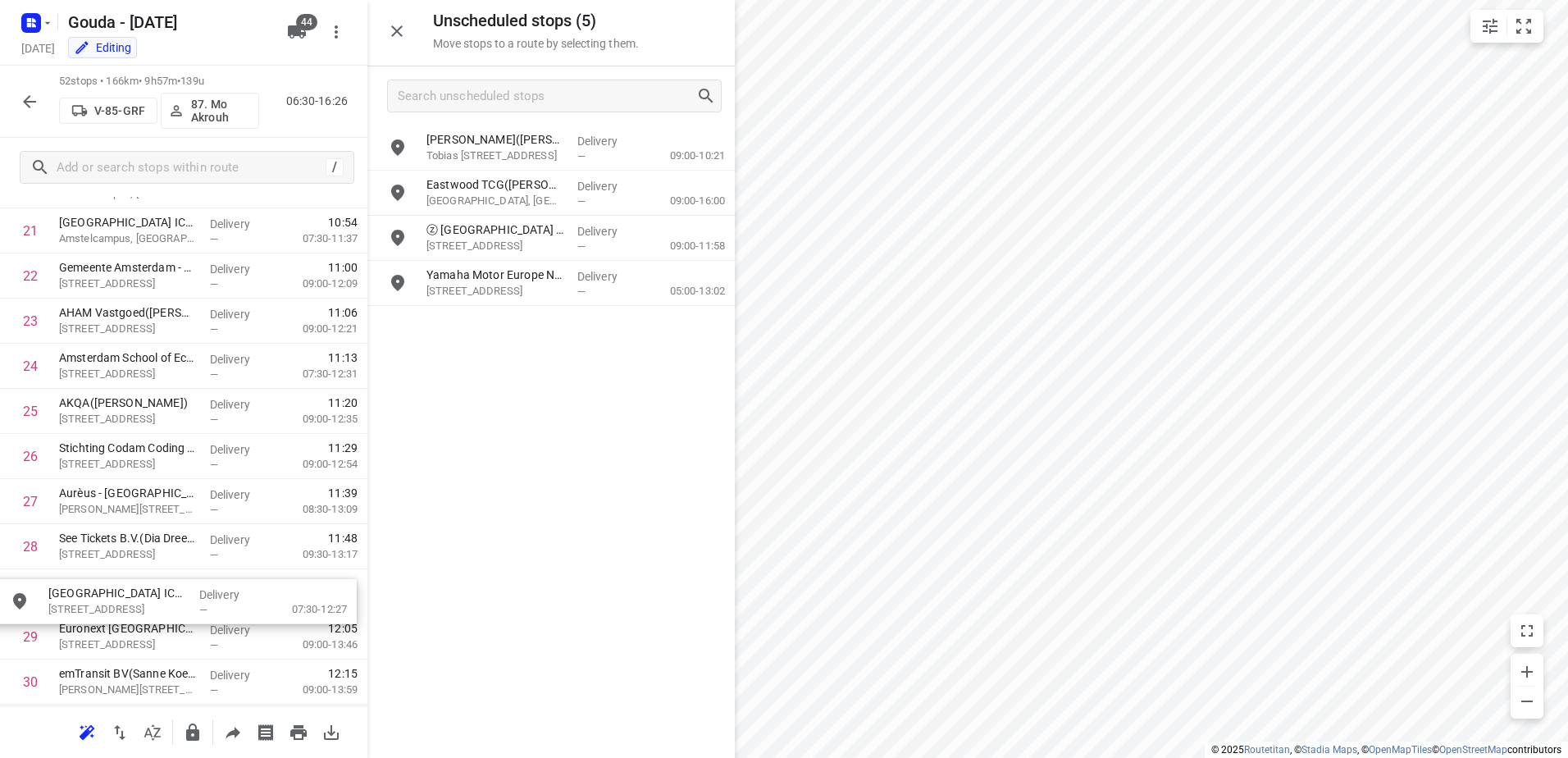
scroll to position [1030, 0]
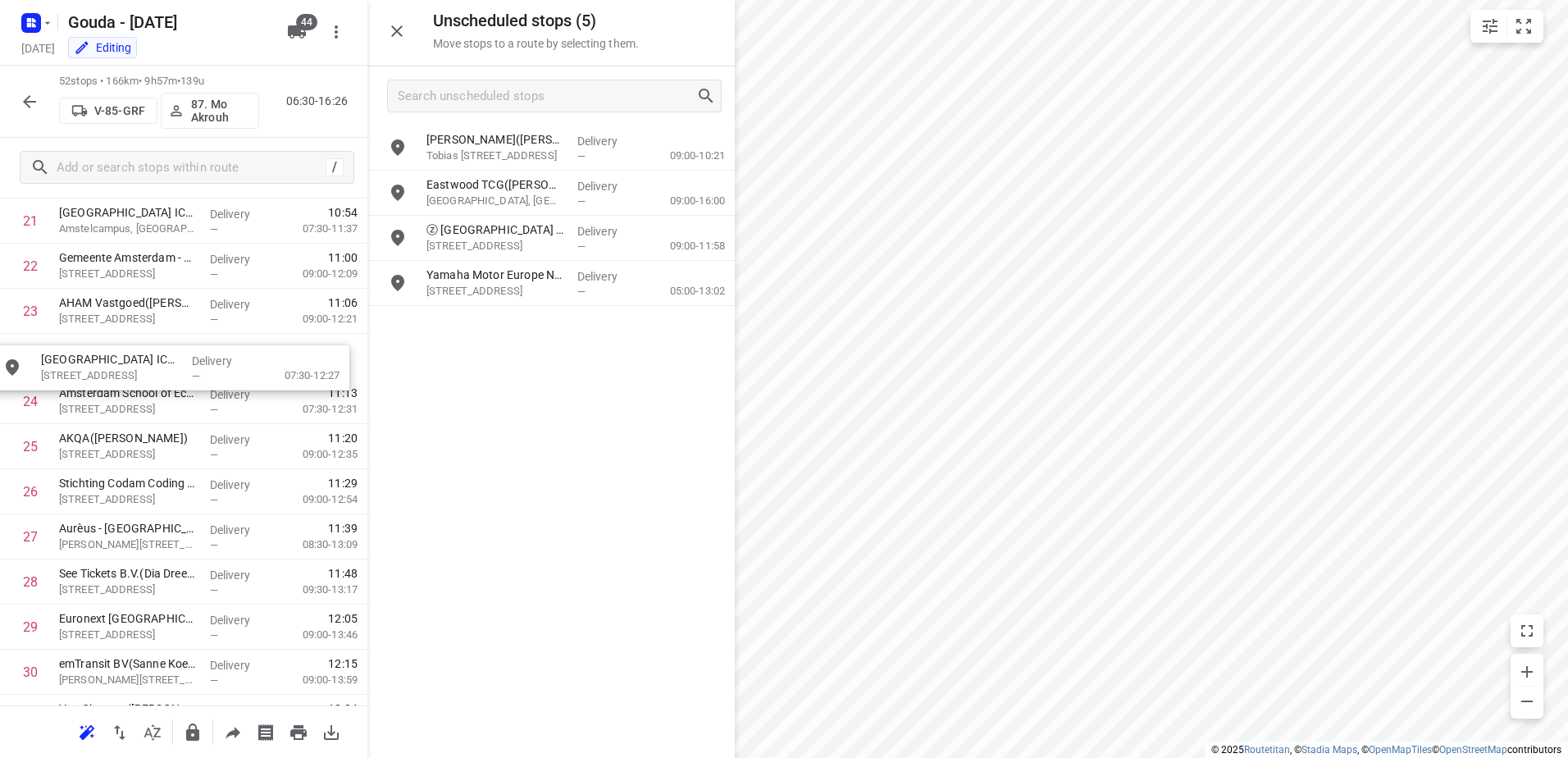
drag, startPoint x: 559, startPoint y: 332, endPoint x: 169, endPoint y: 363, distance: 391.2
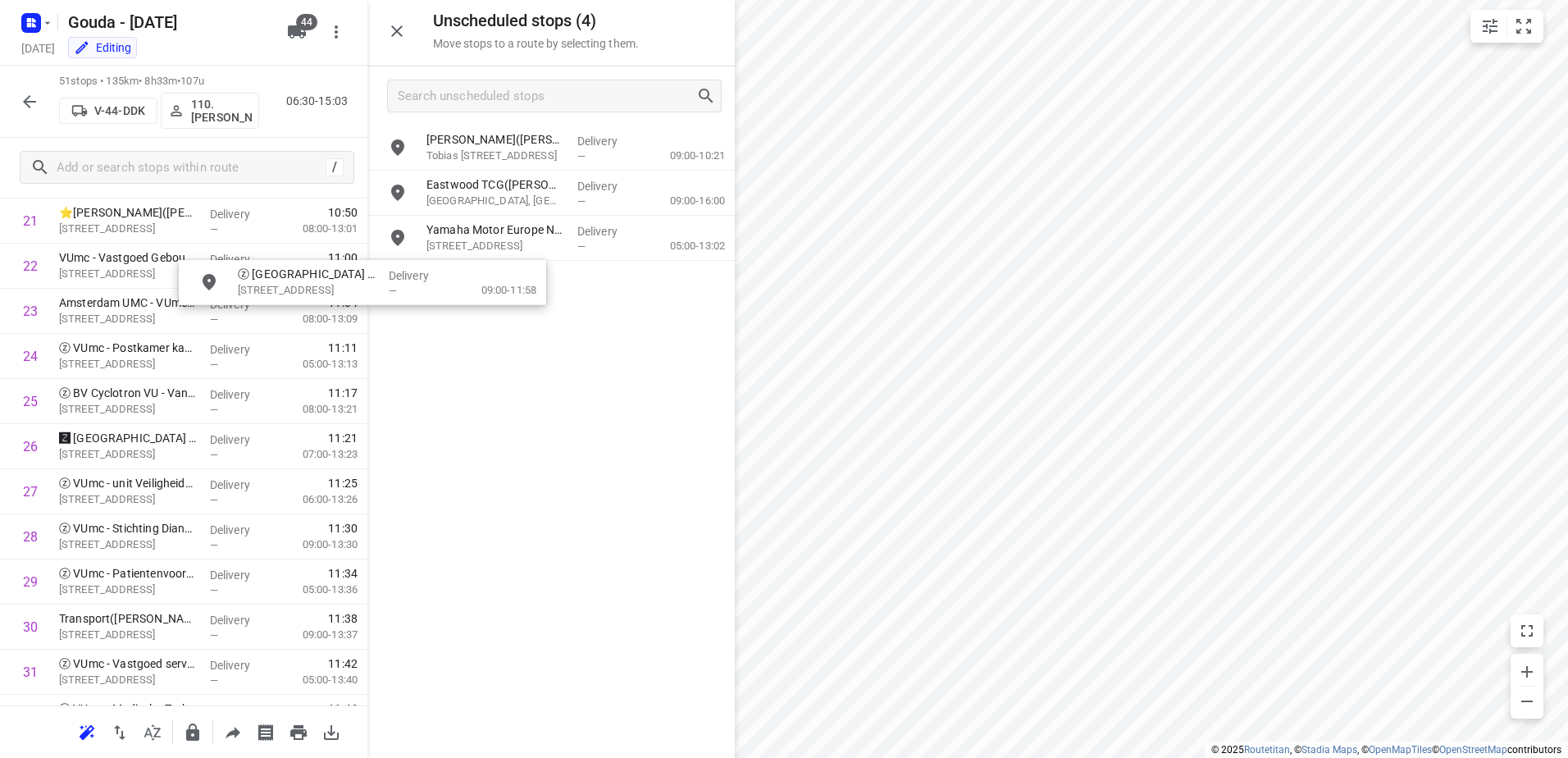
scroll to position [1023, 0]
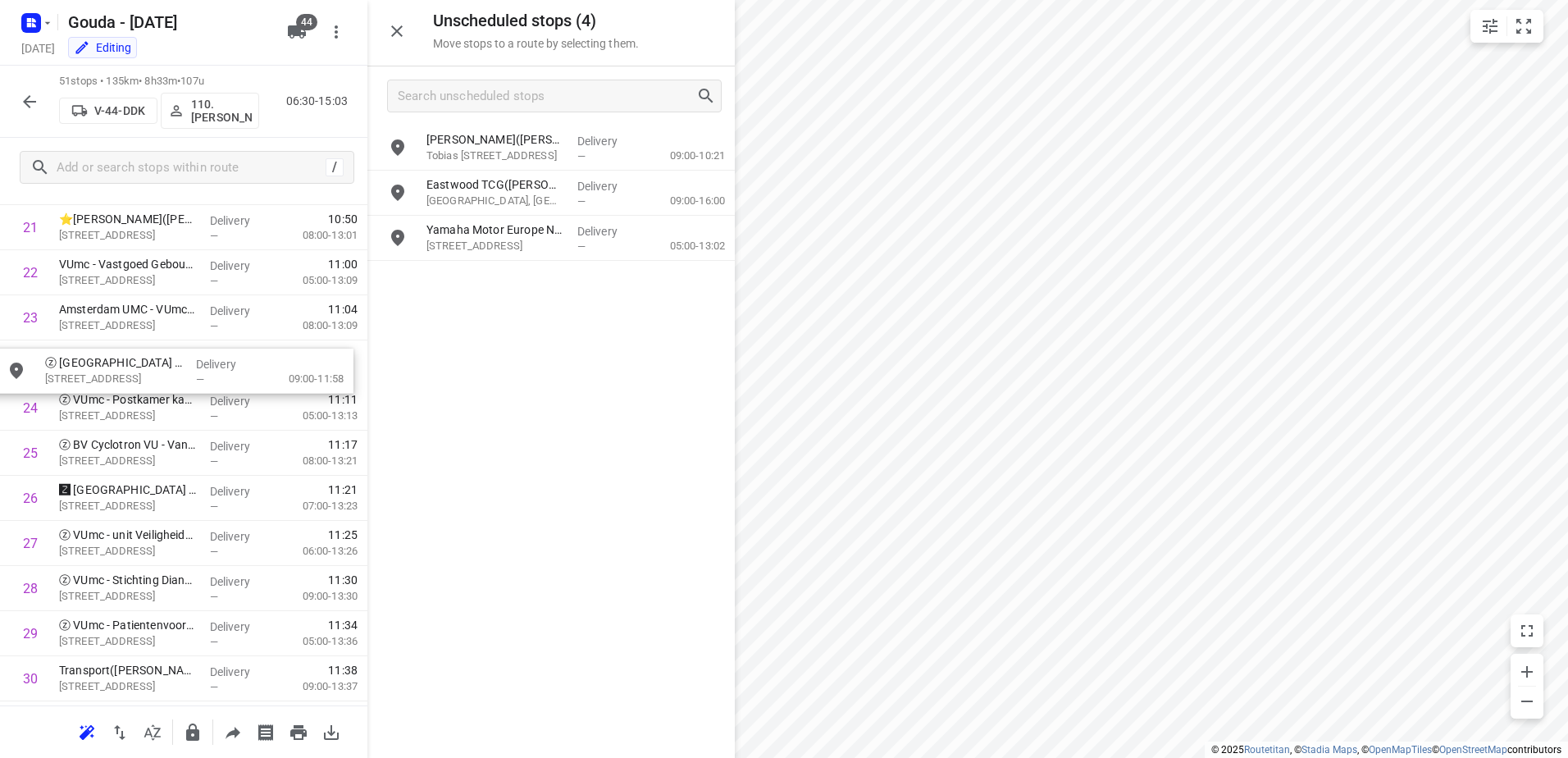
drag, startPoint x: 598, startPoint y: 244, endPoint x: 207, endPoint y: 377, distance: 413.0
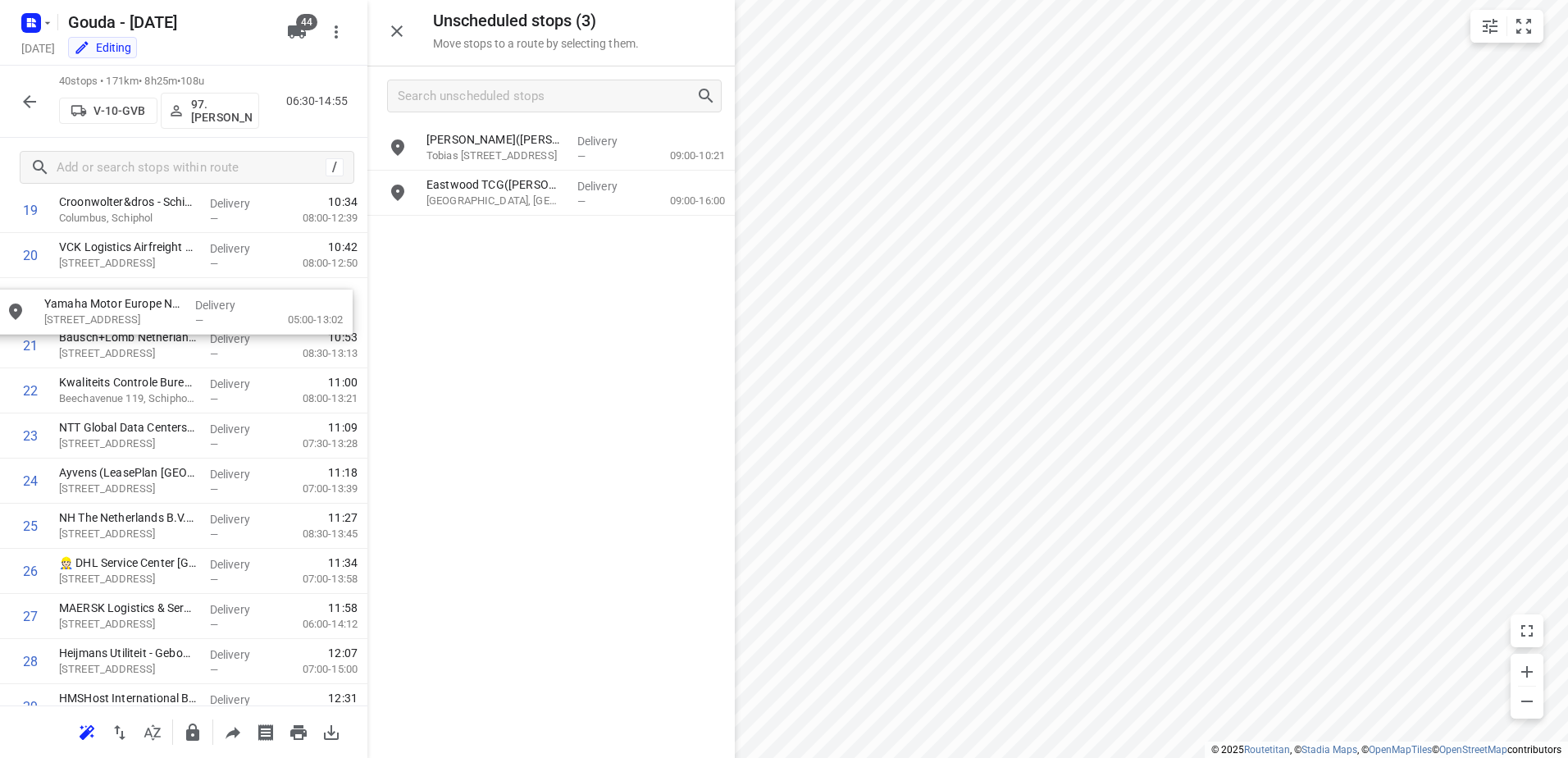
drag, startPoint x: 591, startPoint y: 224, endPoint x: 198, endPoint y: 306, distance: 401.5
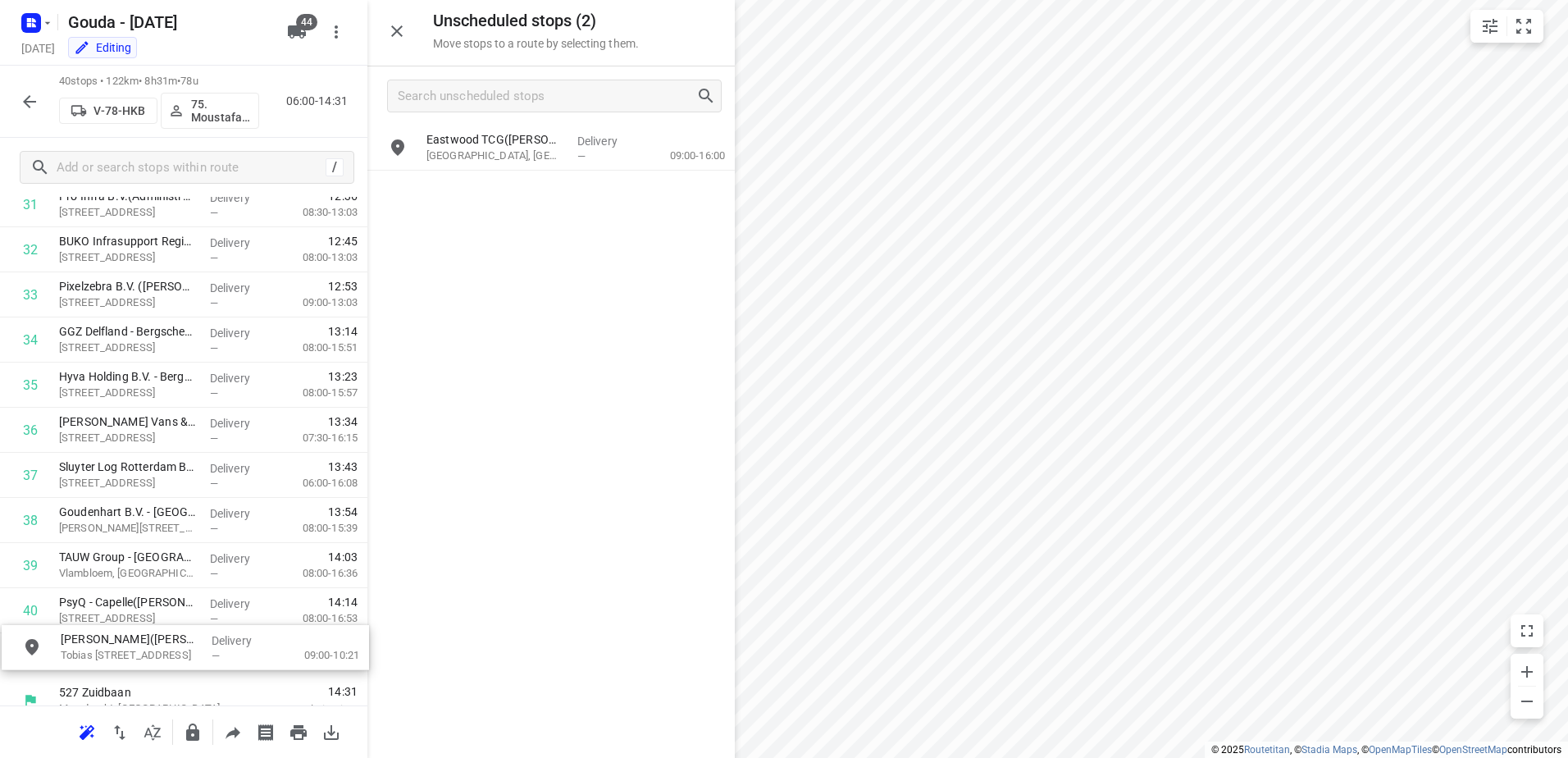
scroll to position [1526, 0]
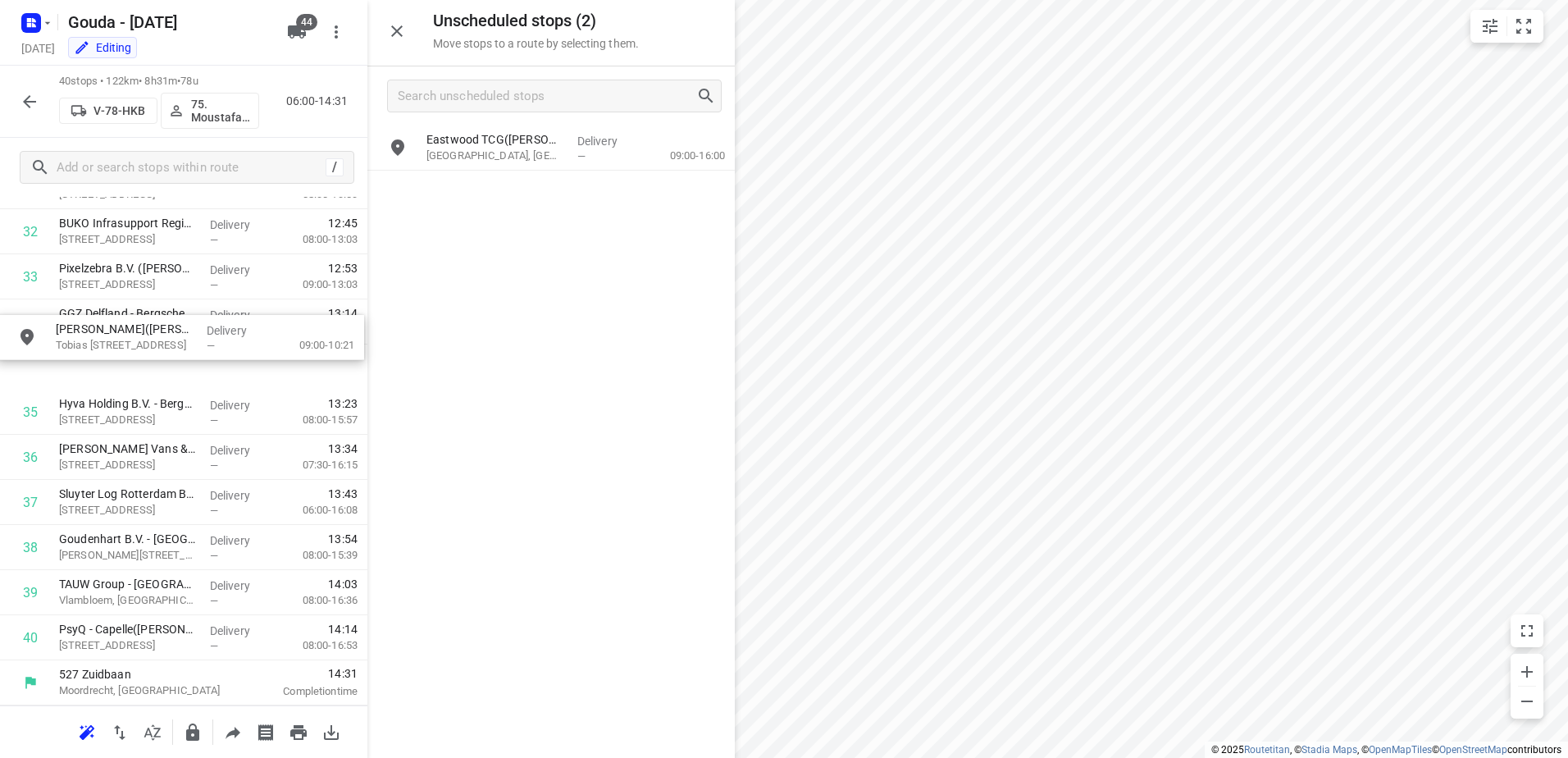
drag, startPoint x: 575, startPoint y: 148, endPoint x: 197, endPoint y: 344, distance: 425.8
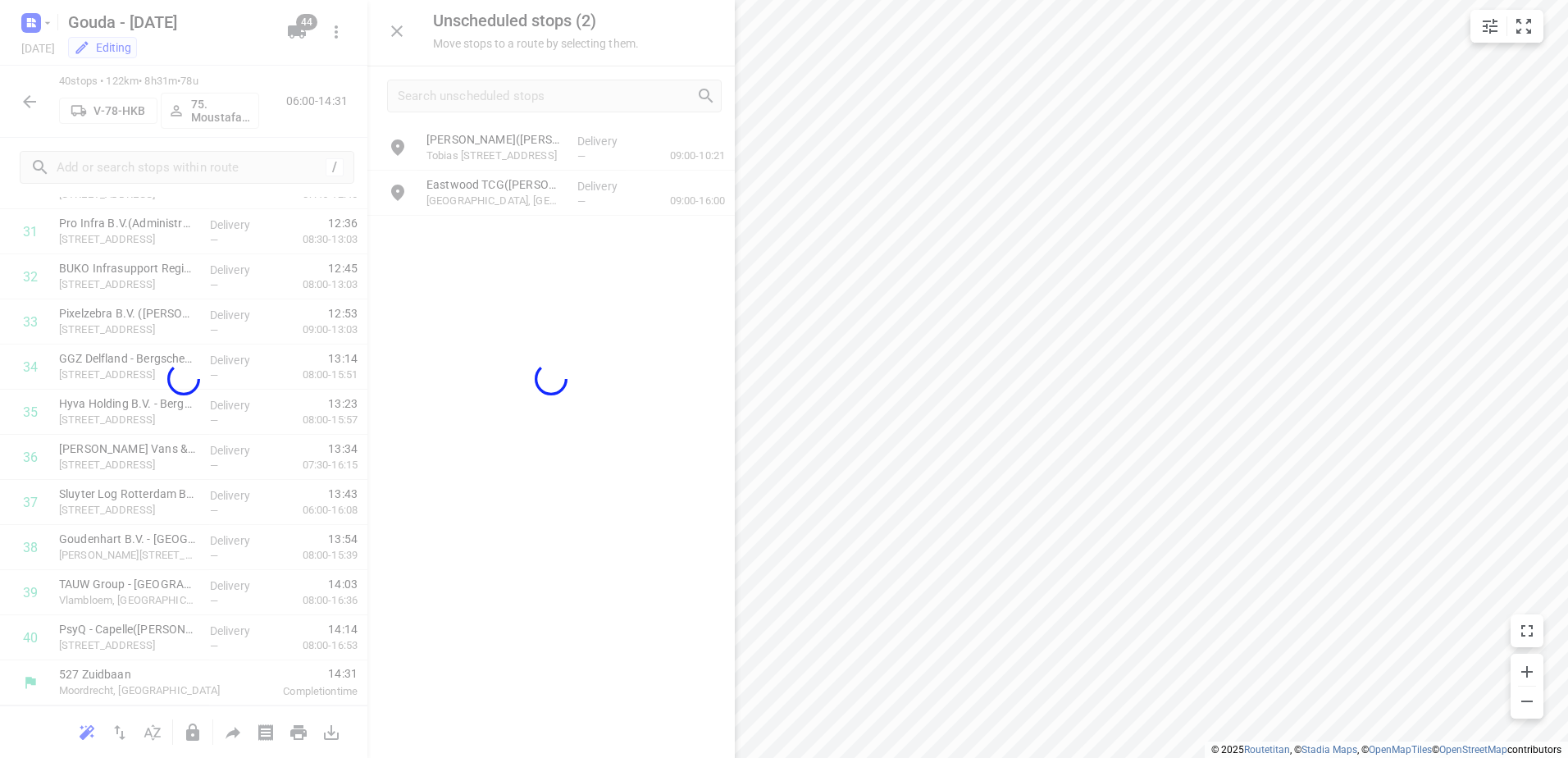
scroll to position [1470, 0]
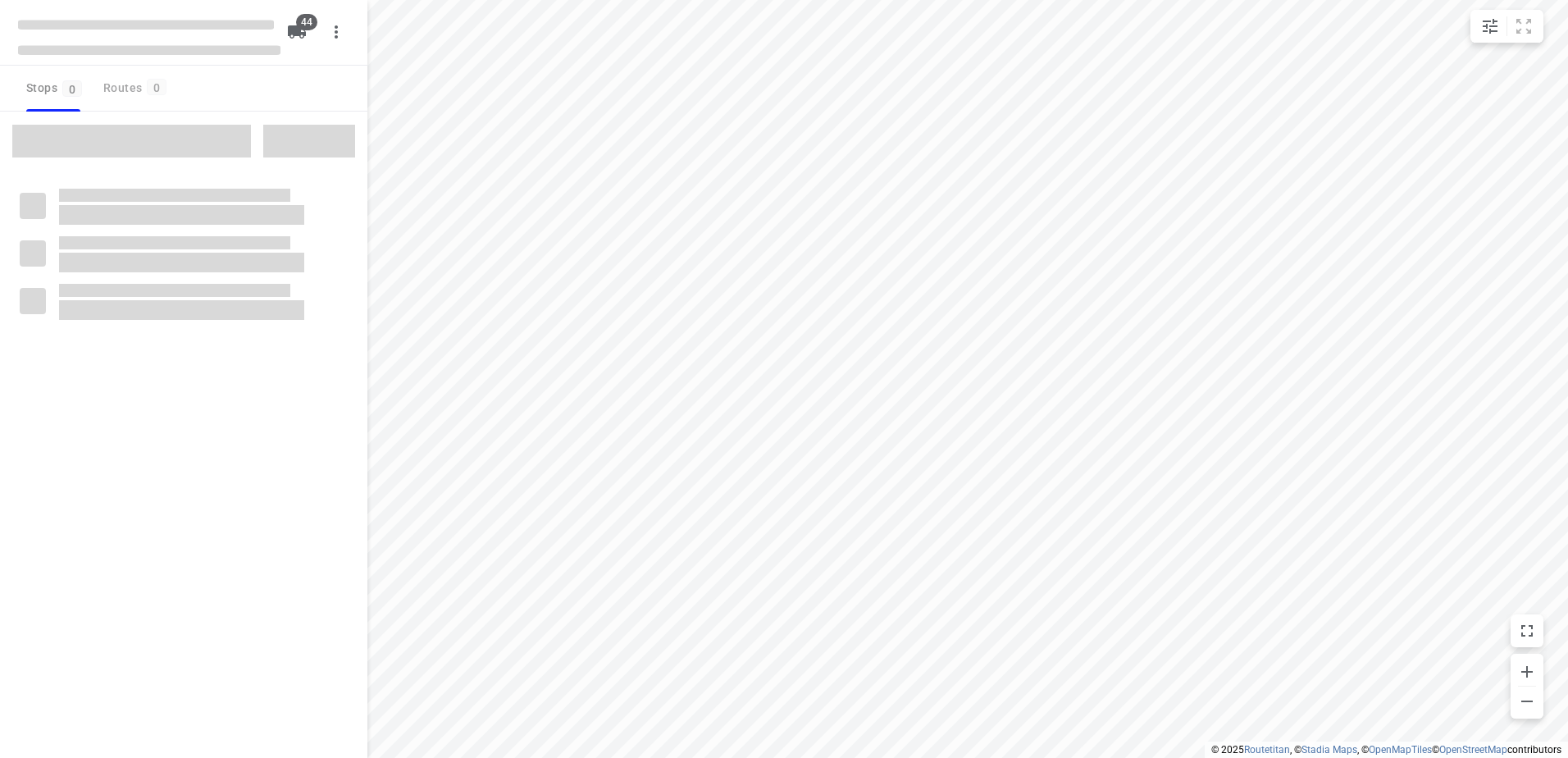
checkbox input "true"
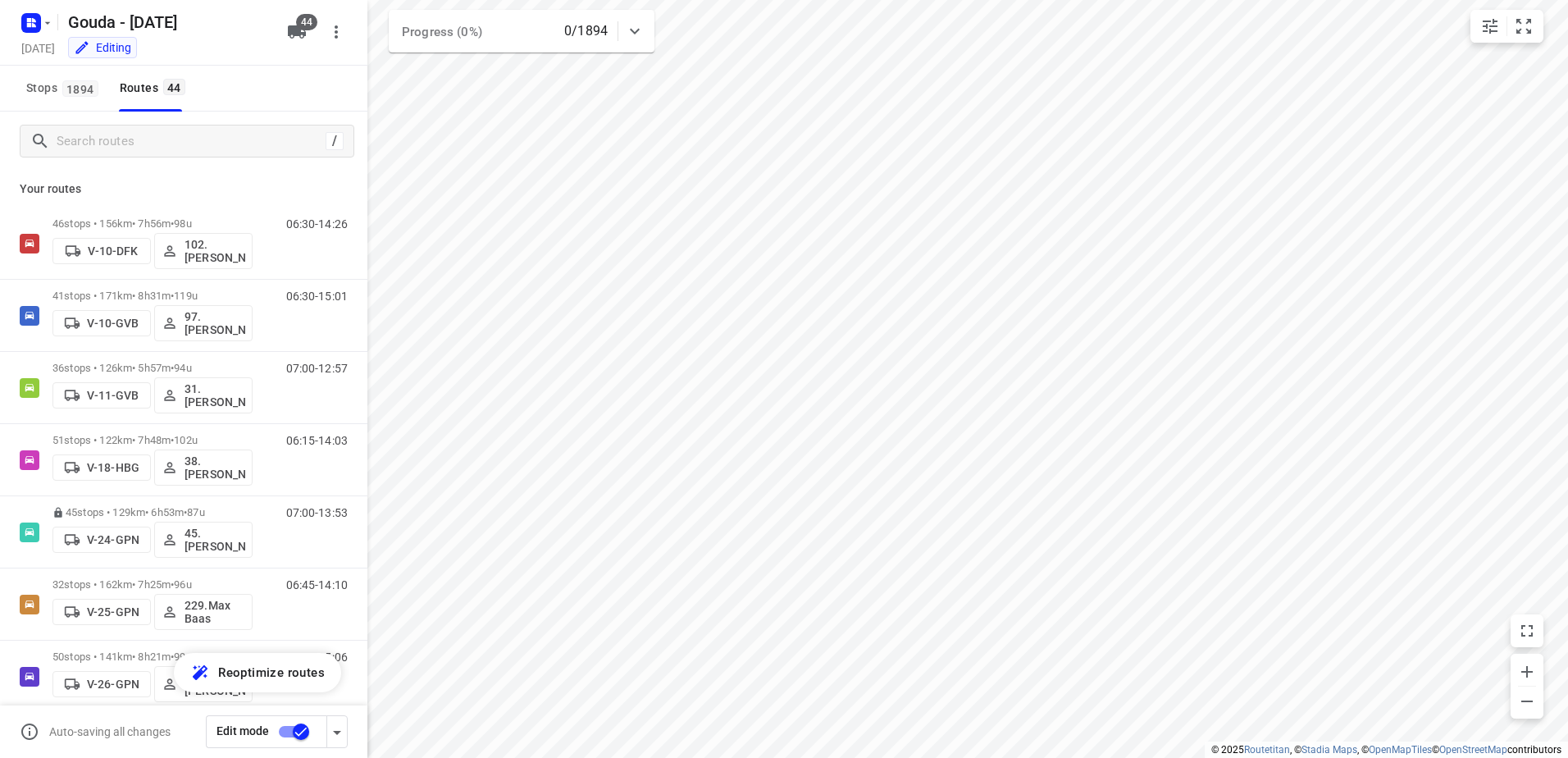
click at [304, 736] on input "checkbox" at bounding box center [301, 732] width 93 height 31
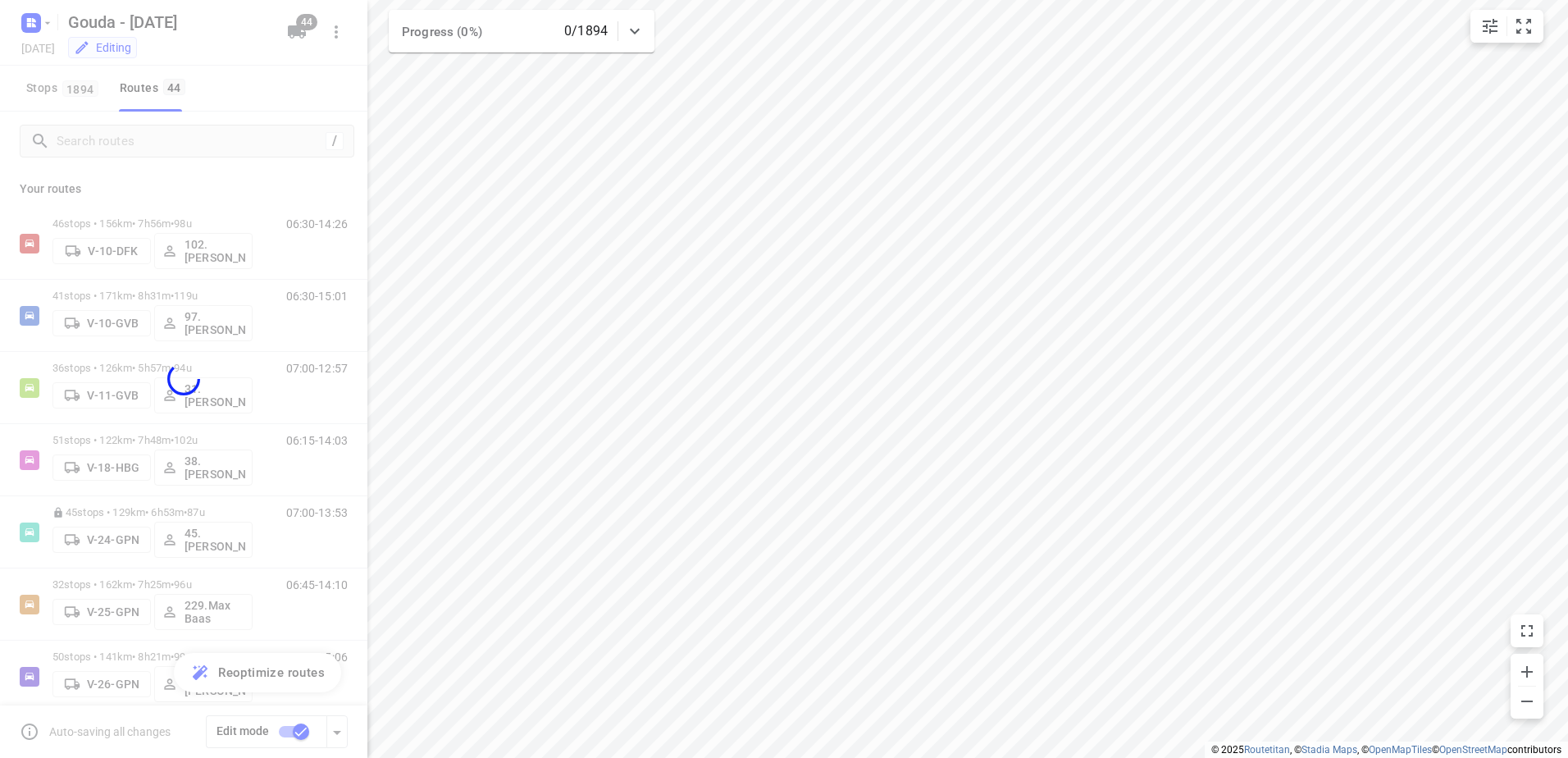
checkbox input "false"
